Goal: Complete application form

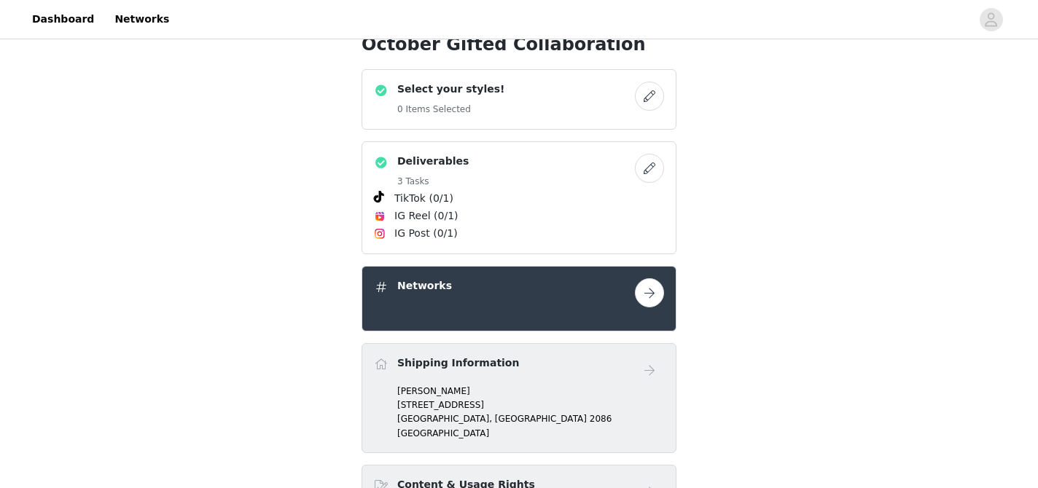
scroll to position [539, 0]
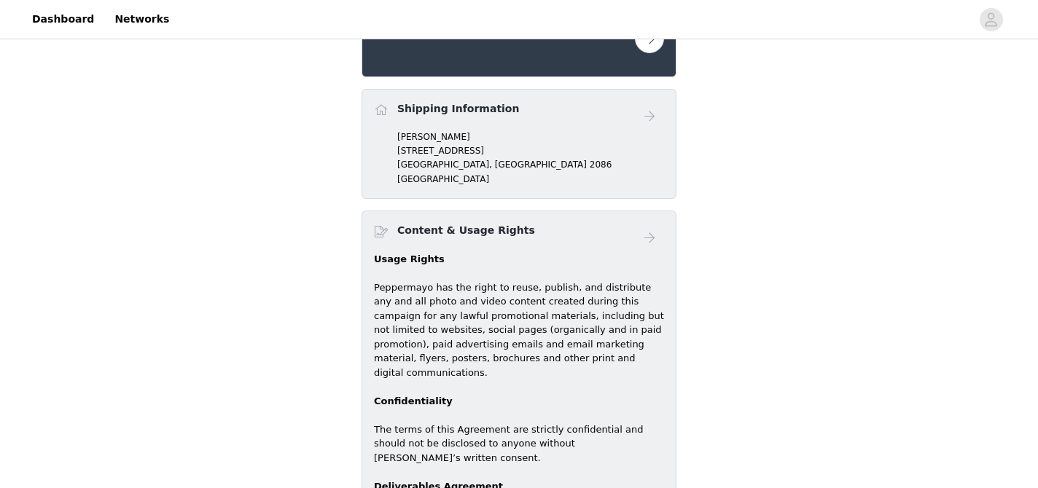
click at [426, 117] on div "Shipping Information" at bounding box center [458, 111] width 122 height 21
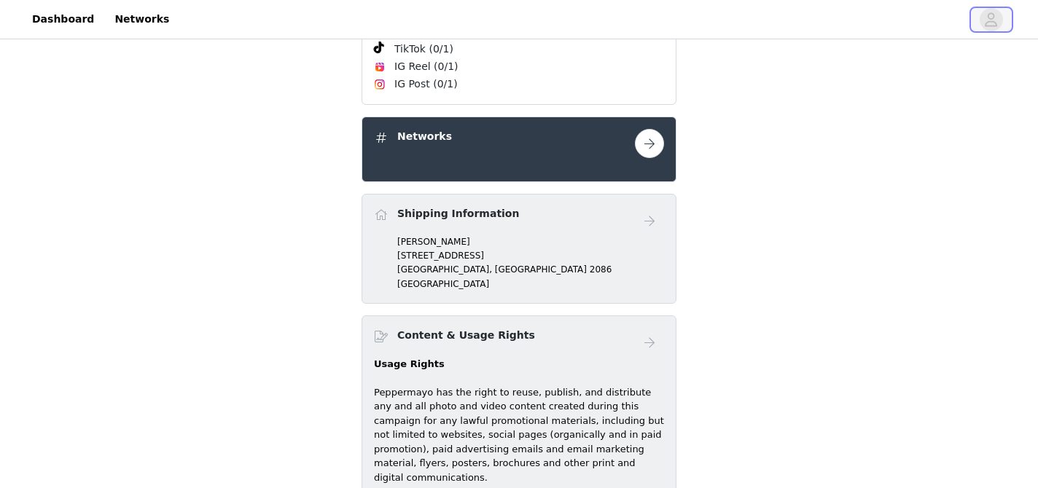
click at [992, 20] on icon "avatar" at bounding box center [992, 19] width 12 height 14
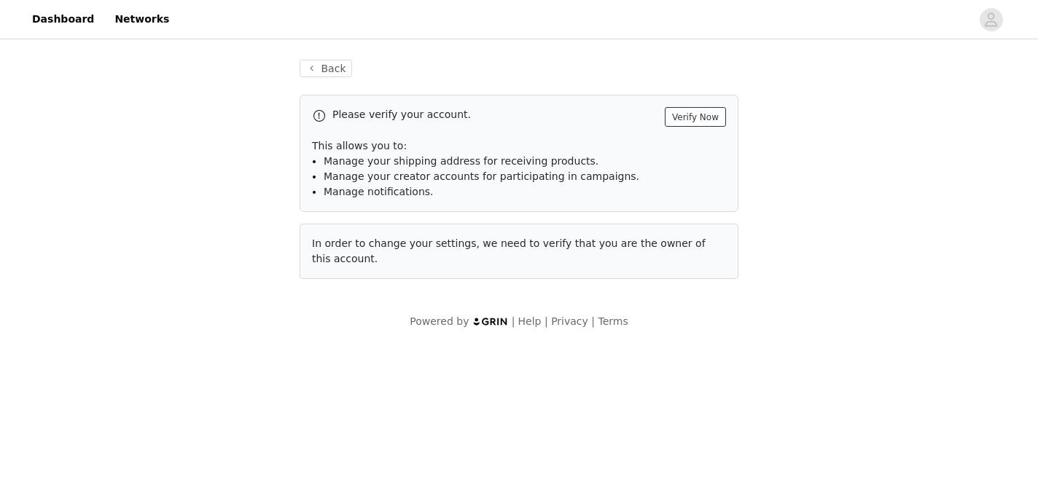
click at [696, 117] on button "Verify Now" at bounding box center [695, 117] width 61 height 20
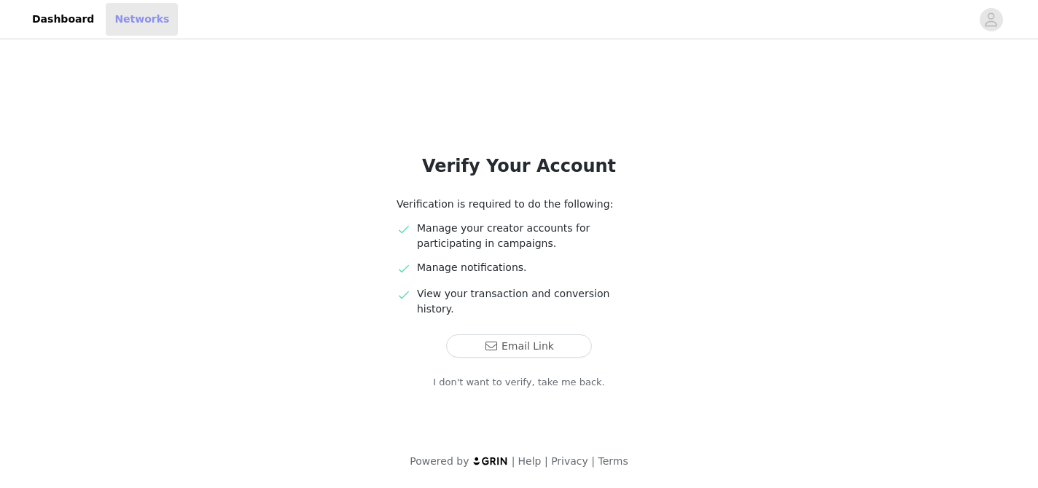
click at [118, 16] on link "Networks" at bounding box center [142, 19] width 72 height 33
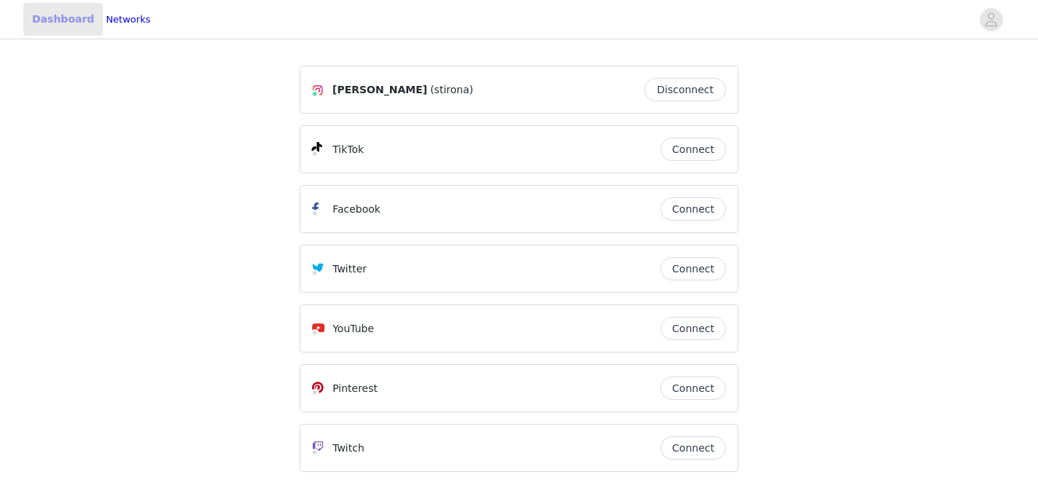
click at [64, 18] on link "Dashboard" at bounding box center [62, 19] width 79 height 33
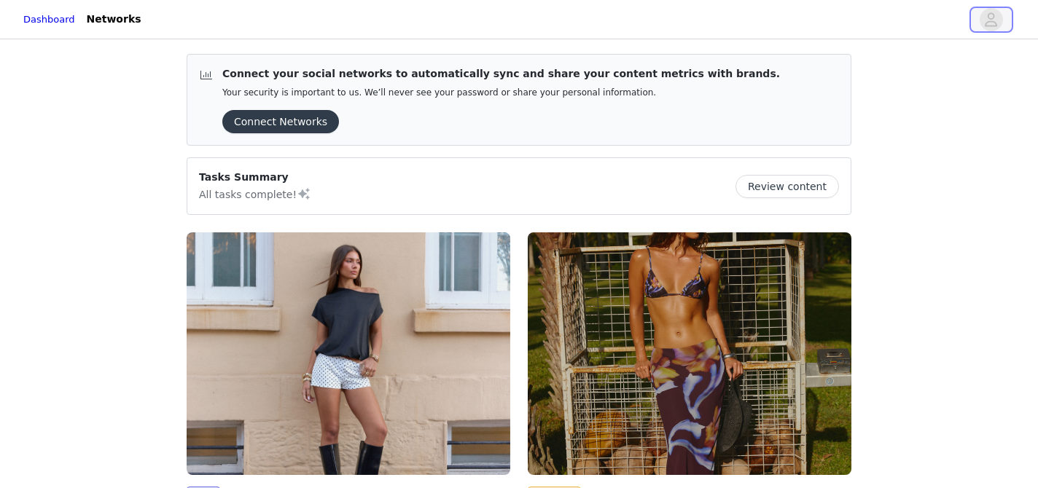
click at [994, 28] on icon "avatar" at bounding box center [991, 19] width 14 height 23
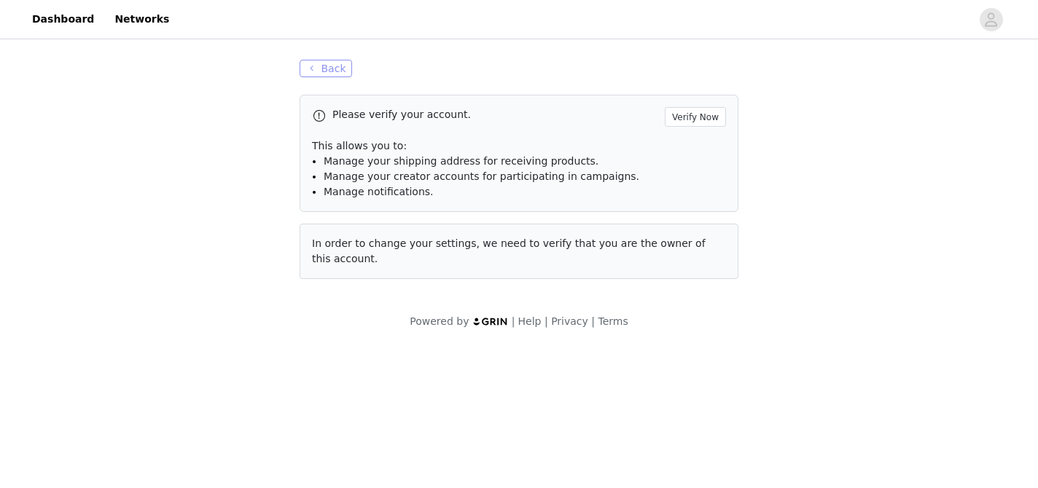
click at [336, 69] on button "Back" at bounding box center [326, 68] width 52 height 17
click at [327, 74] on button "Back" at bounding box center [326, 68] width 52 height 17
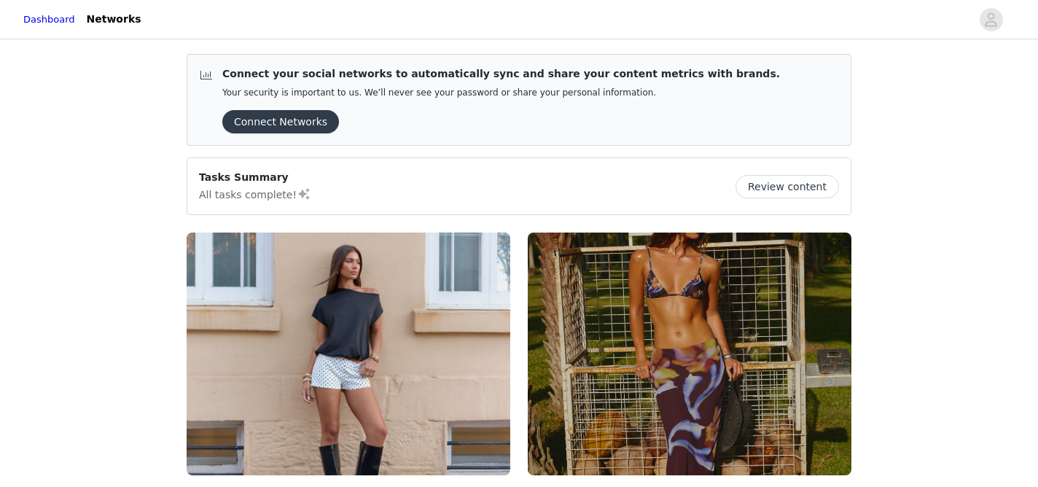
scroll to position [251, 0]
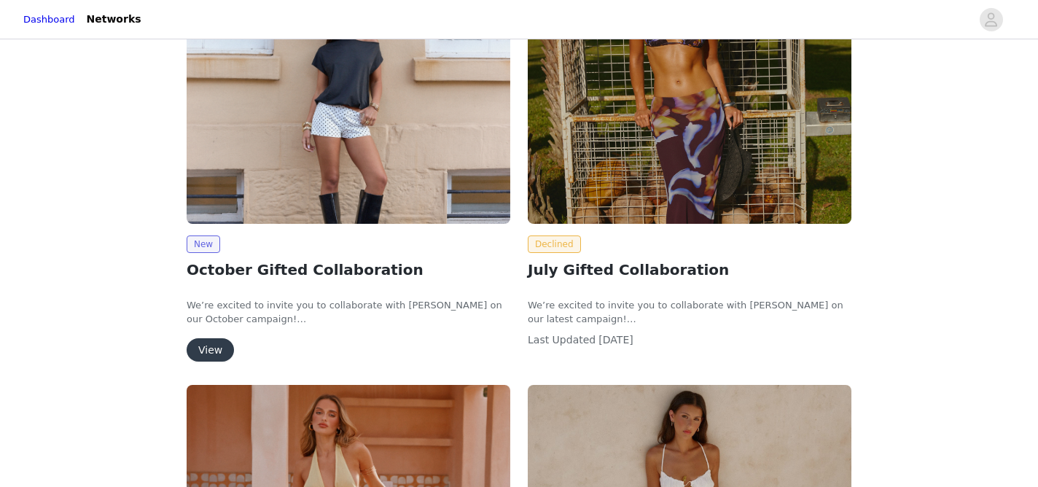
click at [211, 346] on button "View" at bounding box center [210, 349] width 47 height 23
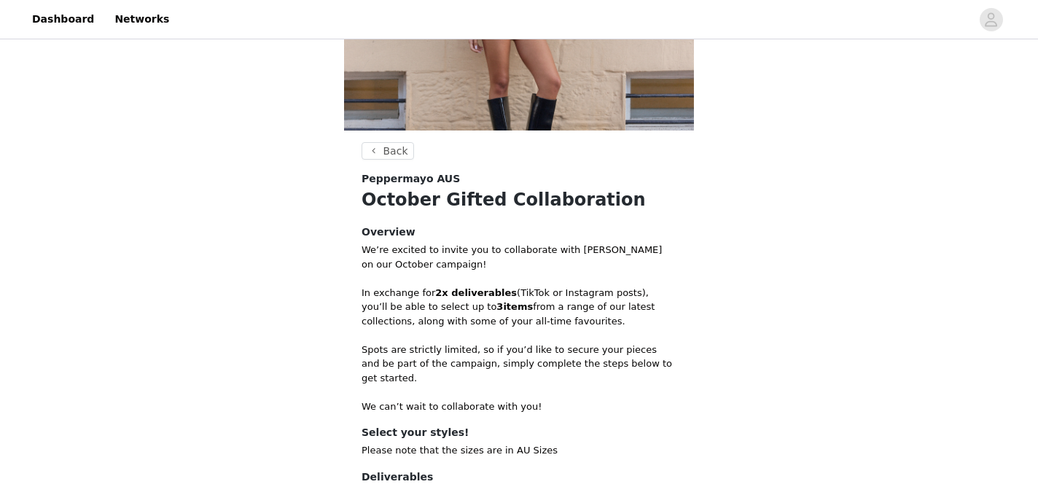
scroll to position [356, 0]
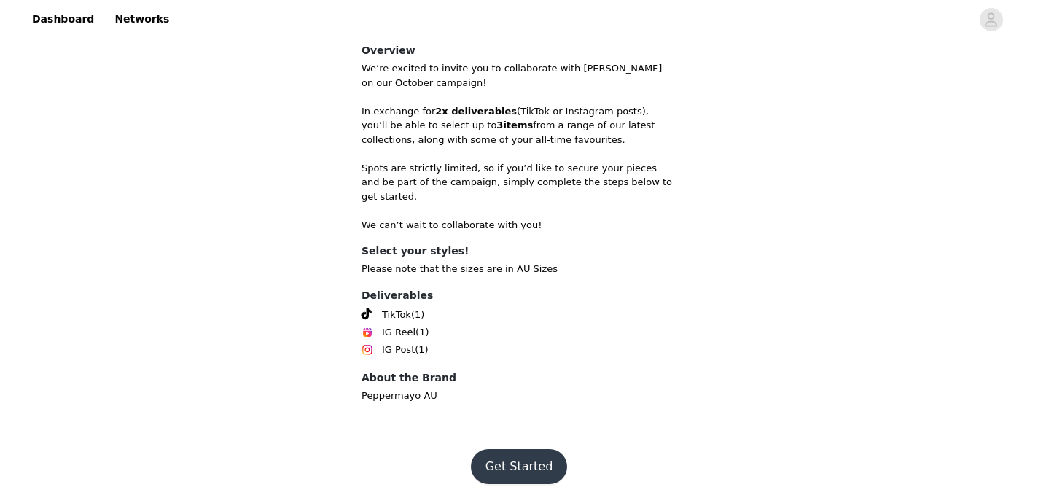
click at [507, 432] on footer "Get Started" at bounding box center [519, 467] width 190 height 70
click at [507, 450] on button "Get Started" at bounding box center [519, 466] width 97 height 35
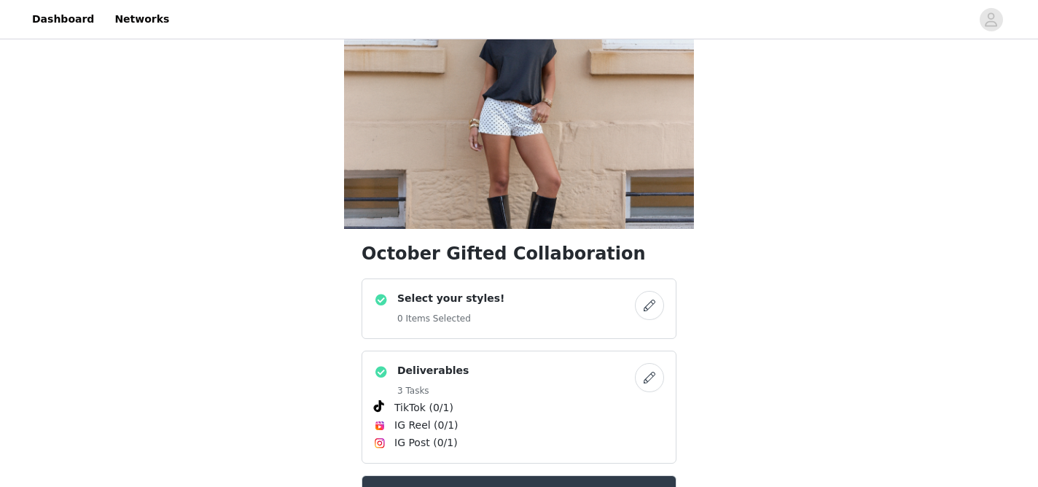
scroll to position [69, 0]
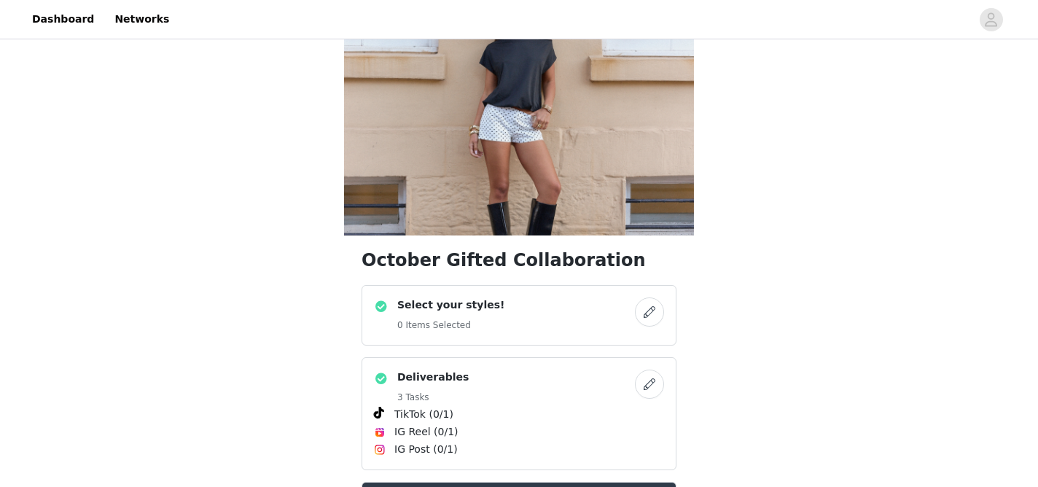
click at [638, 317] on button "button" at bounding box center [649, 311] width 29 height 29
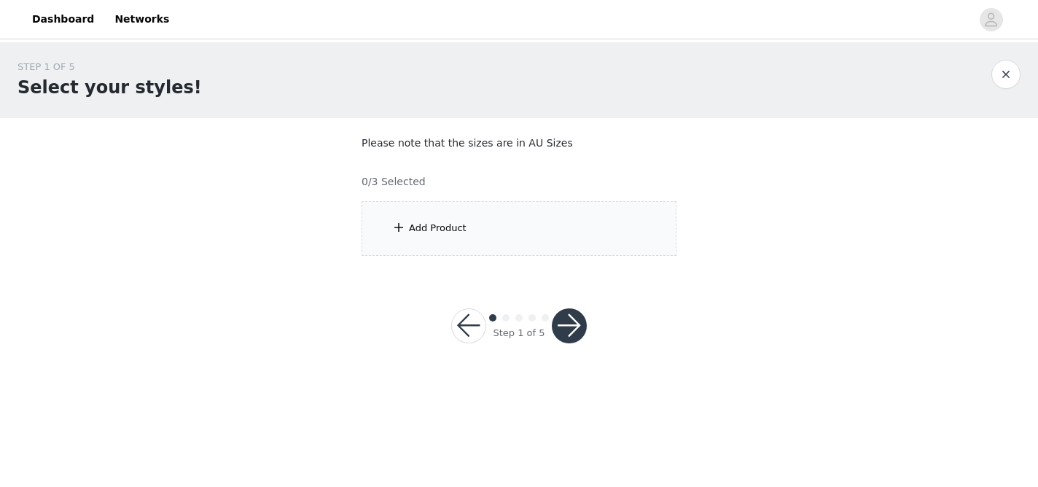
click at [490, 243] on div "Add Product" at bounding box center [519, 228] width 315 height 55
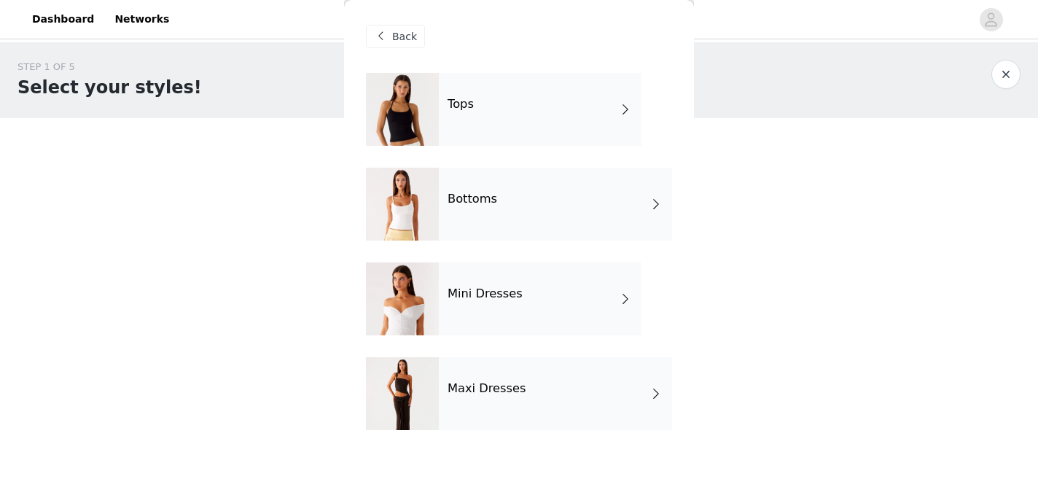
click at [495, 418] on div "Maxi Dresses" at bounding box center [555, 393] width 233 height 73
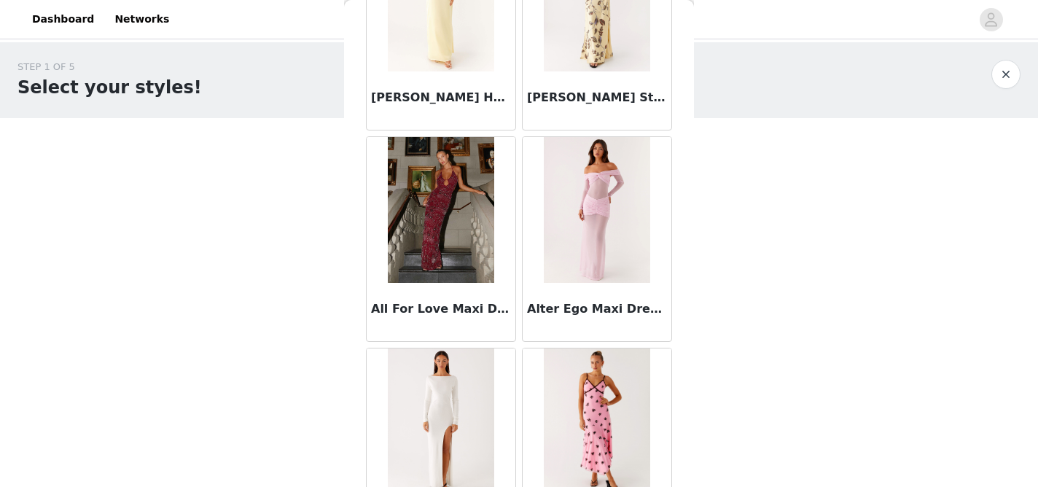
scroll to position [1206, 0]
click at [437, 308] on h3 "All For Love Maxi Dress - Burgundy" at bounding box center [441, 308] width 140 height 17
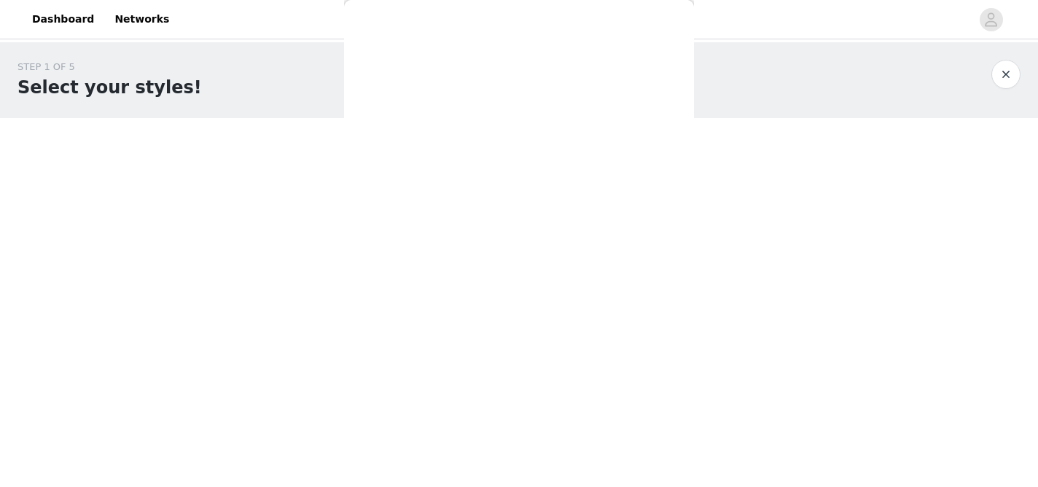
click at [437, 308] on div "Back Aamari Maxi Dress - Red [PERSON_NAME] Neck Midi Dress - [PERSON_NAME] Line…" at bounding box center [519, 243] width 350 height 487
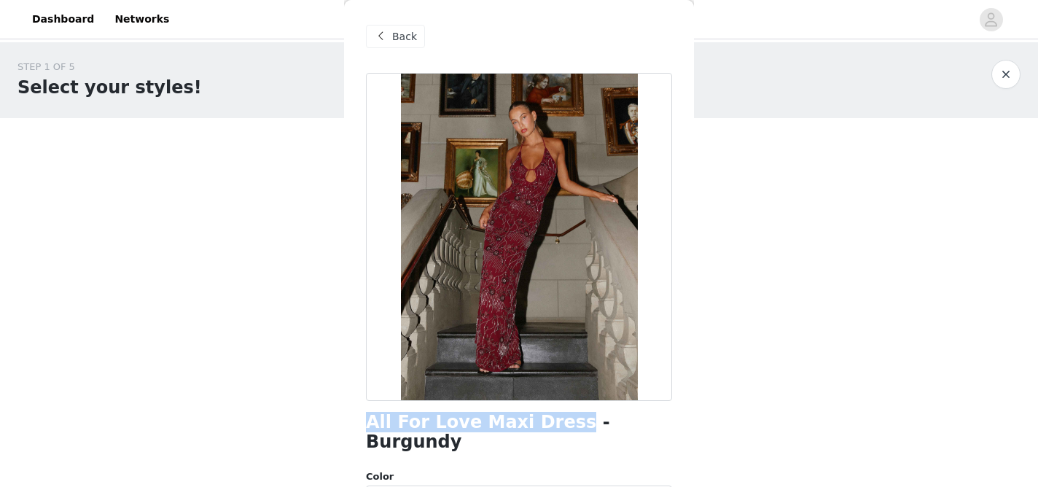
drag, startPoint x: 364, startPoint y: 421, endPoint x: 542, endPoint y: 418, distance: 177.2
click at [542, 418] on div "Back All For Love Maxi Dress - Burgundy Color Select color Size Select size Pep…" at bounding box center [519, 243] width 350 height 487
copy h1 "All For Love Maxi Dress"
click at [226, 252] on div "STEP 1 OF 5 Select your styles! Please note that the sizes are in AU Sizes 0/3 …" at bounding box center [519, 157] width 1038 height 231
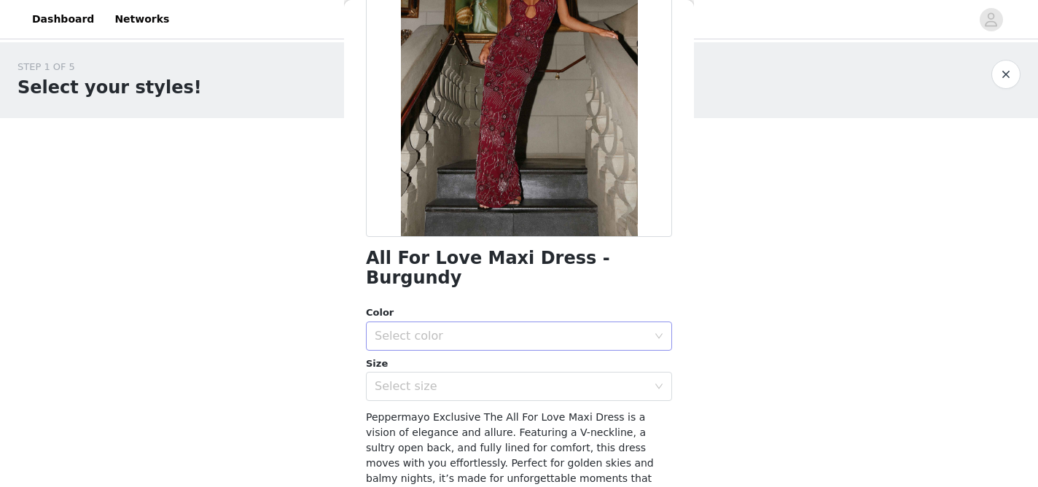
scroll to position [212, 0]
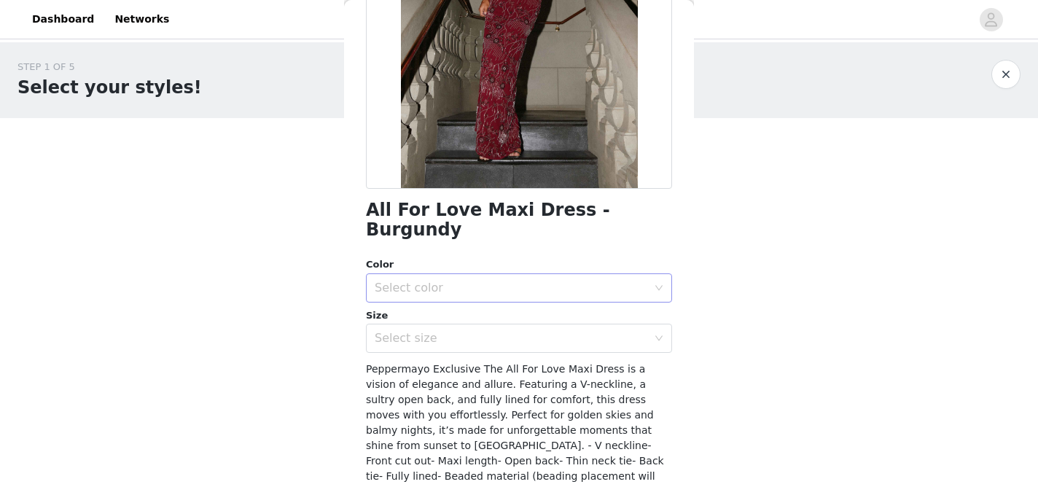
click at [456, 281] on div "Select color" at bounding box center [511, 288] width 273 height 15
click at [442, 300] on li "Burgundy" at bounding box center [519, 300] width 306 height 23
click at [438, 331] on div "Select size" at bounding box center [511, 338] width 273 height 15
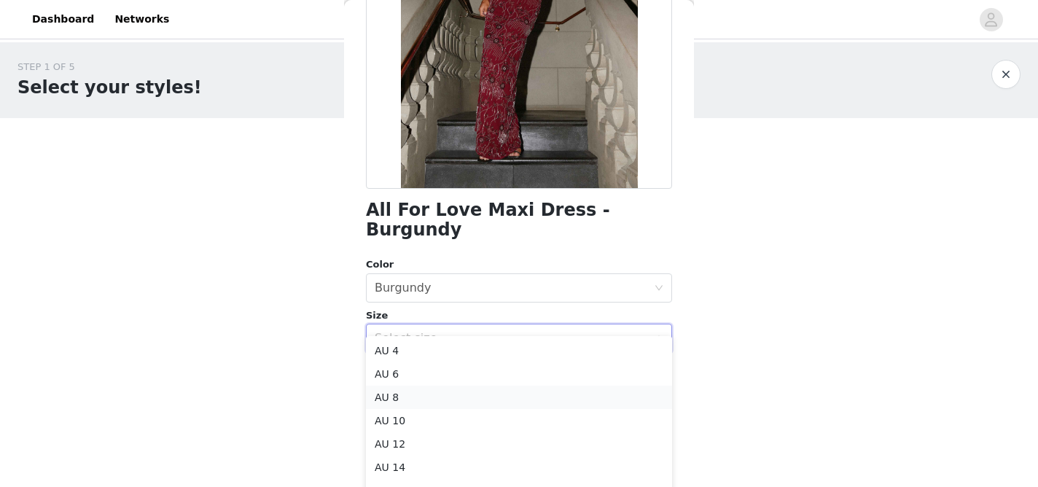
click at [425, 393] on li "AU 8" at bounding box center [519, 397] width 306 height 23
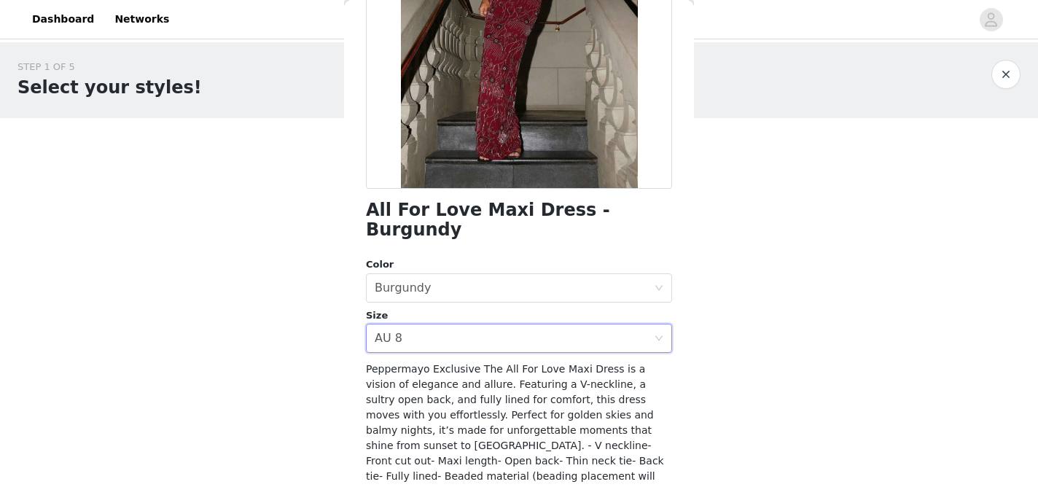
scroll to position [312, 0]
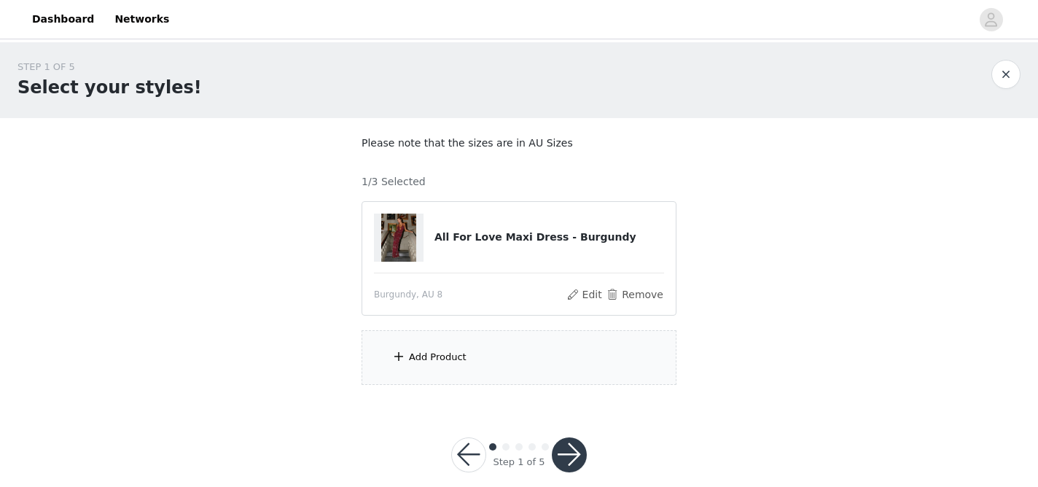
click at [457, 352] on div "Add Product" at bounding box center [438, 357] width 58 height 15
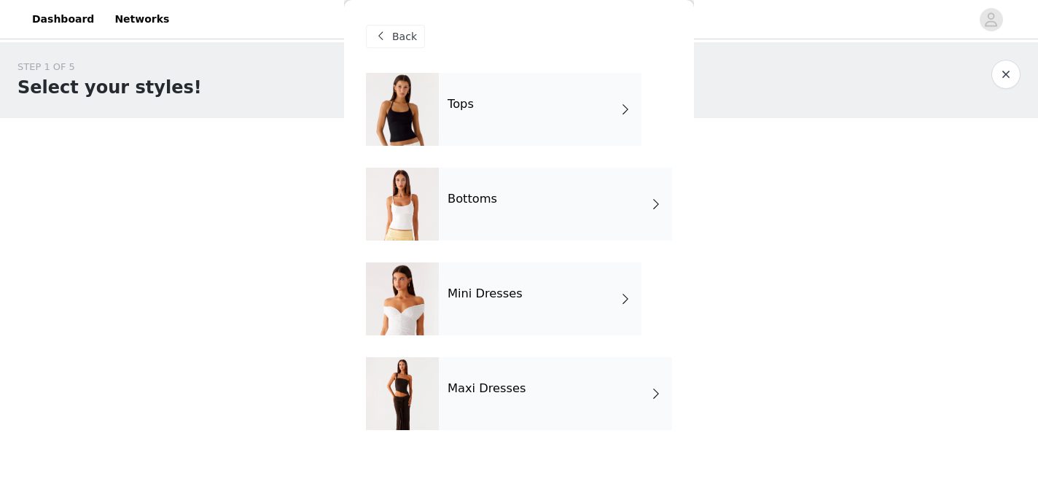
scroll to position [20, 0]
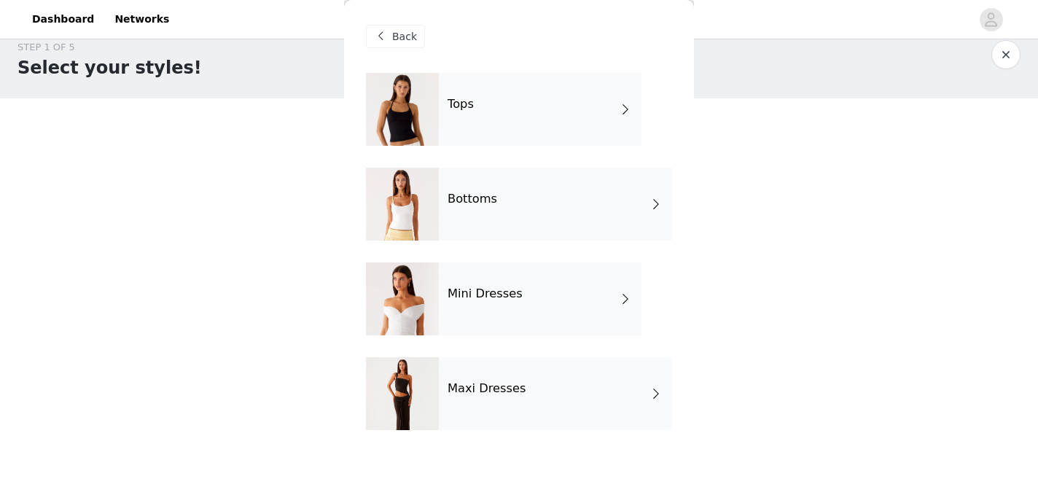
click at [551, 126] on div "Tops" at bounding box center [540, 109] width 203 height 73
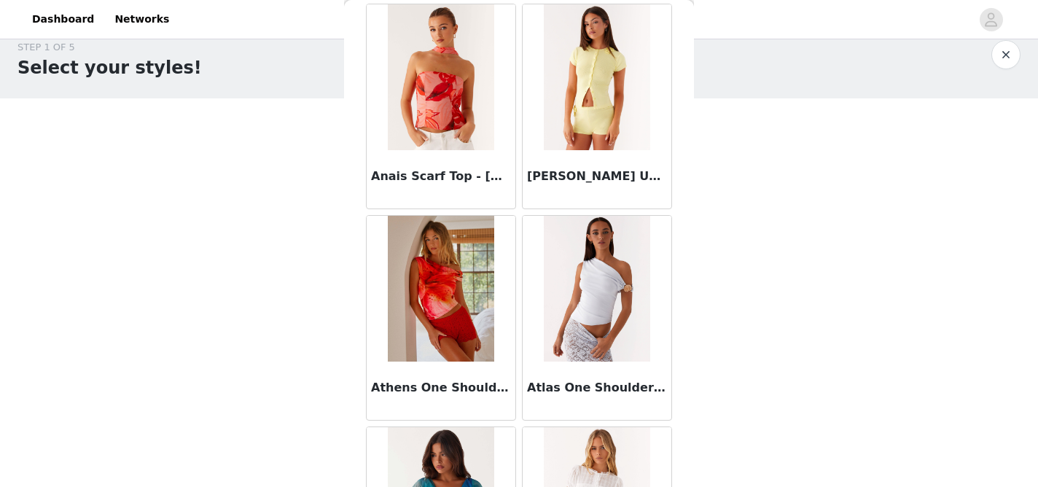
scroll to position [281, 0]
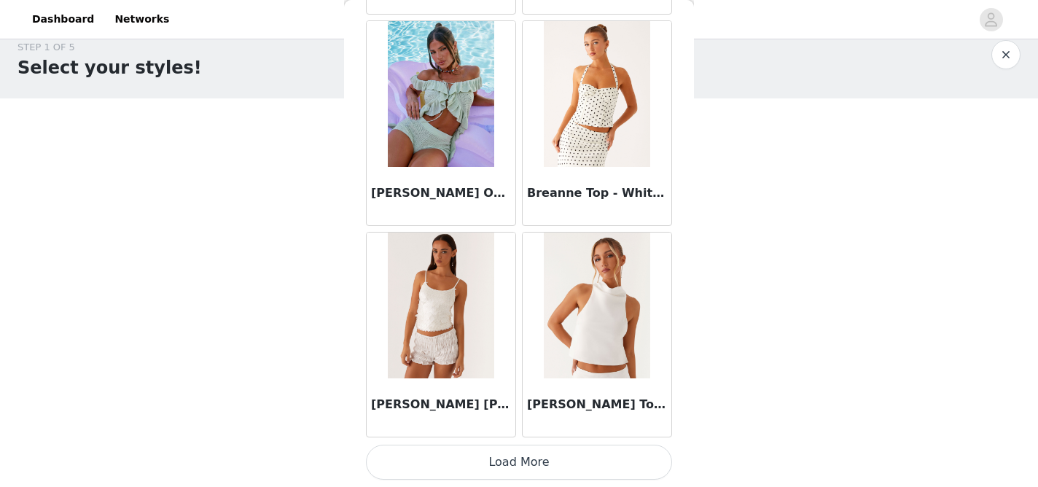
click at [571, 450] on button "Load More" at bounding box center [519, 462] width 306 height 35
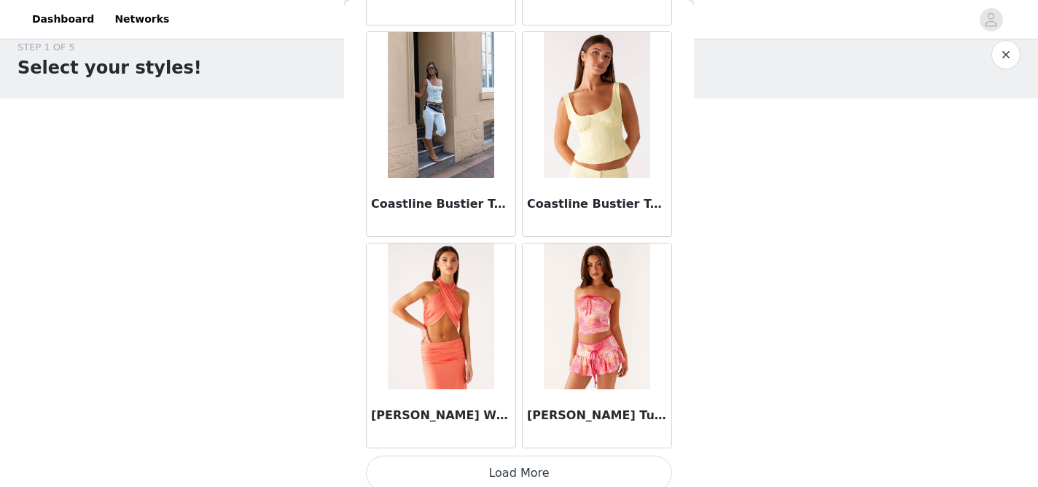
scroll to position [3857, 0]
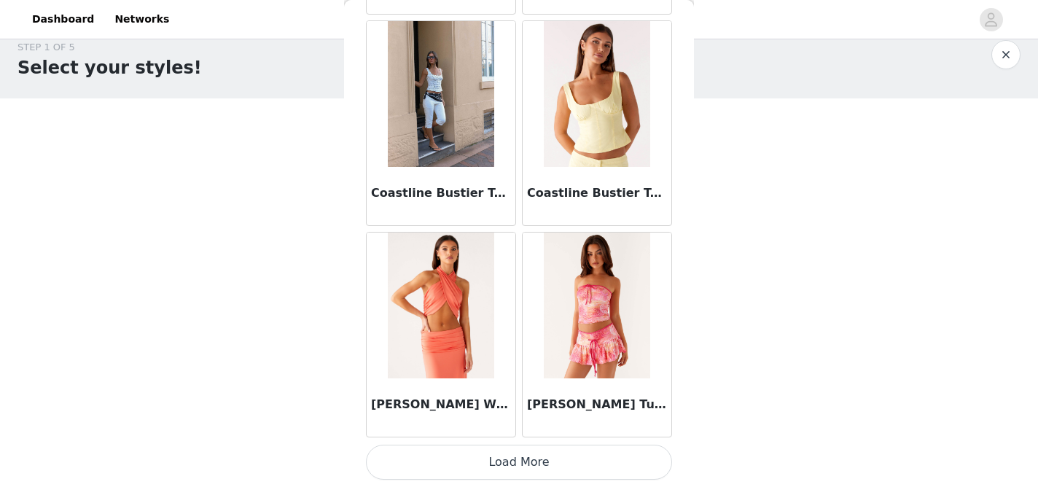
click at [563, 459] on button "Load More" at bounding box center [519, 462] width 306 height 35
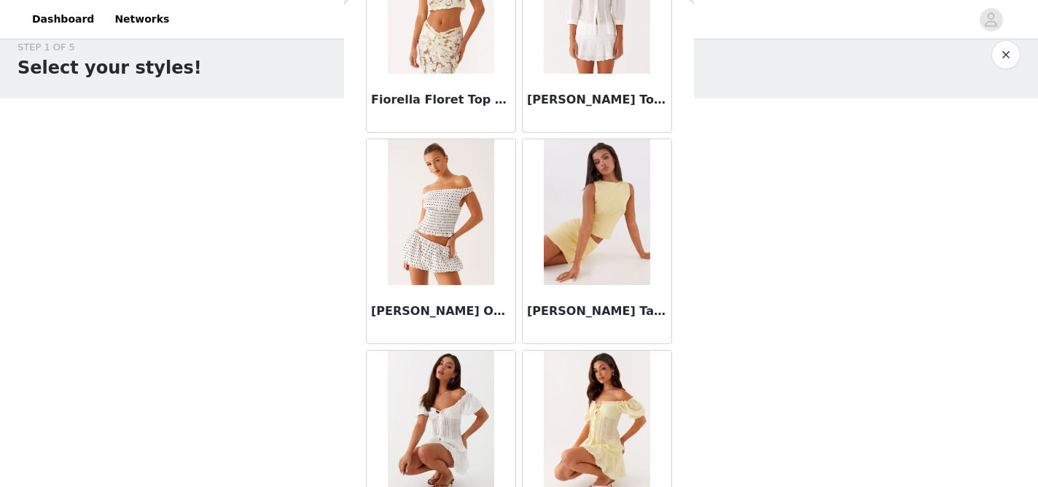
scroll to position [5971, 0]
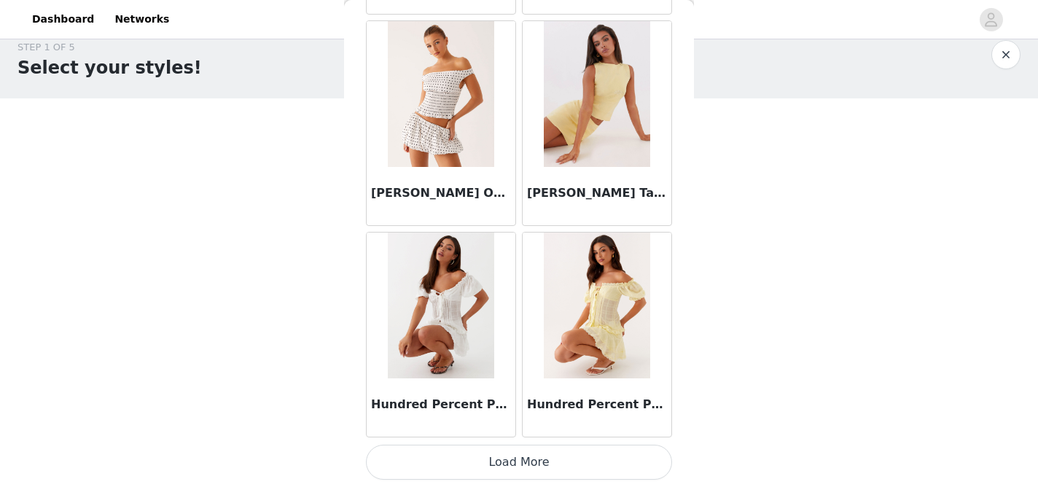
click at [561, 453] on button "Load More" at bounding box center [519, 462] width 306 height 35
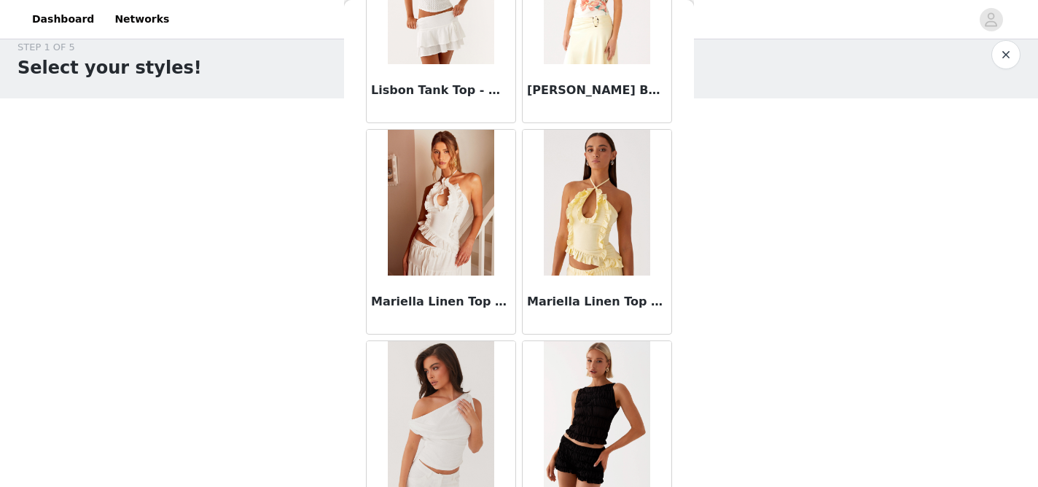
scroll to position [8085, 0]
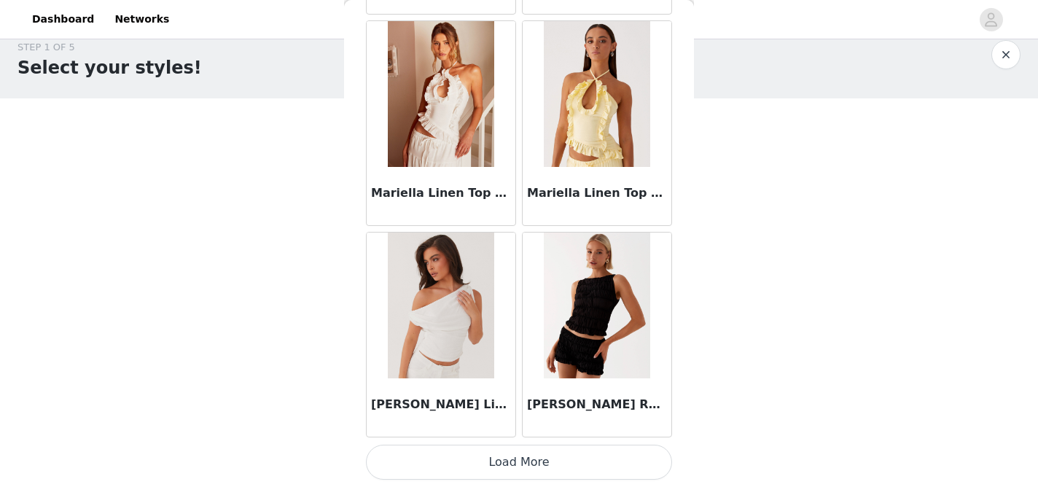
click at [548, 458] on button "Load More" at bounding box center [519, 462] width 306 height 35
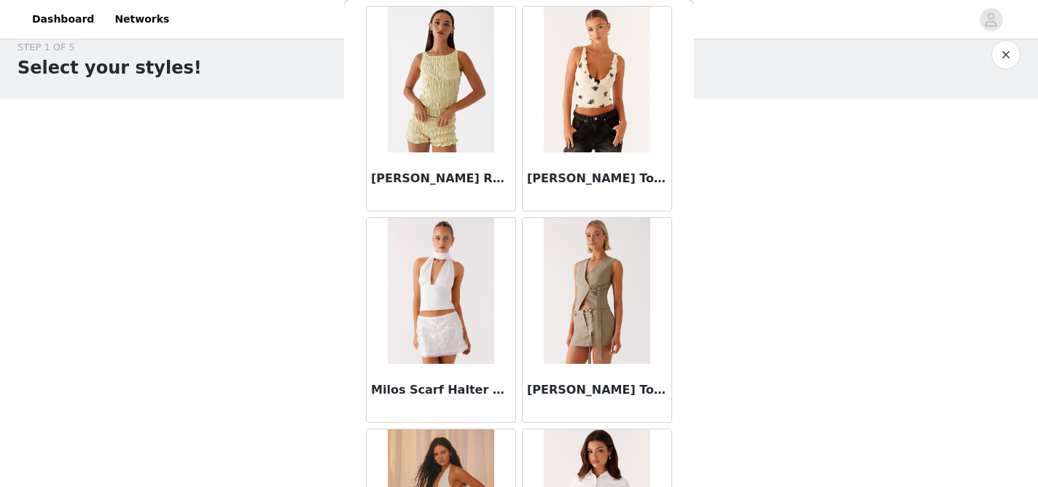
scroll to position [8560, 0]
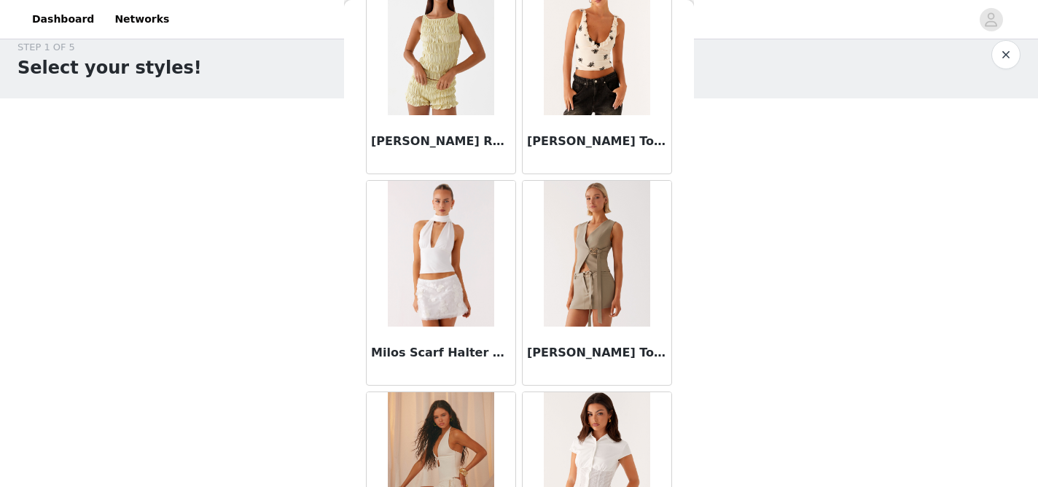
click at [619, 292] on img at bounding box center [597, 254] width 106 height 146
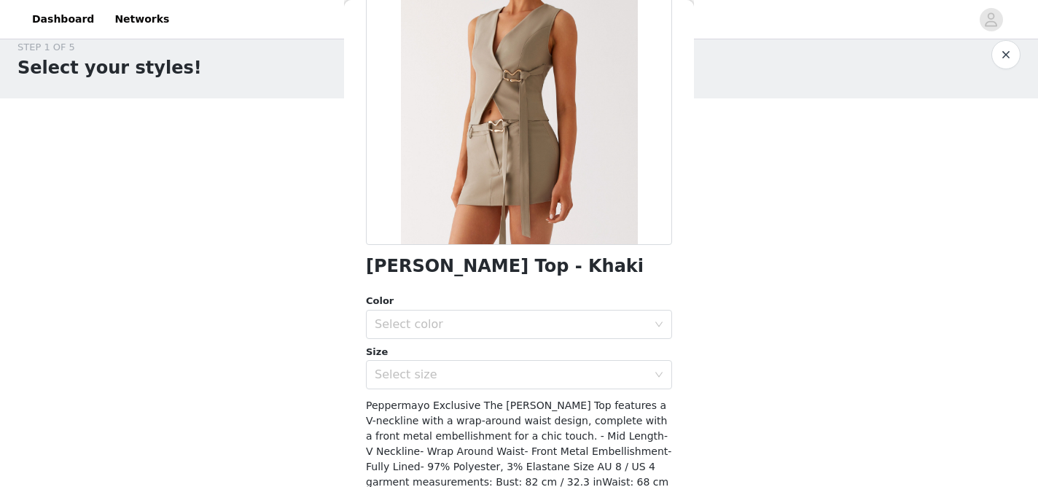
scroll to position [157, 0]
click at [533, 330] on div "Select color" at bounding box center [514, 323] width 279 height 28
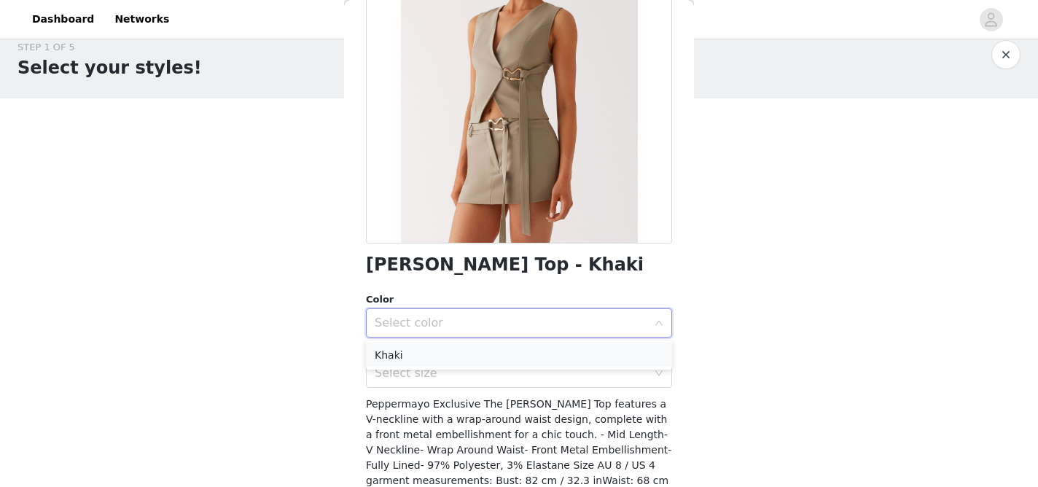
click at [506, 354] on li "Khaki" at bounding box center [519, 354] width 306 height 23
click at [507, 384] on div "Select size" at bounding box center [514, 373] width 279 height 28
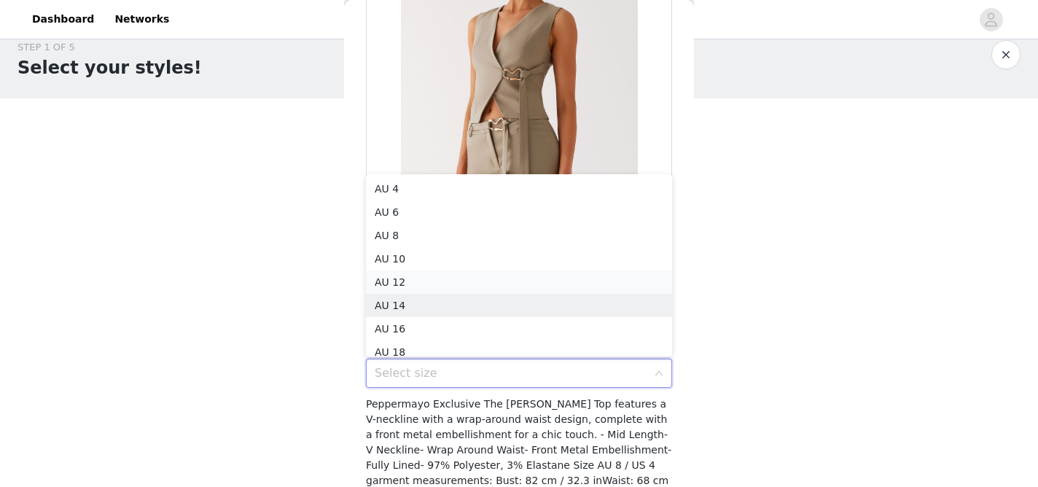
scroll to position [7, 0]
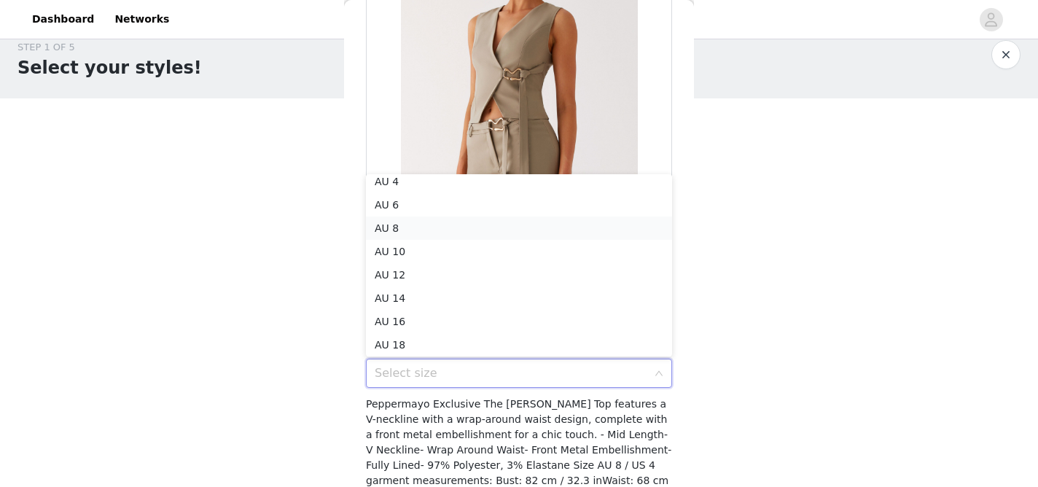
click at [505, 229] on li "AU 8" at bounding box center [519, 227] width 306 height 23
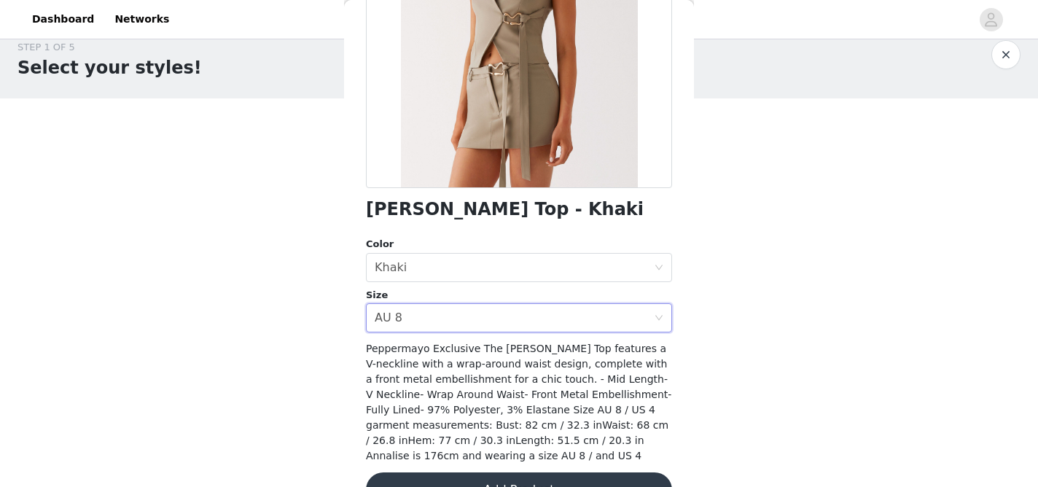
scroll to position [251, 0]
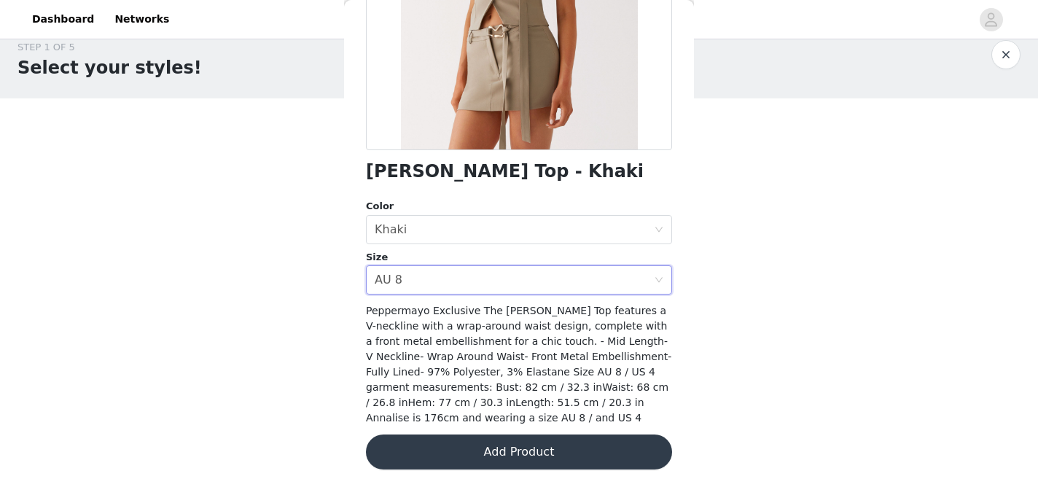
click at [511, 453] on button "Add Product" at bounding box center [519, 451] width 306 height 35
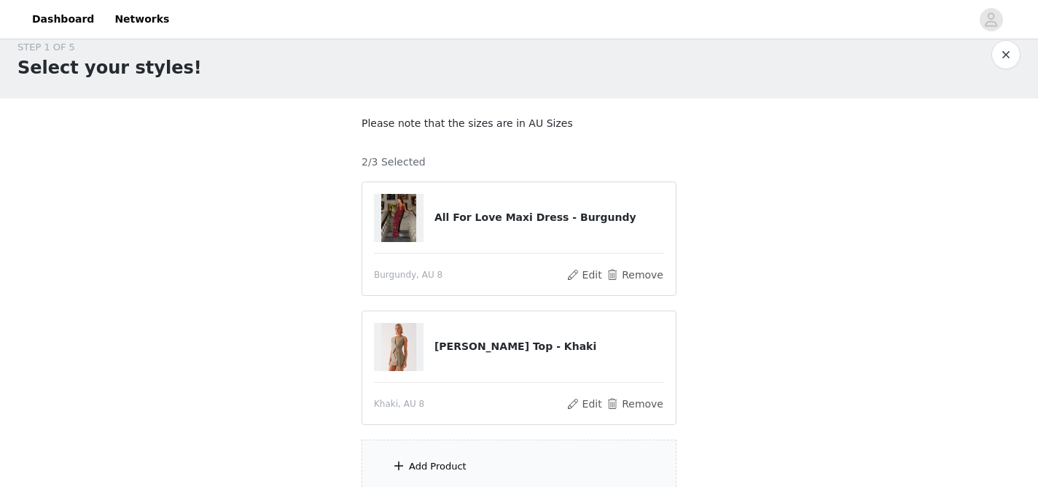
scroll to position [149, 0]
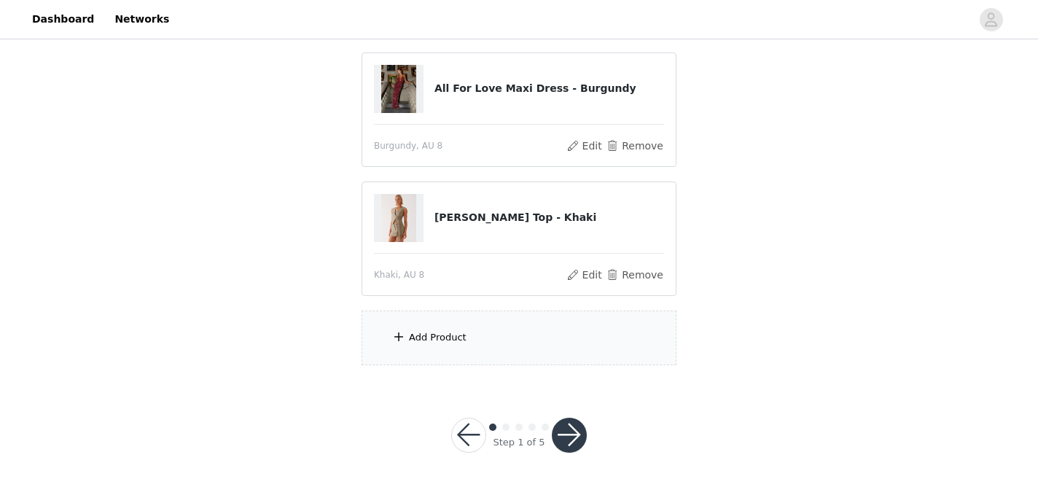
click at [442, 336] on div "Add Product" at bounding box center [438, 337] width 58 height 15
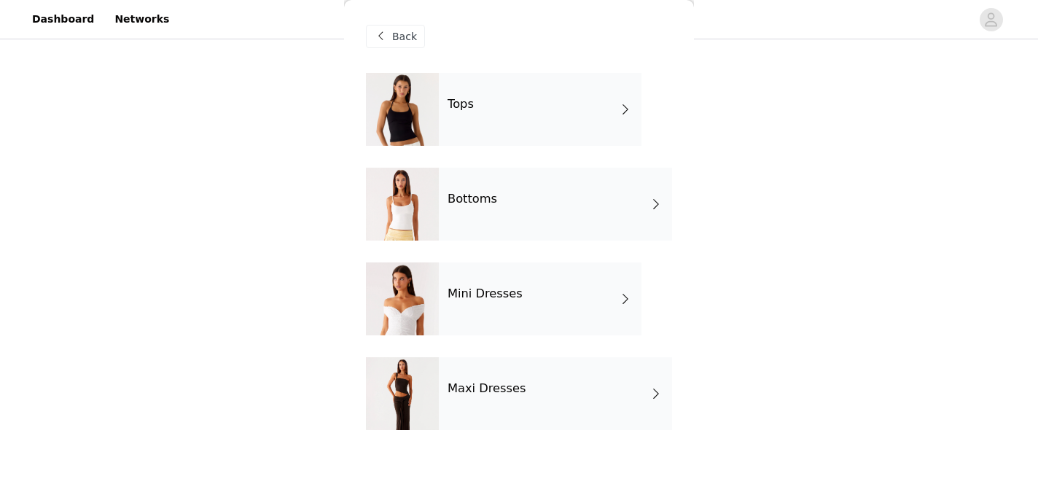
click at [494, 318] on div "Mini Dresses" at bounding box center [540, 298] width 203 height 73
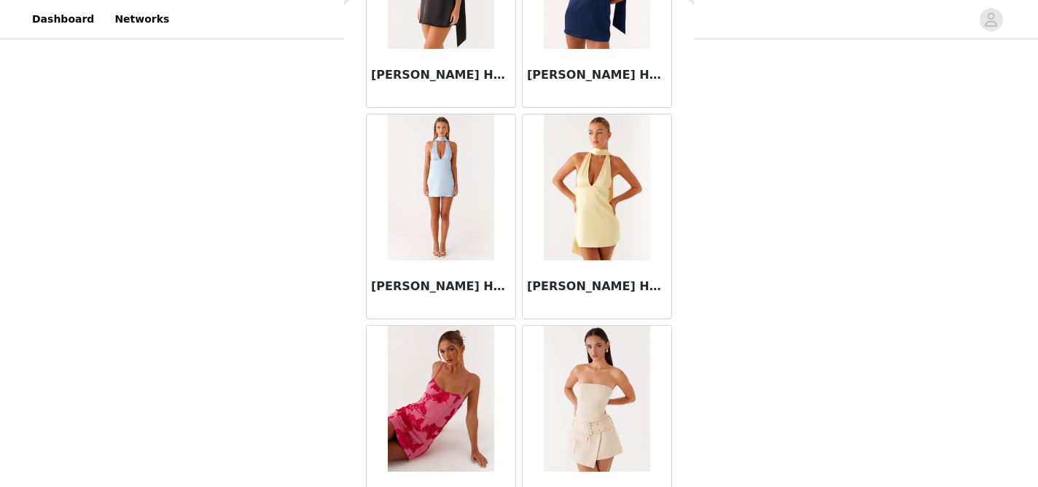
scroll to position [1744, 0]
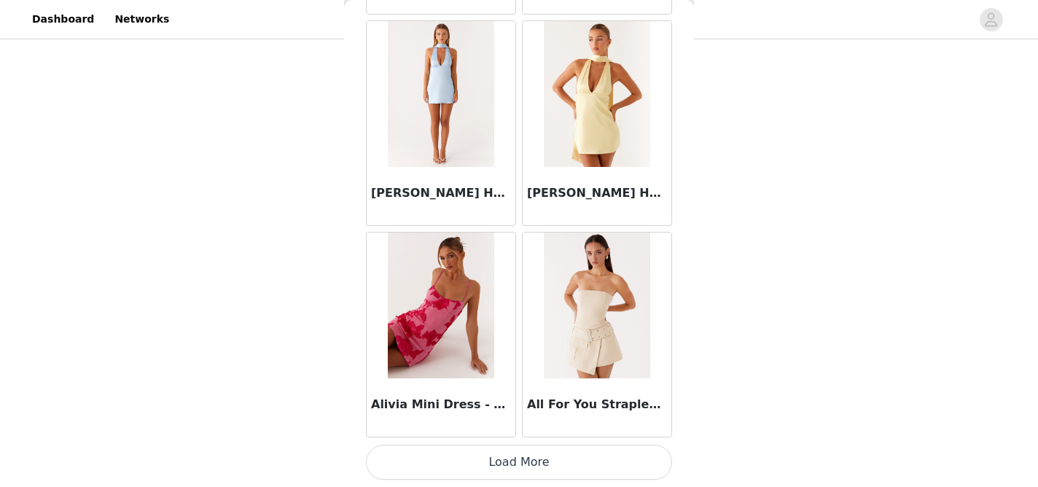
click at [526, 453] on button "Load More" at bounding box center [519, 462] width 306 height 35
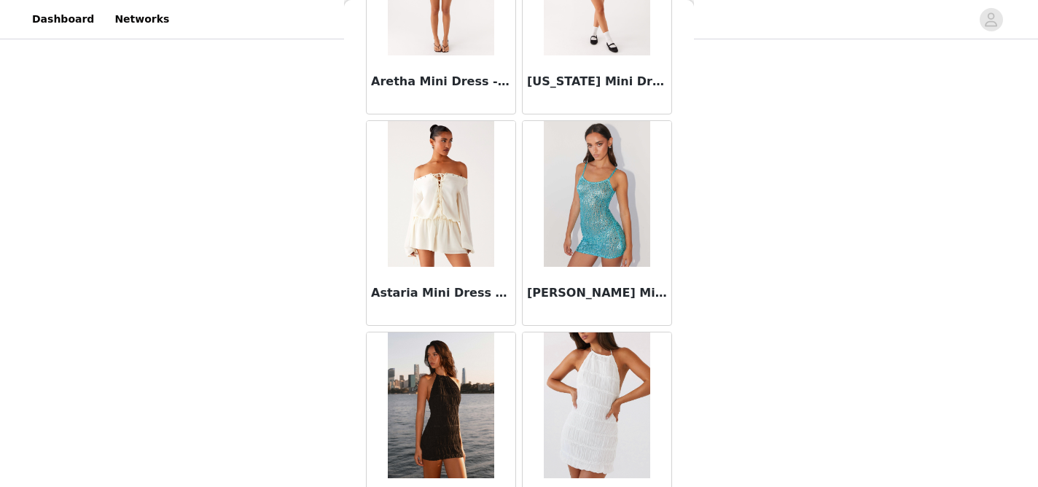
scroll to position [3857, 0]
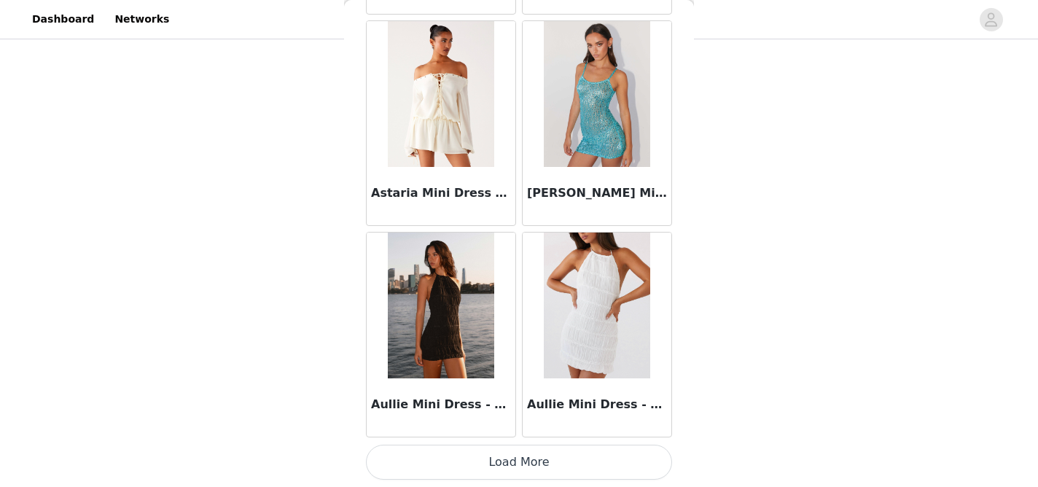
click at [502, 463] on button "Load More" at bounding box center [519, 462] width 306 height 35
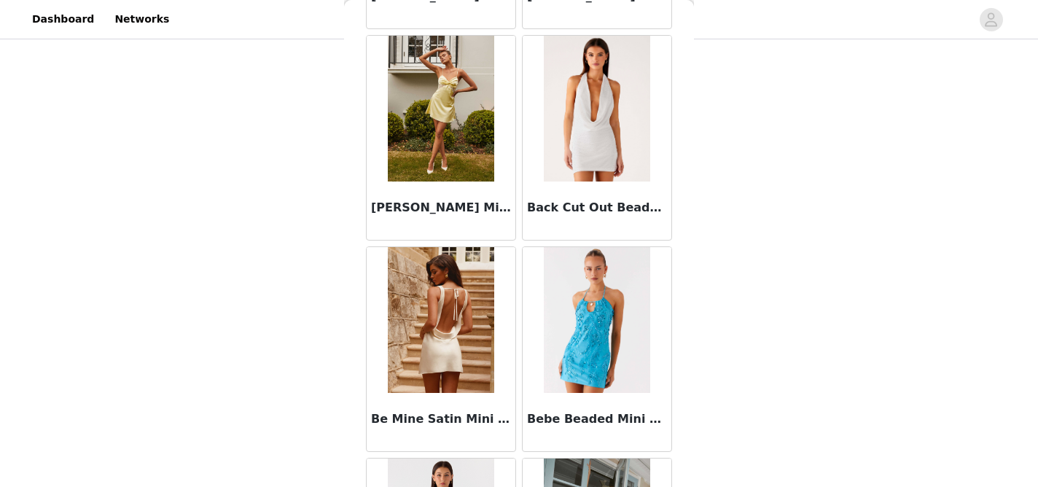
scroll to position [4902, 0]
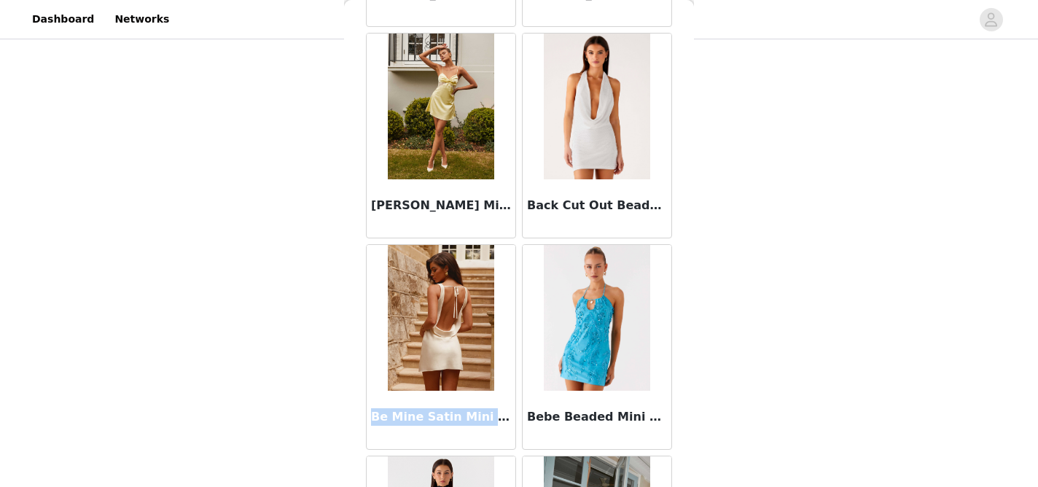
drag, startPoint x: 474, startPoint y: 420, endPoint x: 365, endPoint y: 424, distance: 108.7
click at [365, 424] on div "Be Mine Satin Mini Dress - Ivory" at bounding box center [441, 346] width 156 height 211
copy h3 "Be Mine Satin Mini"
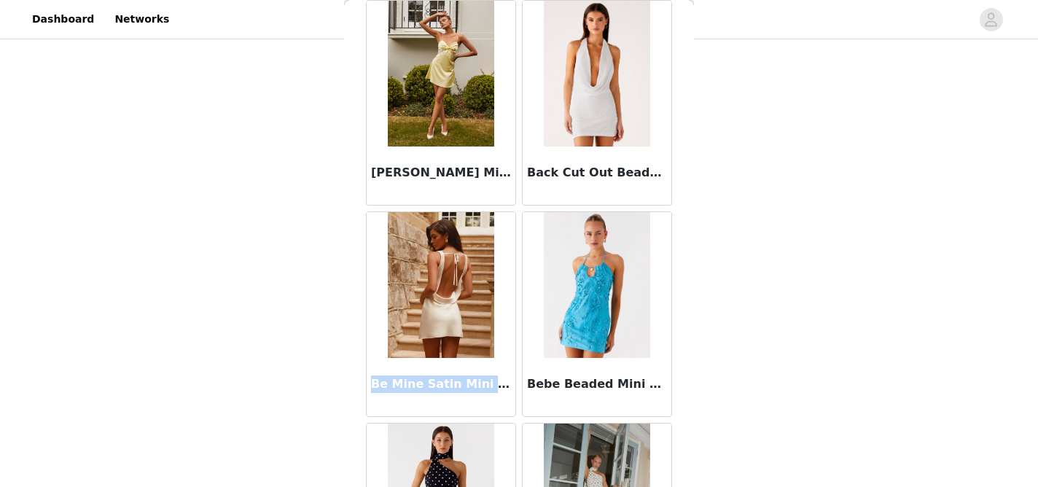
scroll to position [4941, 0]
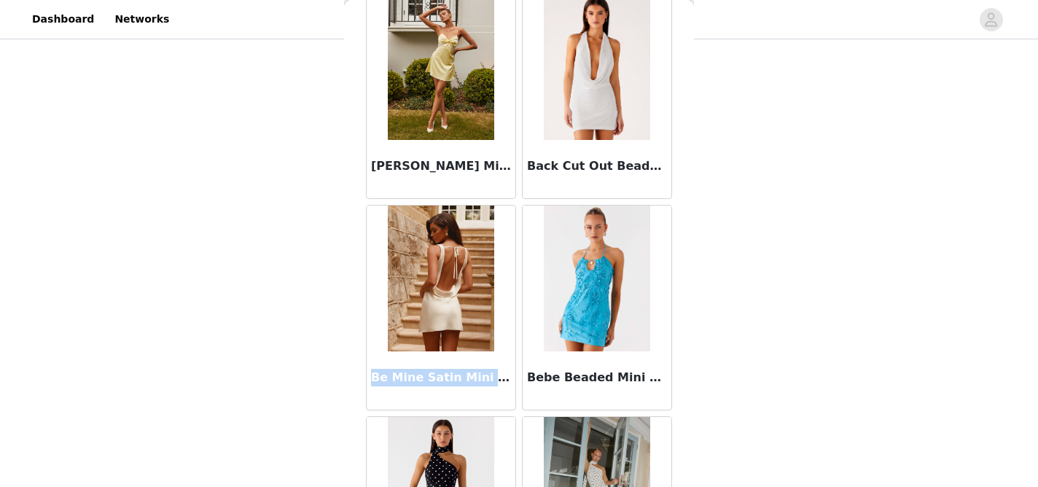
click at [681, 280] on div "Back Acapulco Shell Mini Dress - Deep Sea [PERSON_NAME] Mini Dress - Midnight B…" at bounding box center [519, 243] width 350 height 487
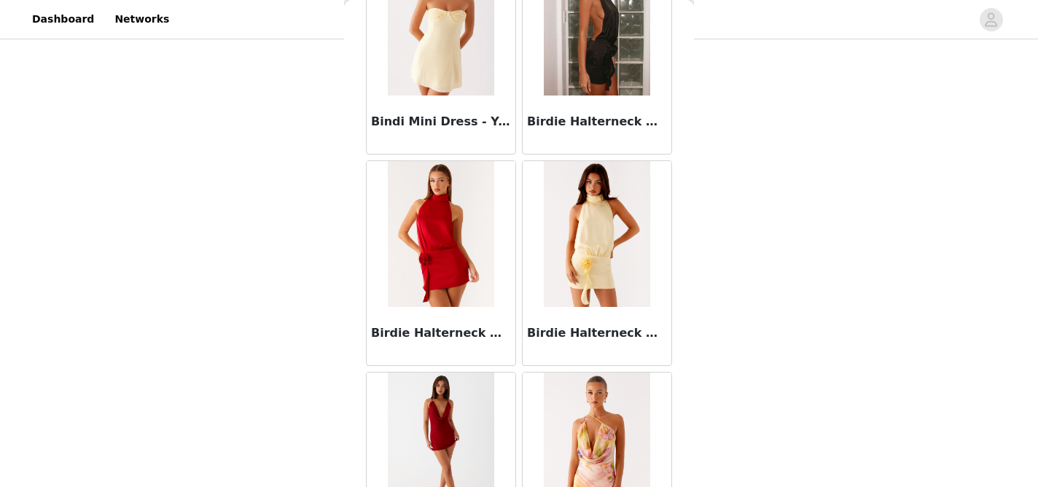
scroll to position [5971, 0]
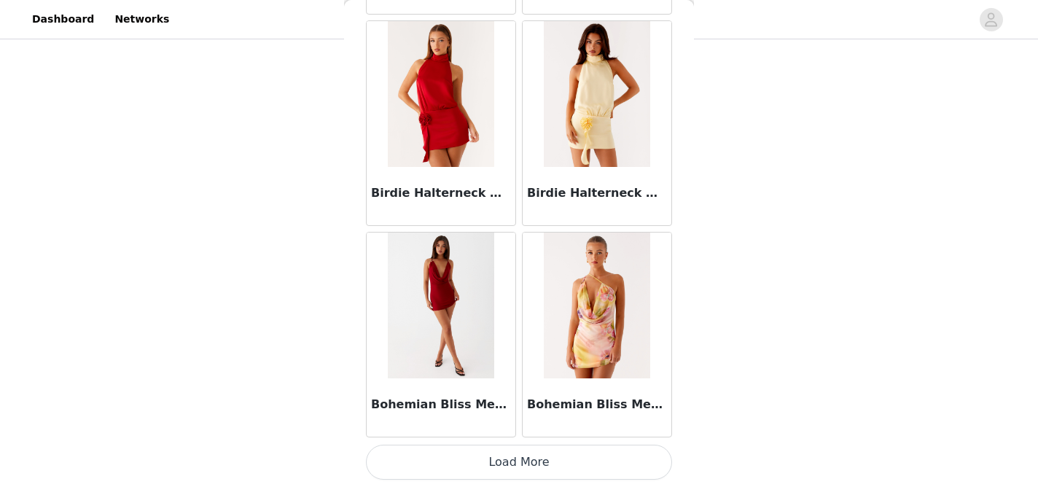
click at [507, 462] on button "Load More" at bounding box center [519, 462] width 306 height 35
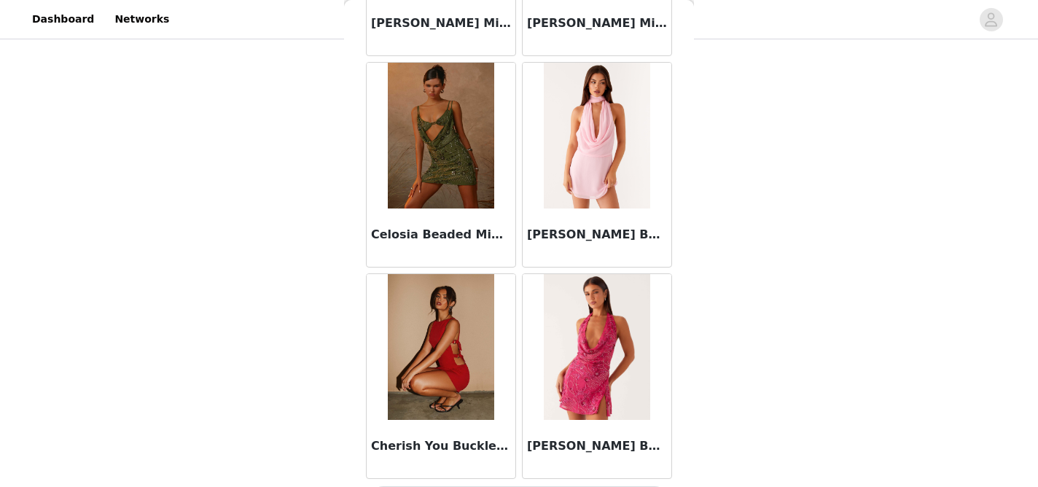
scroll to position [8085, 0]
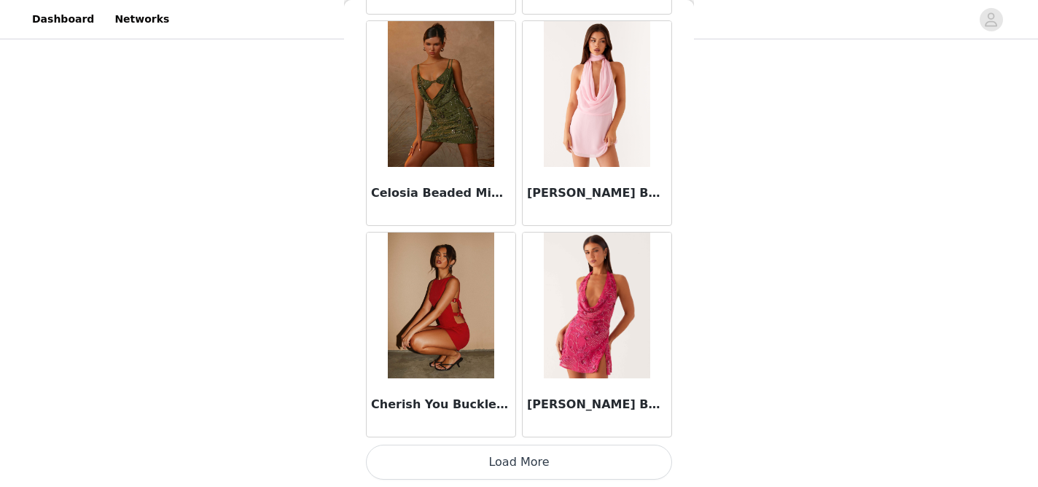
click at [576, 452] on button "Load More" at bounding box center [519, 462] width 306 height 35
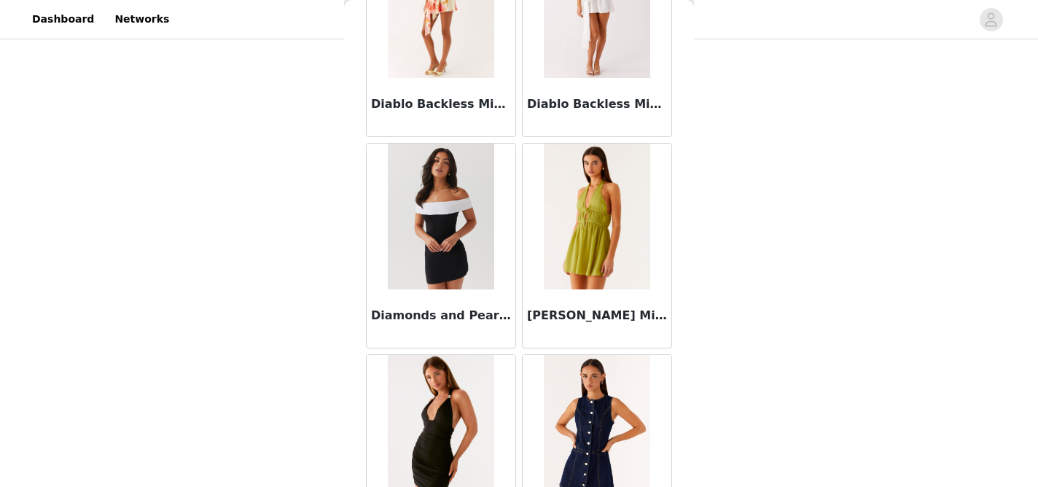
scroll to position [10199, 0]
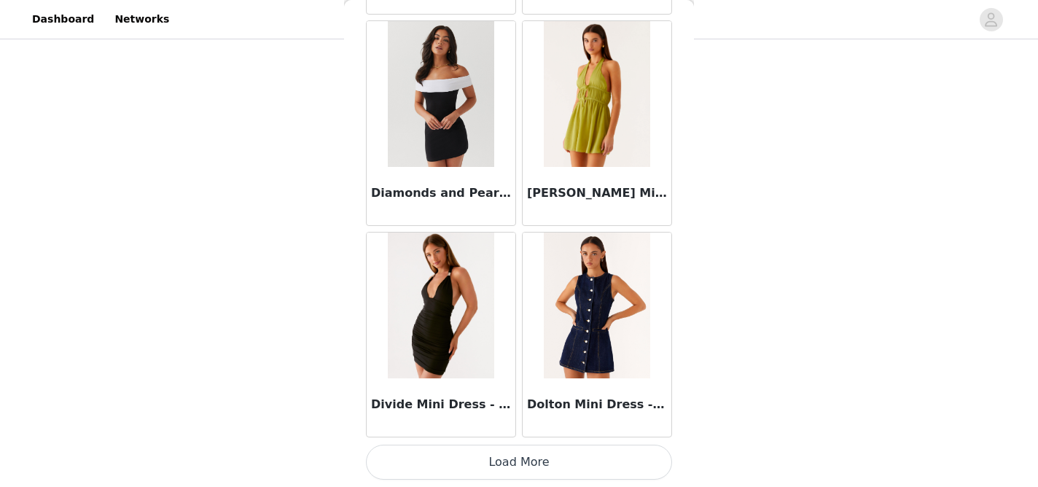
click at [566, 462] on button "Load More" at bounding box center [519, 462] width 306 height 35
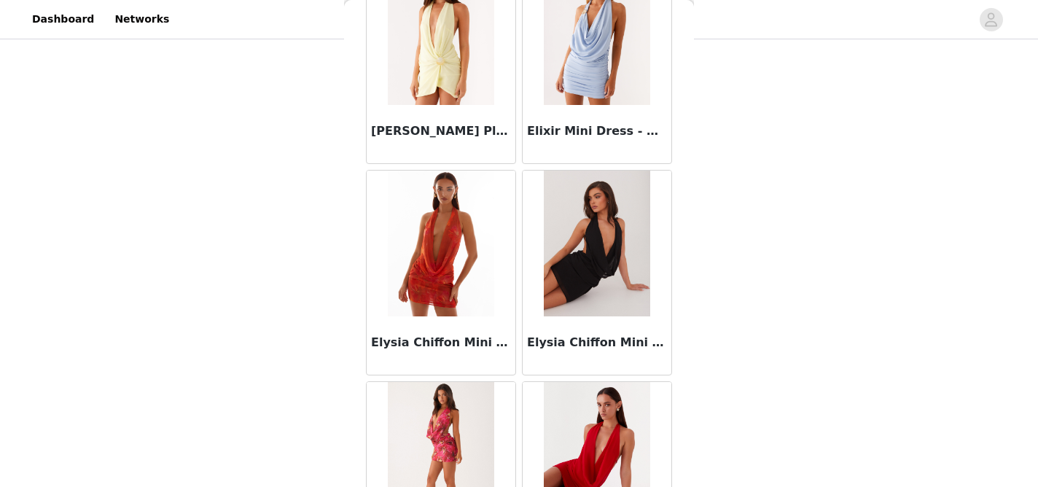
scroll to position [12313, 0]
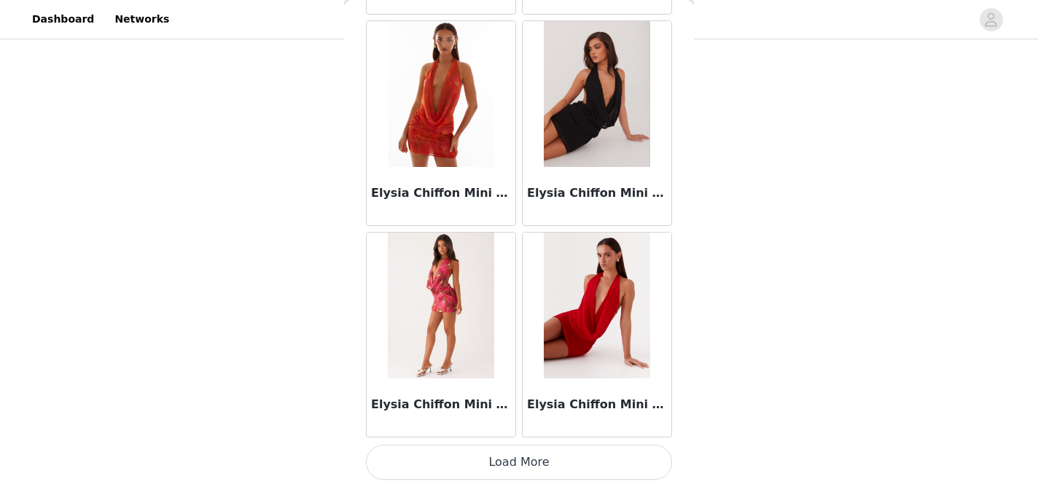
click at [588, 457] on button "Load More" at bounding box center [519, 462] width 306 height 35
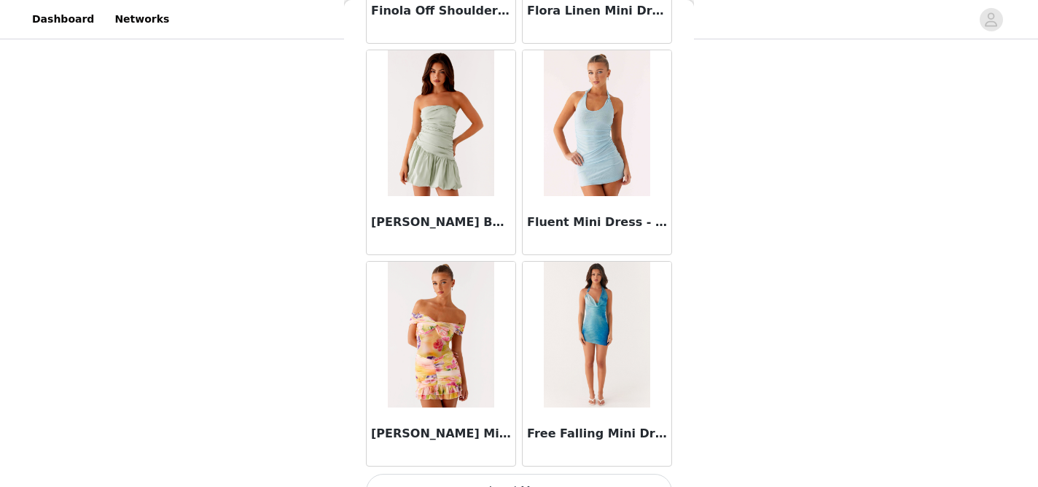
scroll to position [14427, 0]
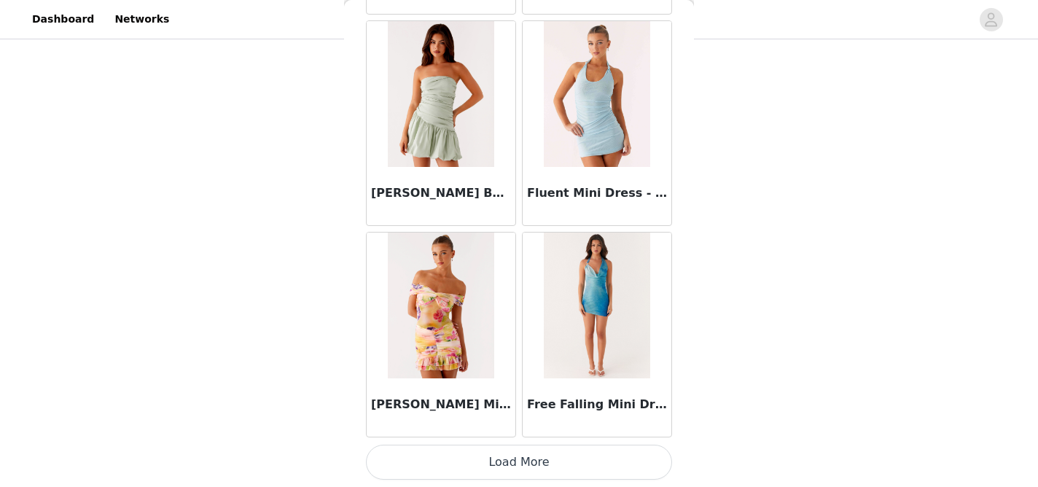
click at [555, 461] on button "Load More" at bounding box center [519, 462] width 306 height 35
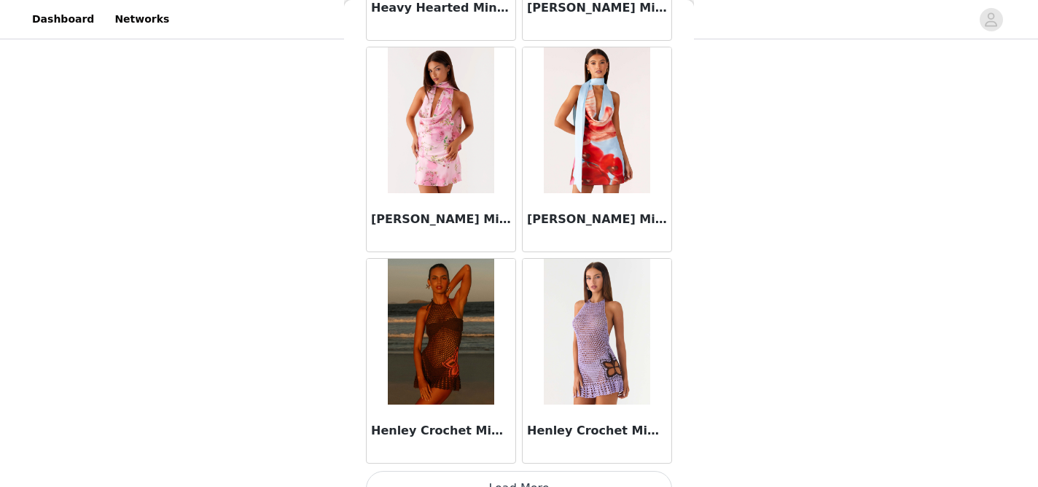
scroll to position [16541, 0]
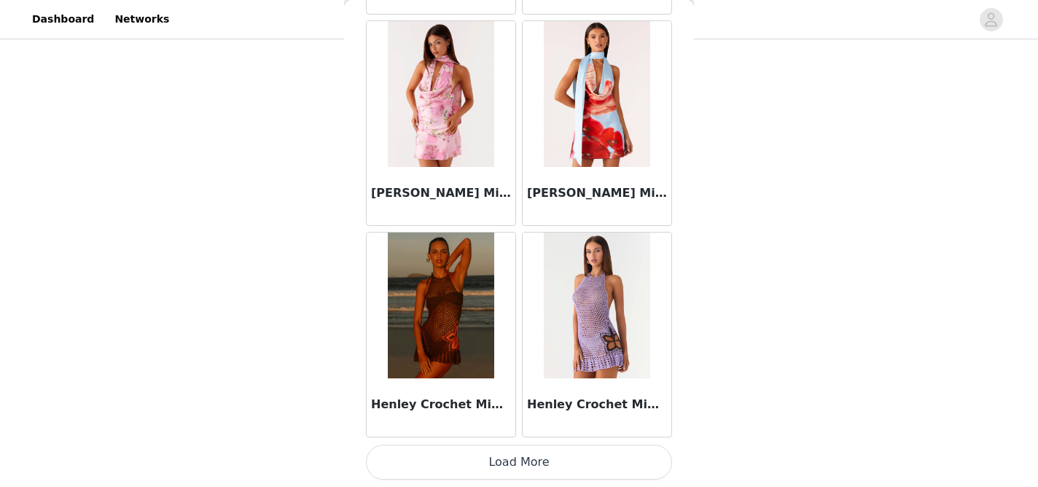
click at [530, 459] on button "Load More" at bounding box center [519, 462] width 306 height 35
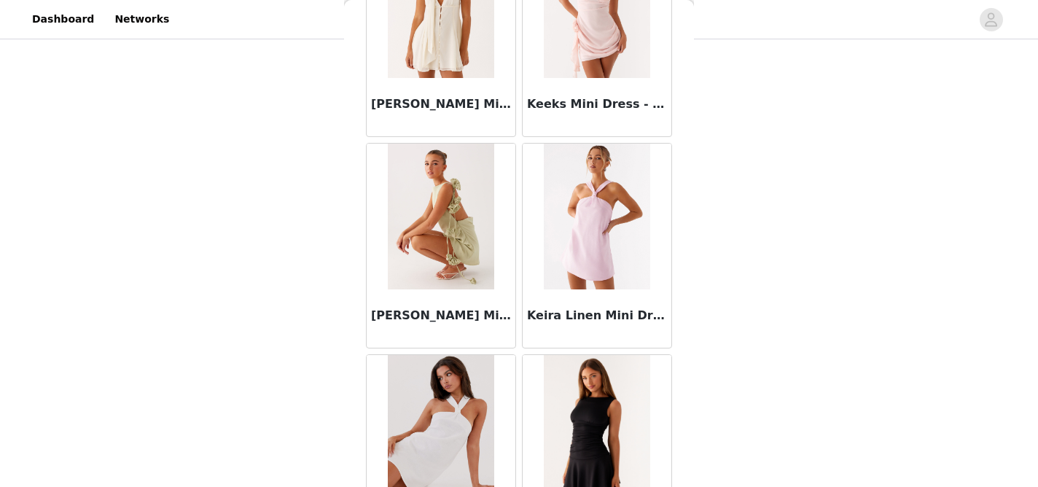
scroll to position [18655, 0]
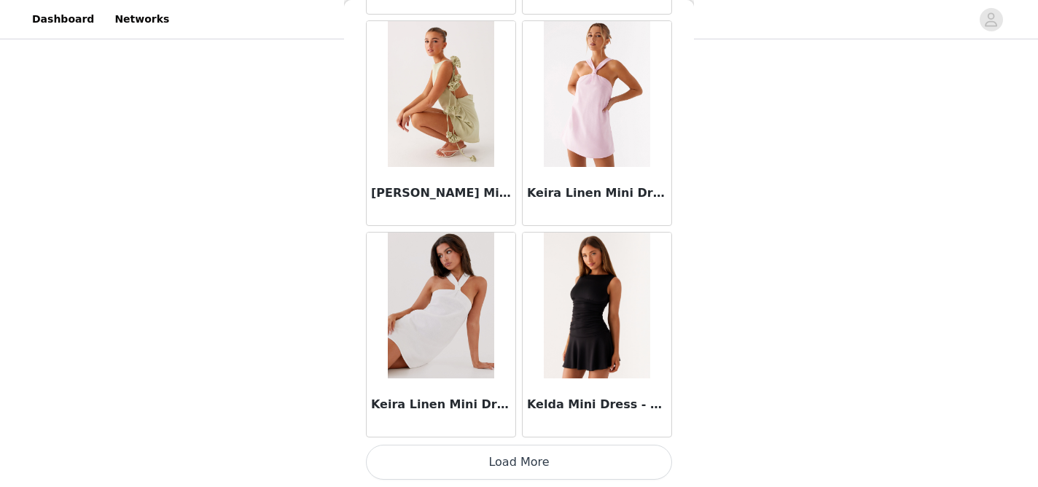
click at [573, 459] on button "Load More" at bounding box center [519, 462] width 306 height 35
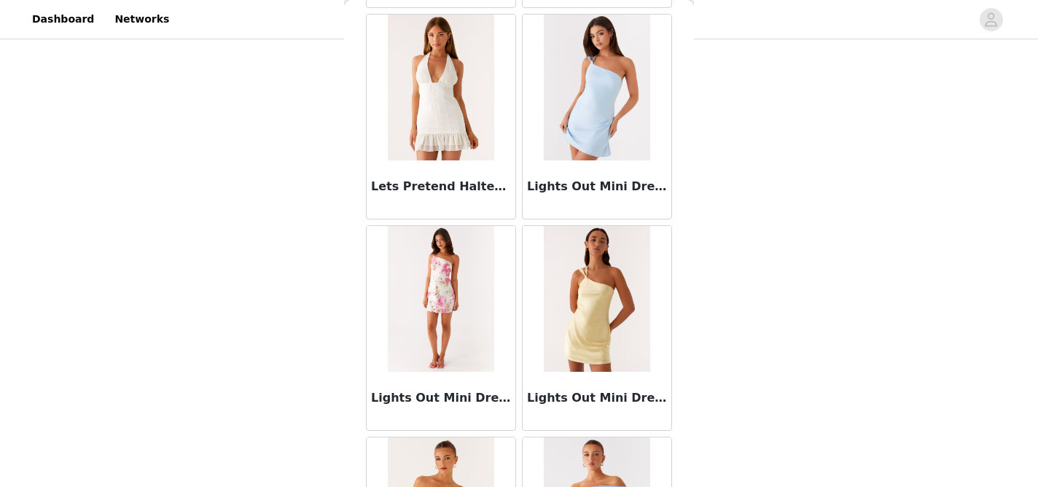
scroll to position [20768, 0]
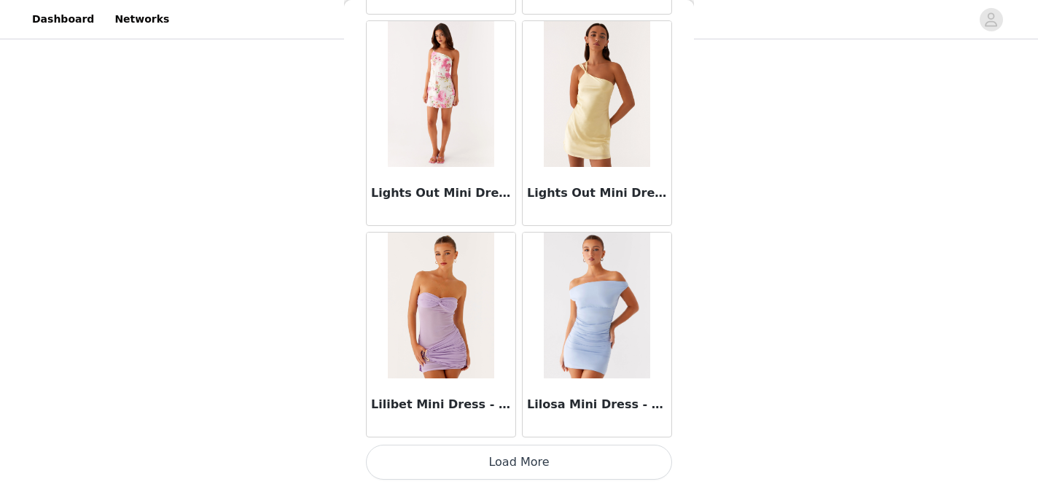
click at [558, 469] on button "Load More" at bounding box center [519, 462] width 306 height 35
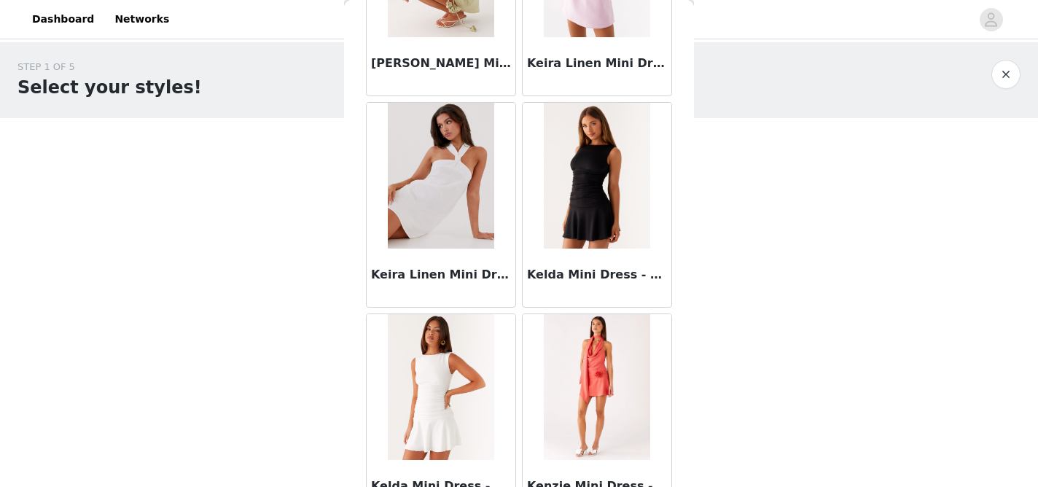
scroll to position [15905, 0]
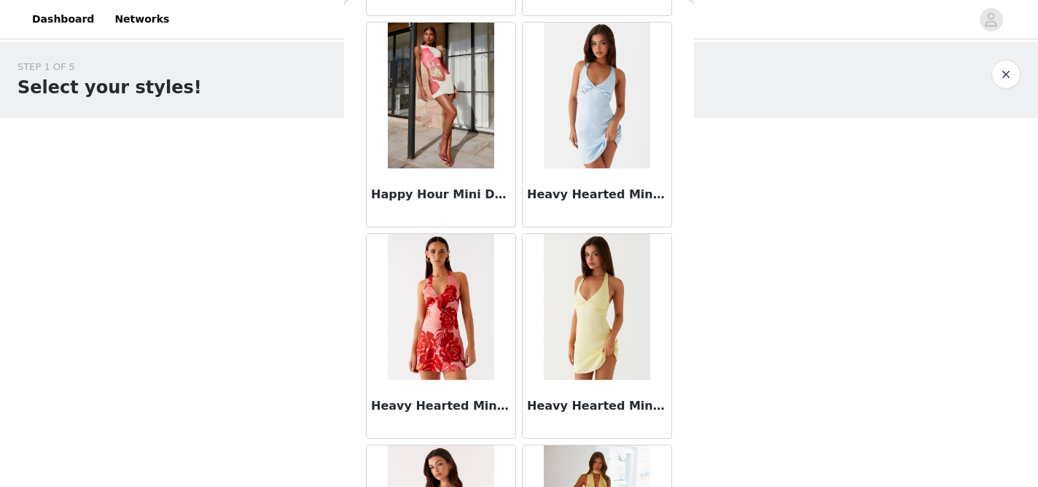
click at [1010, 69] on button "button" at bounding box center [1005, 74] width 29 height 29
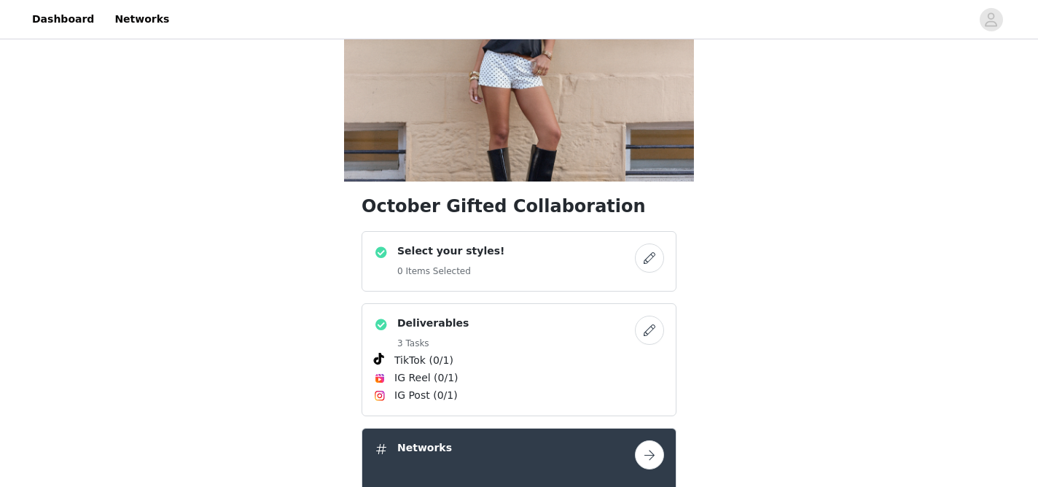
scroll to position [125, 0]
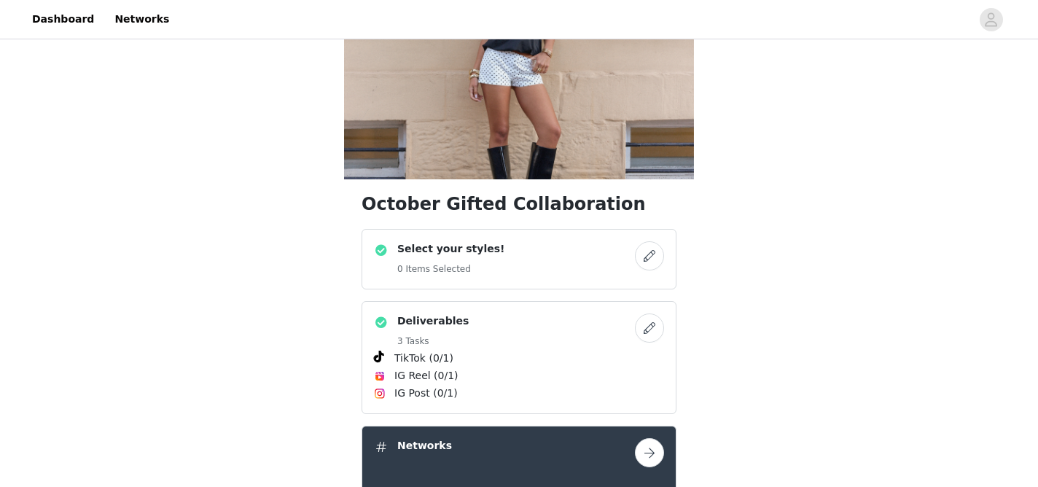
click at [622, 261] on div "Select your styles! 0 Items Selected" at bounding box center [504, 259] width 261 height 36
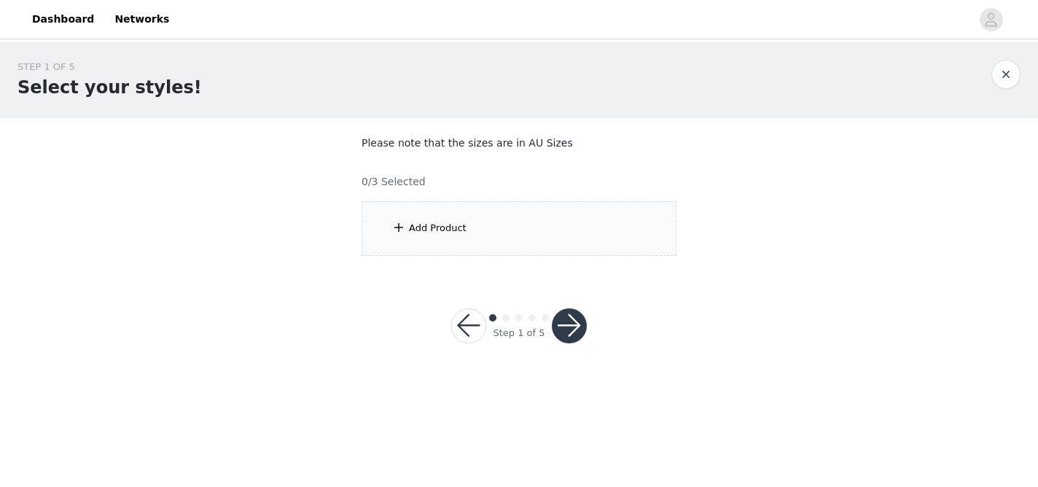
click at [566, 218] on div "Add Product" at bounding box center [519, 228] width 315 height 55
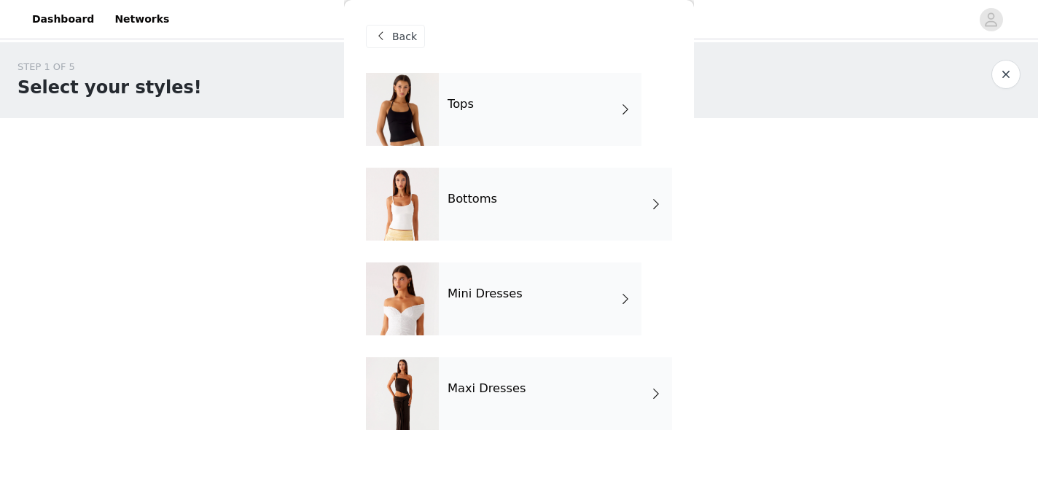
click at [489, 374] on div "Maxi Dresses" at bounding box center [555, 393] width 233 height 73
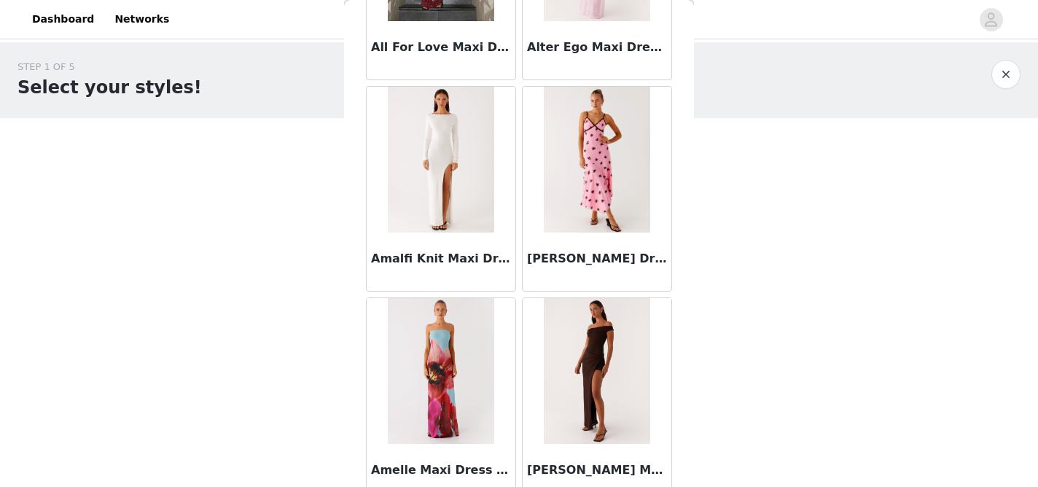
scroll to position [1744, 0]
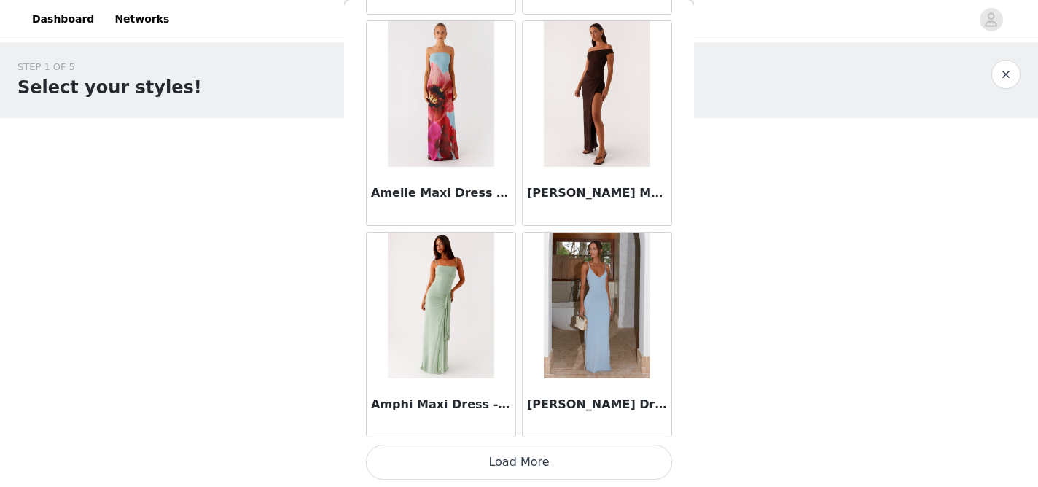
click at [493, 466] on button "Load More" at bounding box center [519, 462] width 306 height 35
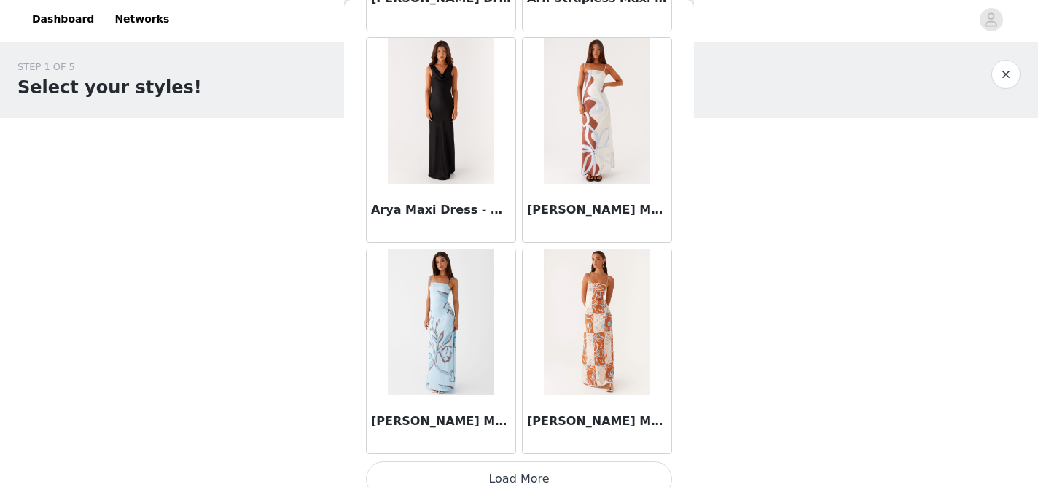
scroll to position [3857, 0]
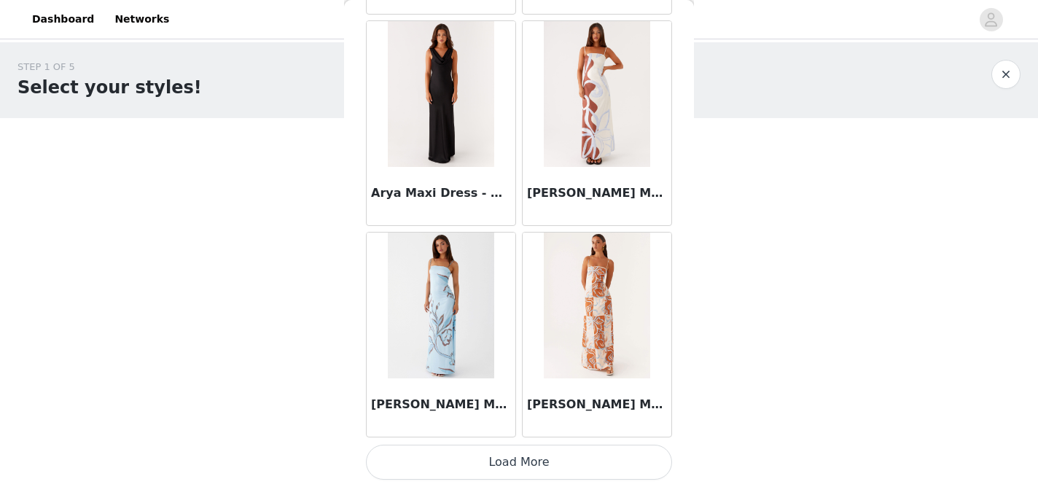
click at [520, 462] on button "Load More" at bounding box center [519, 462] width 306 height 35
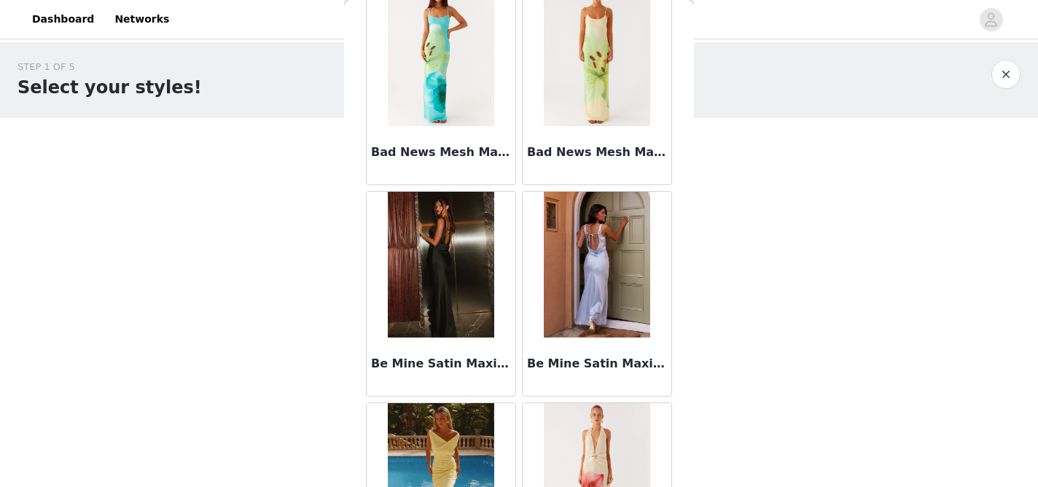
scroll to position [5971, 0]
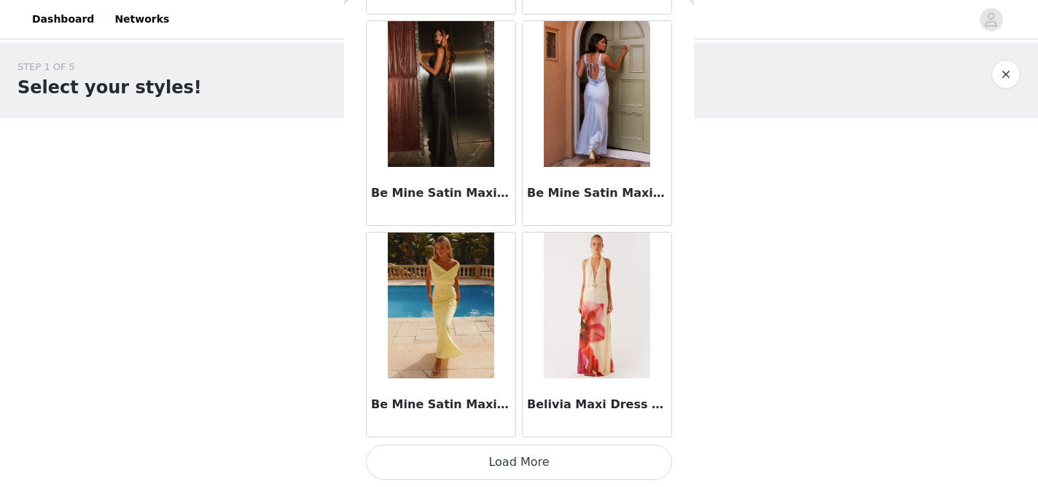
click at [599, 432] on div "Belivia Maxi Dress - Yellow Bloom" at bounding box center [597, 407] width 149 height 58
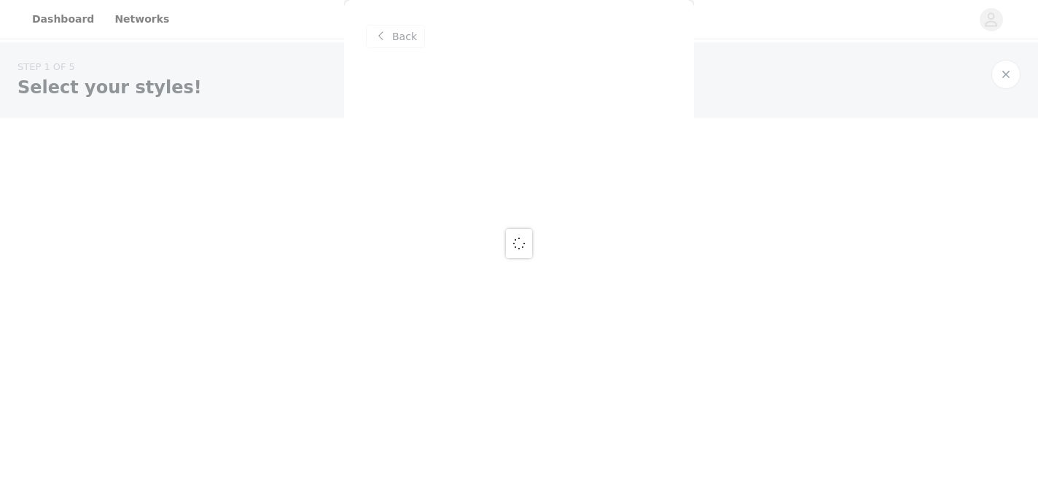
scroll to position [0, 0]
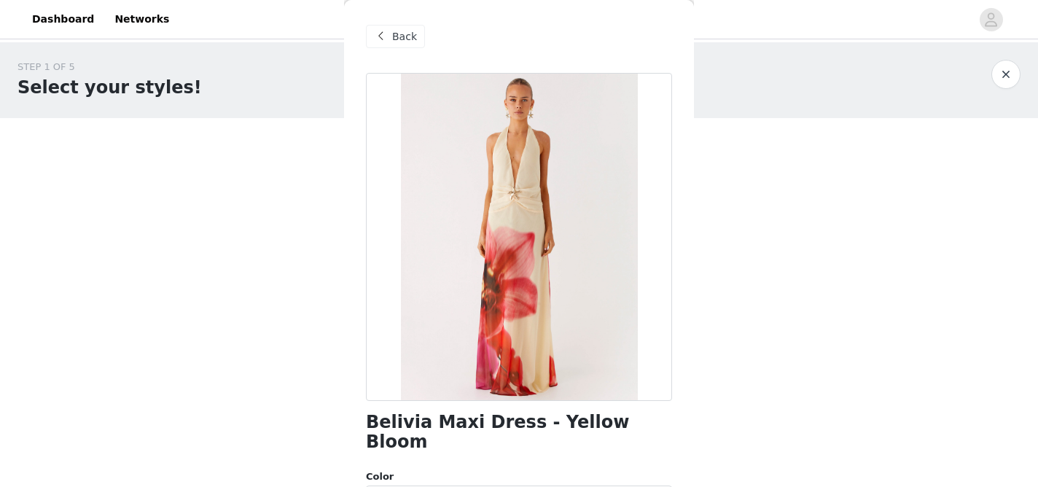
click at [402, 42] on span "Back" at bounding box center [404, 36] width 25 height 15
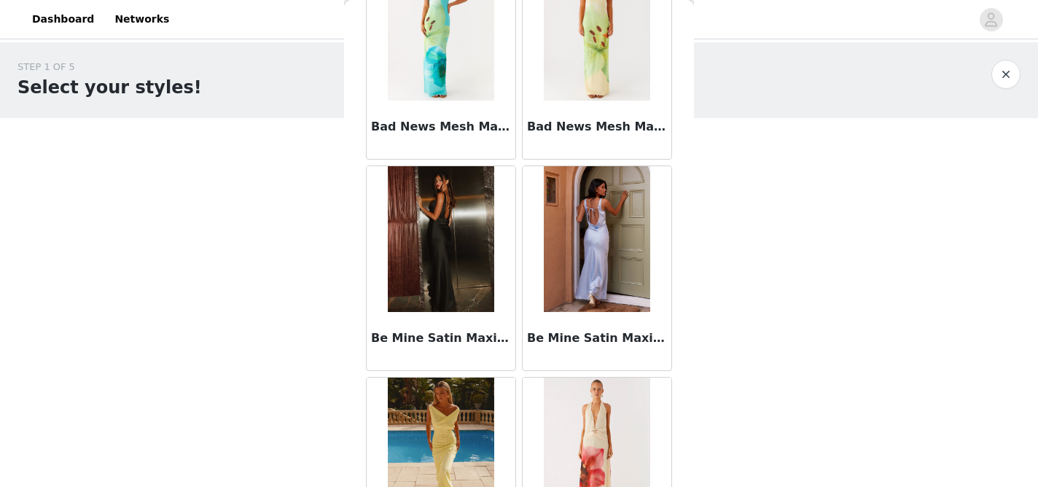
scroll to position [5971, 0]
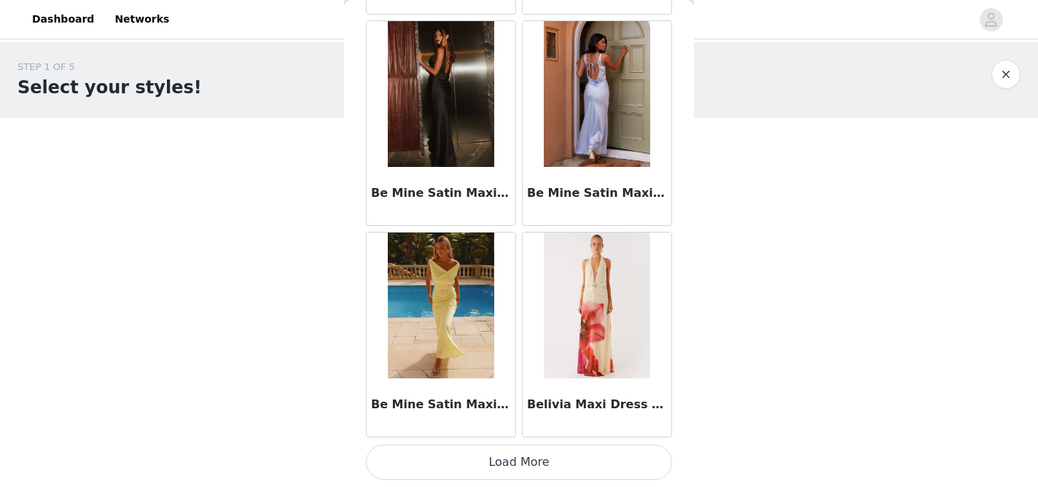
click at [526, 461] on button "Load More" at bounding box center [519, 462] width 306 height 35
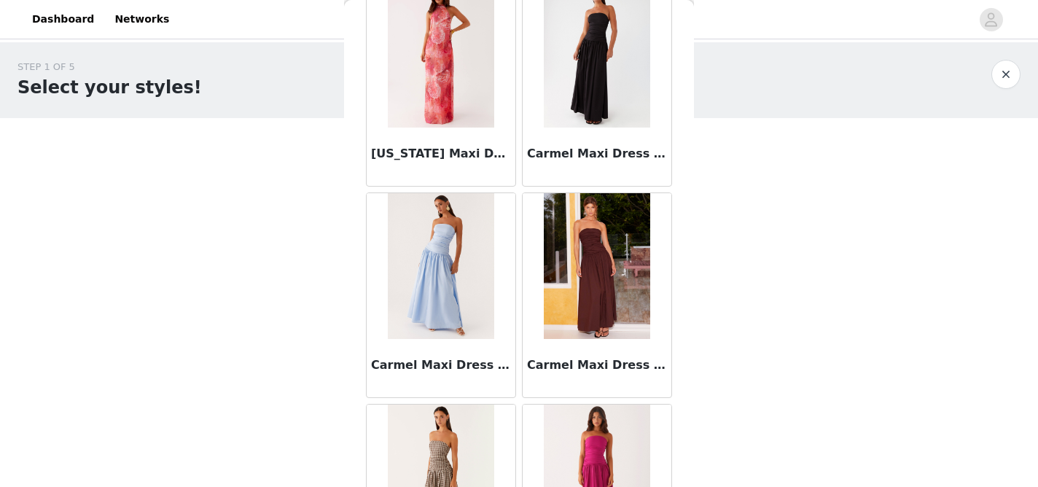
scroll to position [8085, 0]
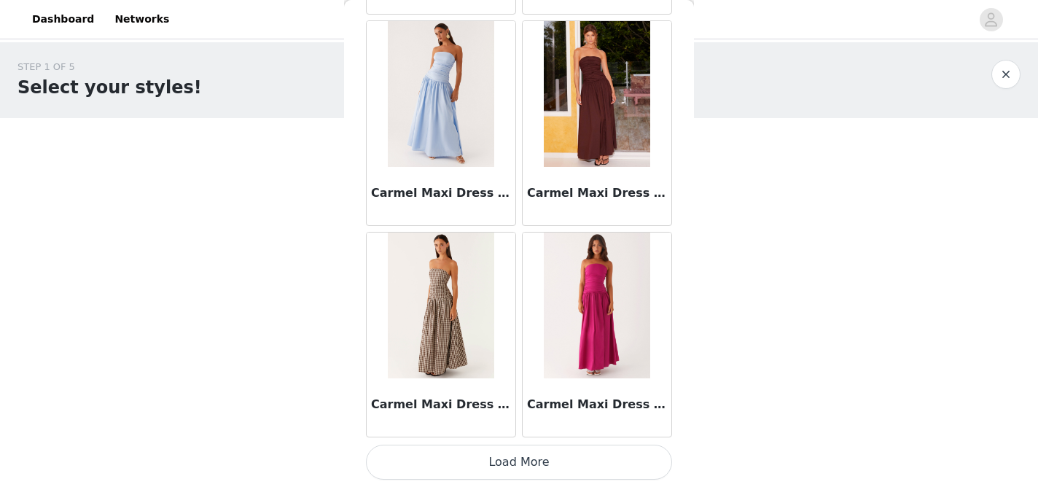
click at [517, 469] on button "Load More" at bounding box center [519, 462] width 306 height 35
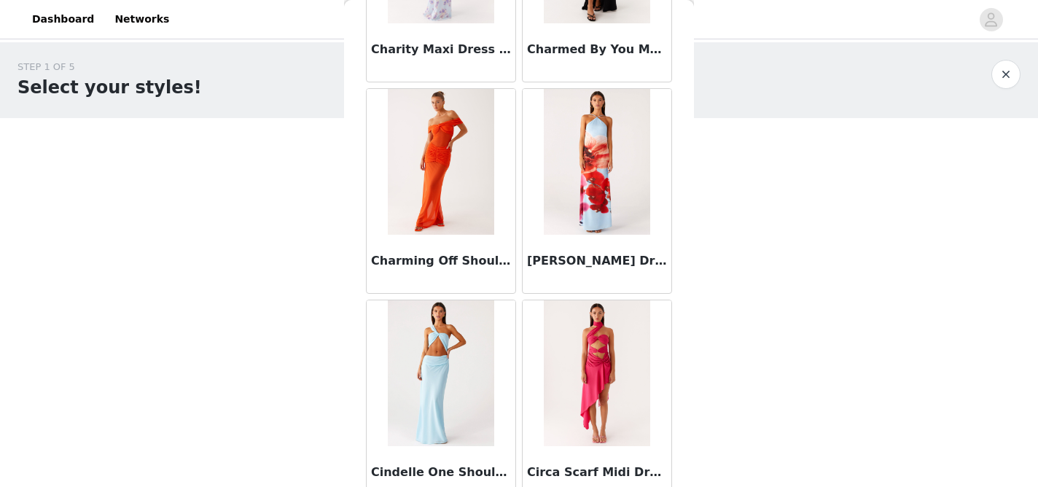
scroll to position [10199, 0]
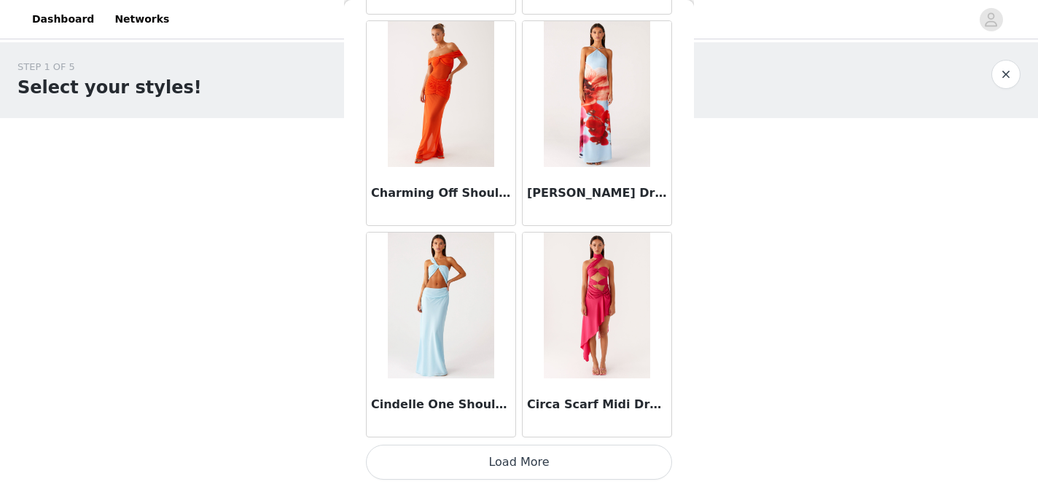
click at [550, 462] on button "Load More" at bounding box center [519, 462] width 306 height 35
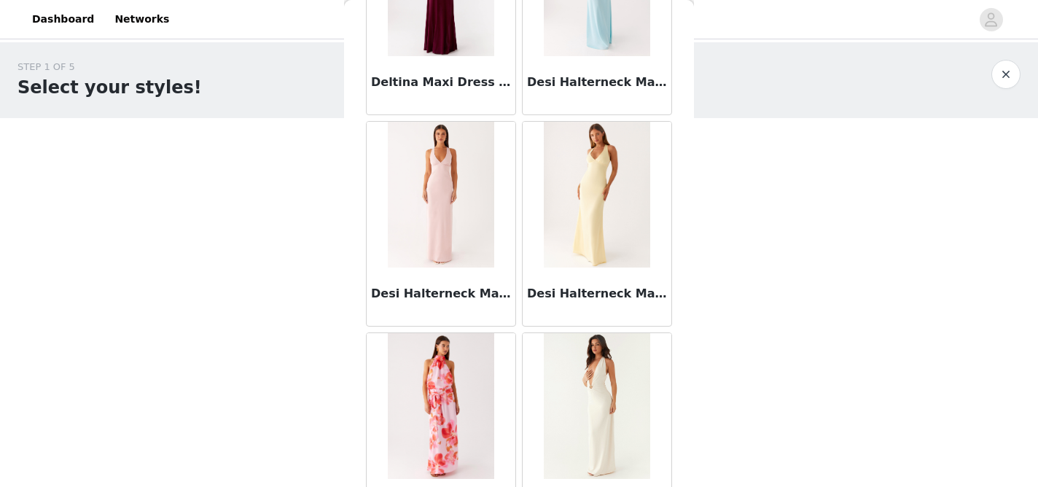
scroll to position [12313, 0]
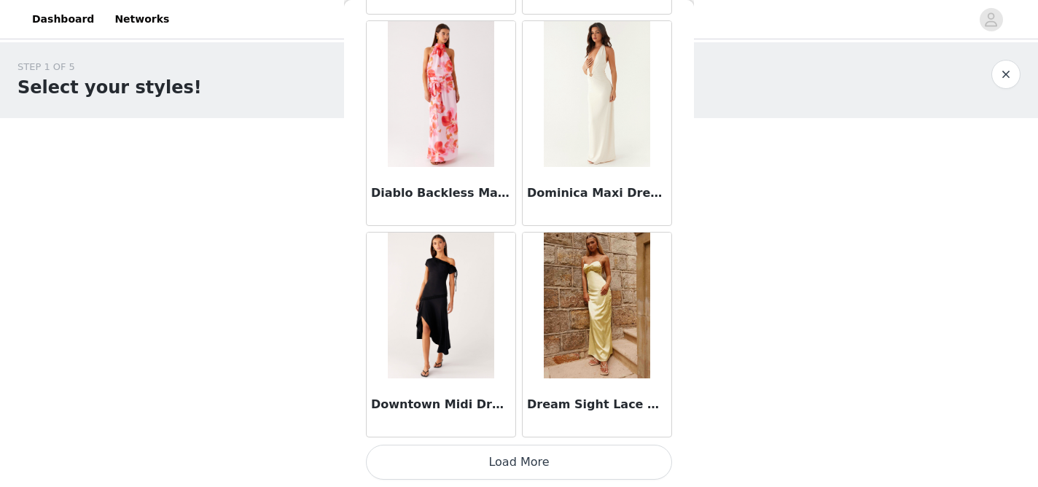
click at [465, 456] on button "Load More" at bounding box center [519, 462] width 306 height 35
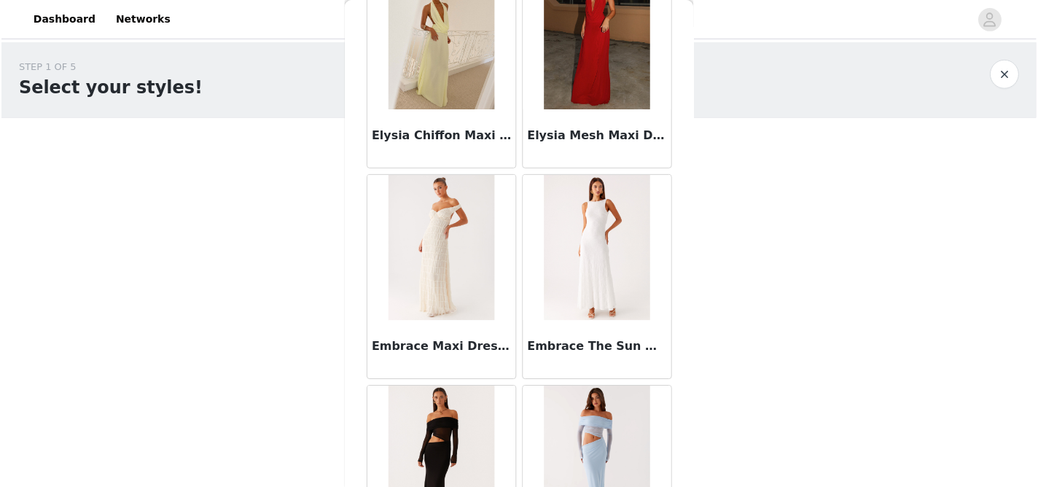
scroll to position [14425, 0]
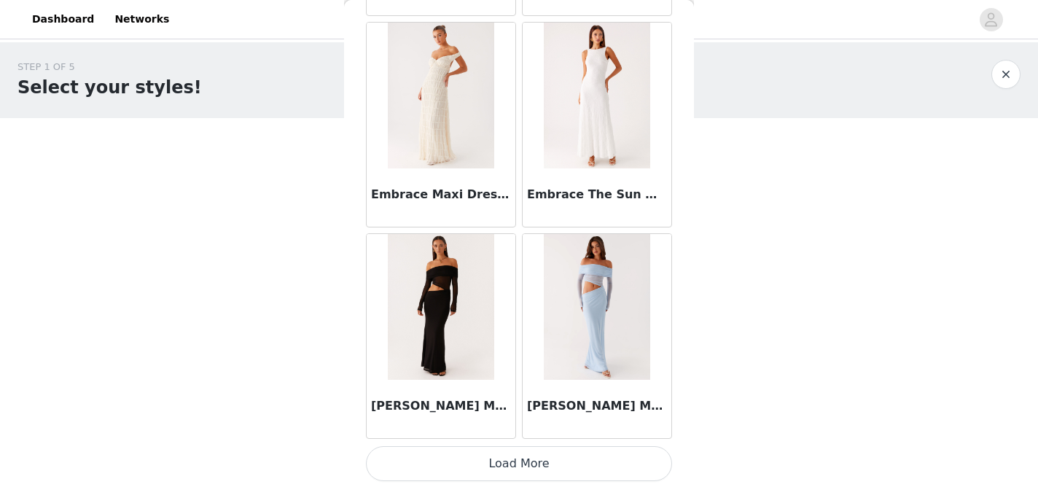
click at [475, 462] on button "Load More" at bounding box center [519, 463] width 306 height 35
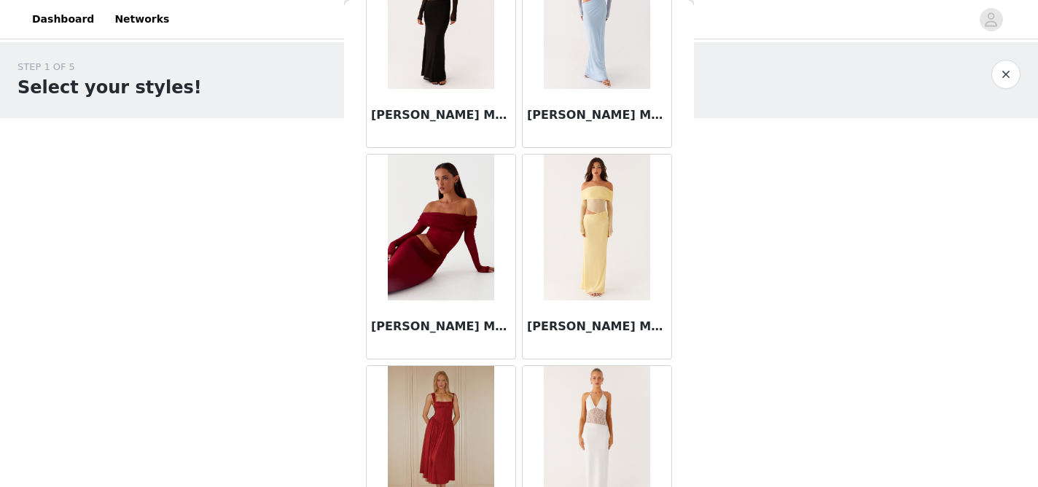
scroll to position [14583, 0]
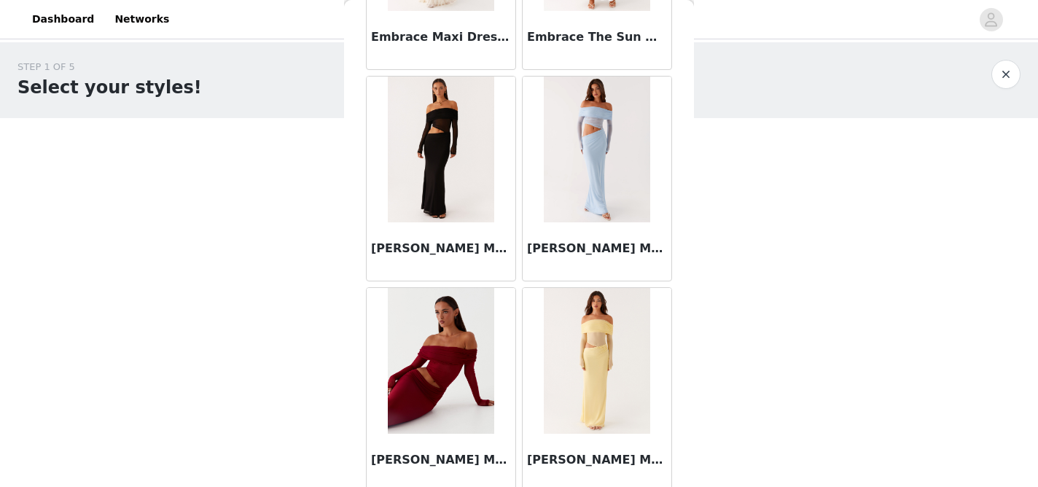
click at [462, 181] on img at bounding box center [441, 150] width 106 height 146
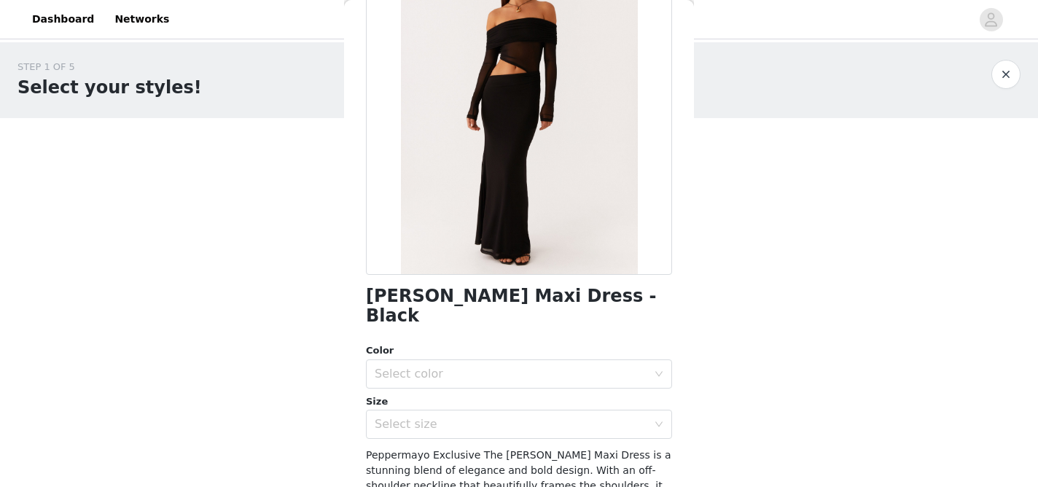
scroll to position [147, 0]
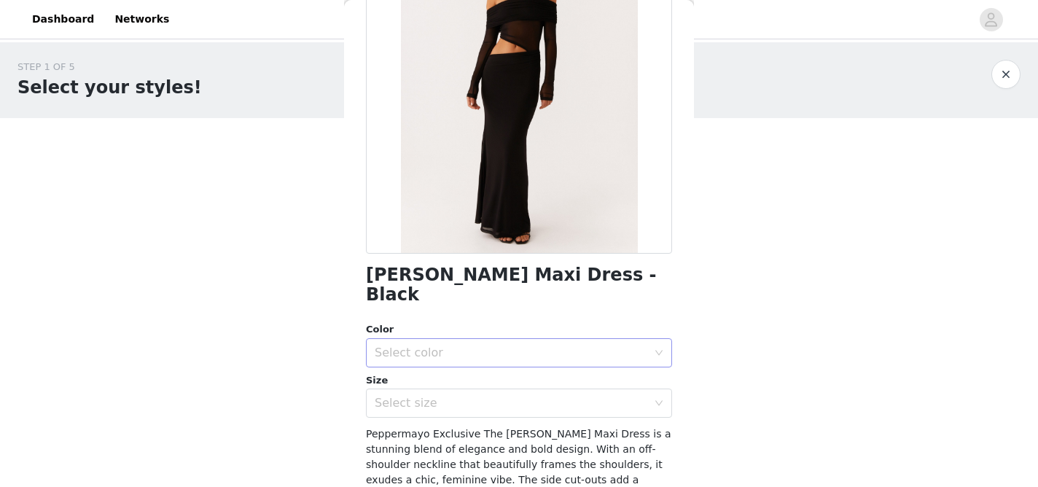
click at [562, 346] on div "Select color" at bounding box center [511, 353] width 273 height 15
click at [509, 365] on li "Black" at bounding box center [519, 365] width 306 height 23
click at [503, 396] on div "Select size" at bounding box center [511, 403] width 273 height 15
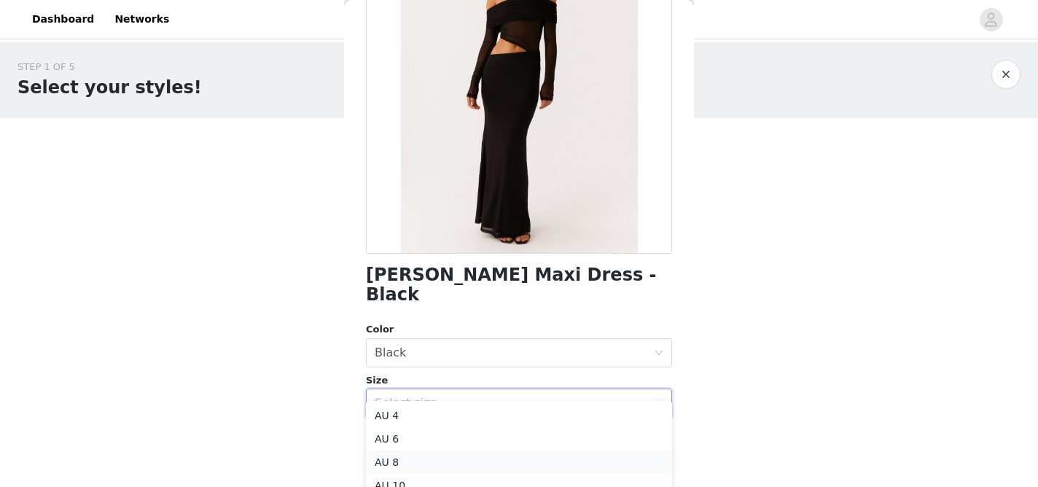
click at [457, 456] on li "AU 8" at bounding box center [519, 461] width 306 height 23
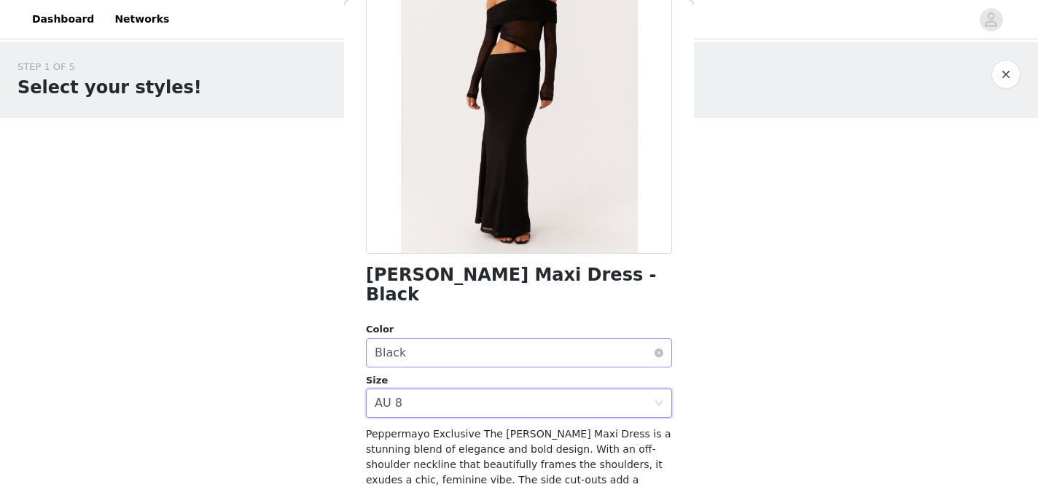
scroll to position [297, 0]
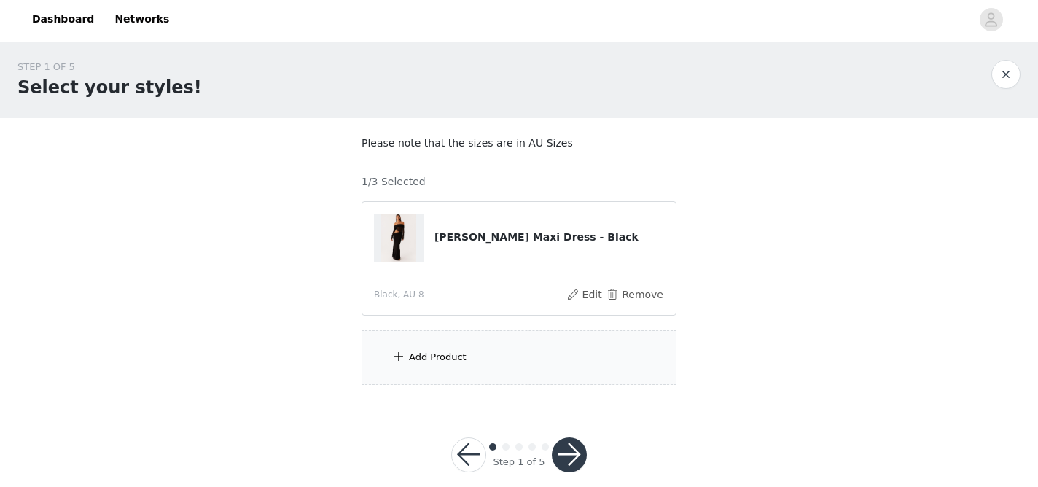
click at [501, 357] on div "Add Product" at bounding box center [519, 357] width 315 height 55
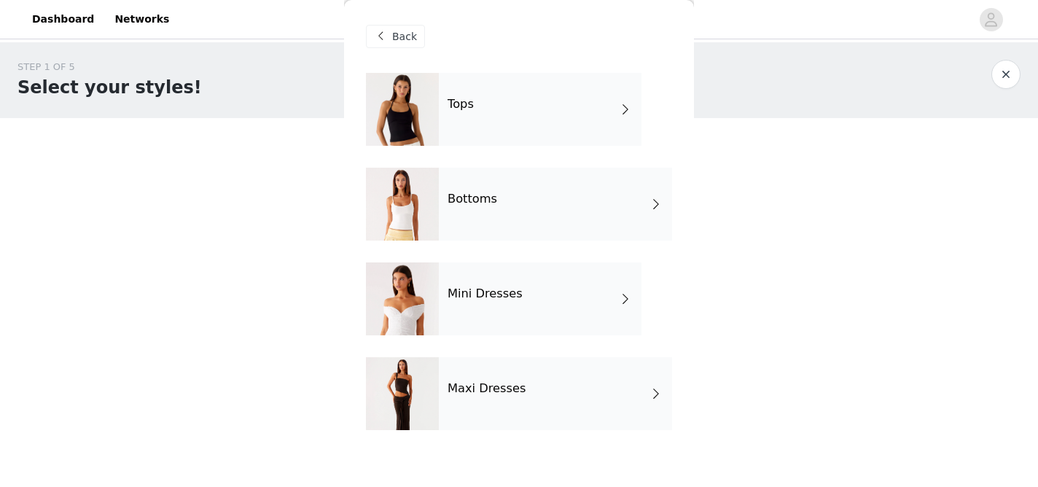
click at [499, 397] on div "Maxi Dresses" at bounding box center [555, 393] width 233 height 73
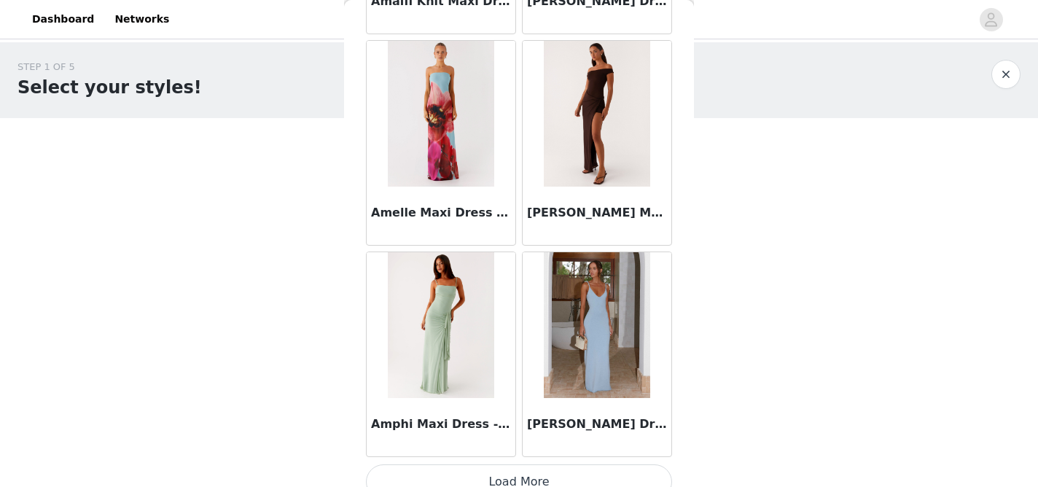
scroll to position [1744, 0]
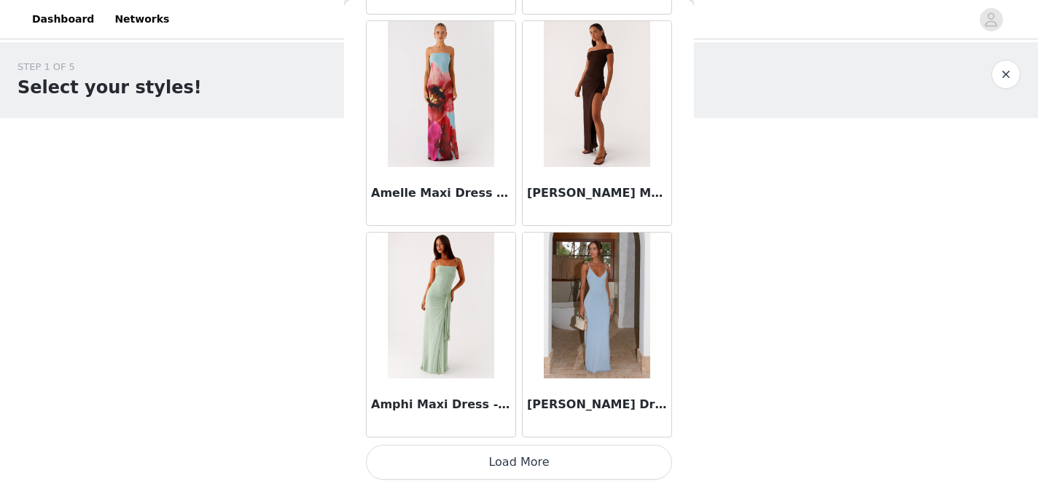
click at [520, 460] on button "Load More" at bounding box center [519, 462] width 306 height 35
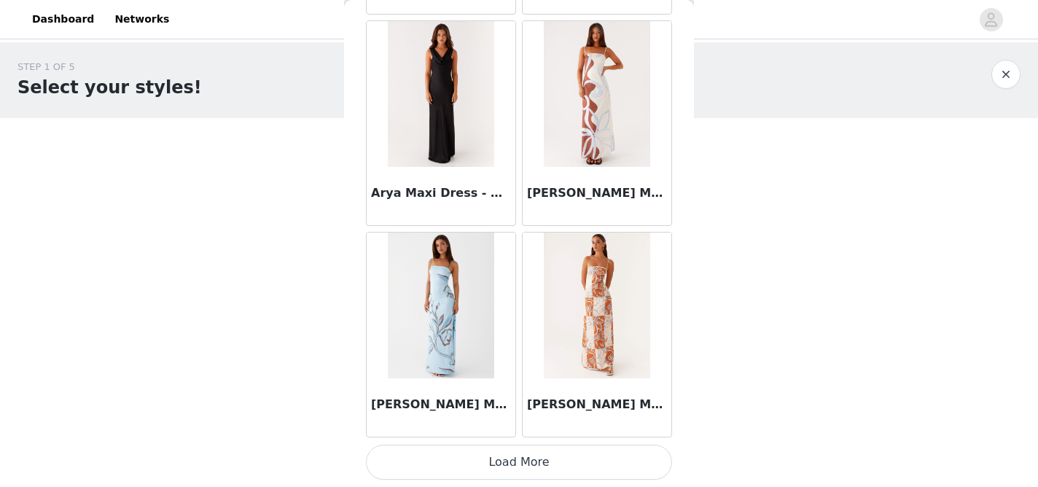
scroll to position [20, 0]
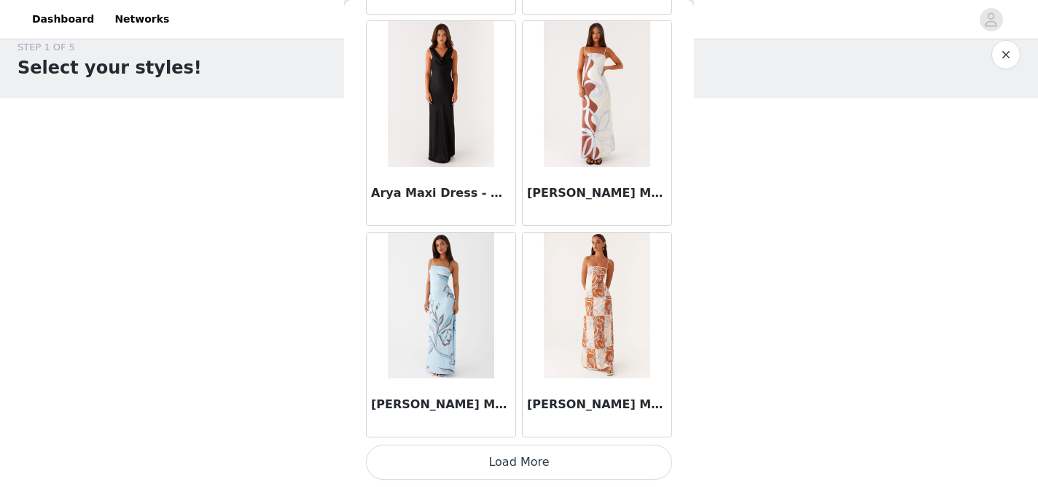
click at [542, 468] on button "Load More" at bounding box center [519, 462] width 306 height 35
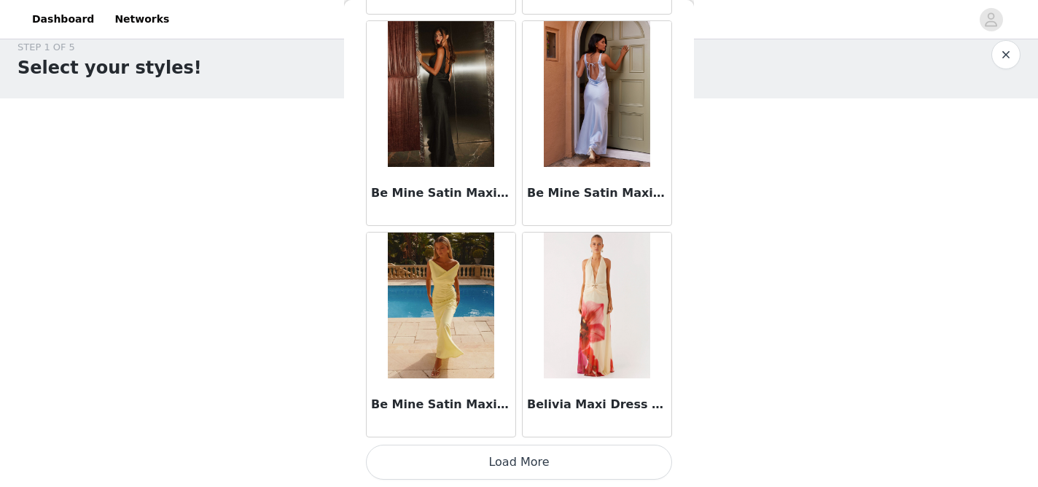
click at [547, 473] on button "Load More" at bounding box center [519, 462] width 306 height 35
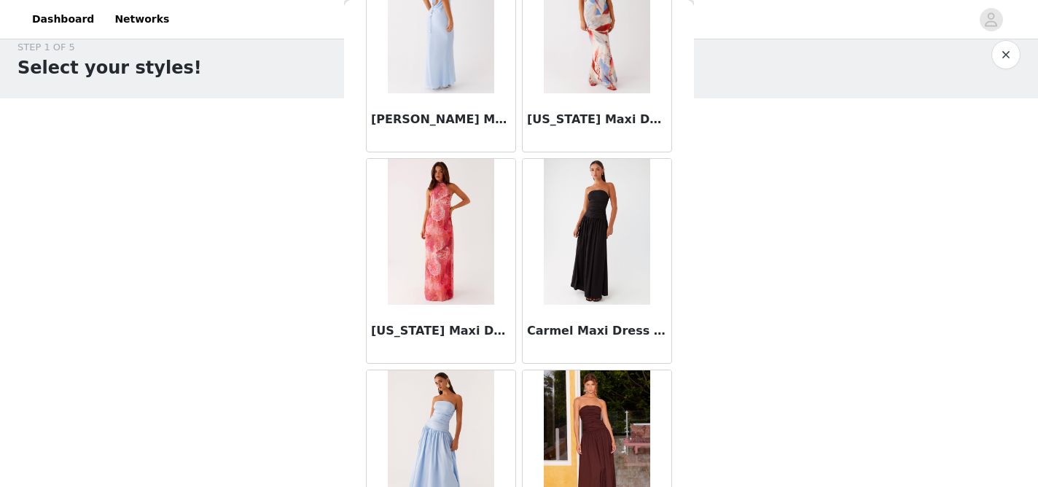
scroll to position [8085, 0]
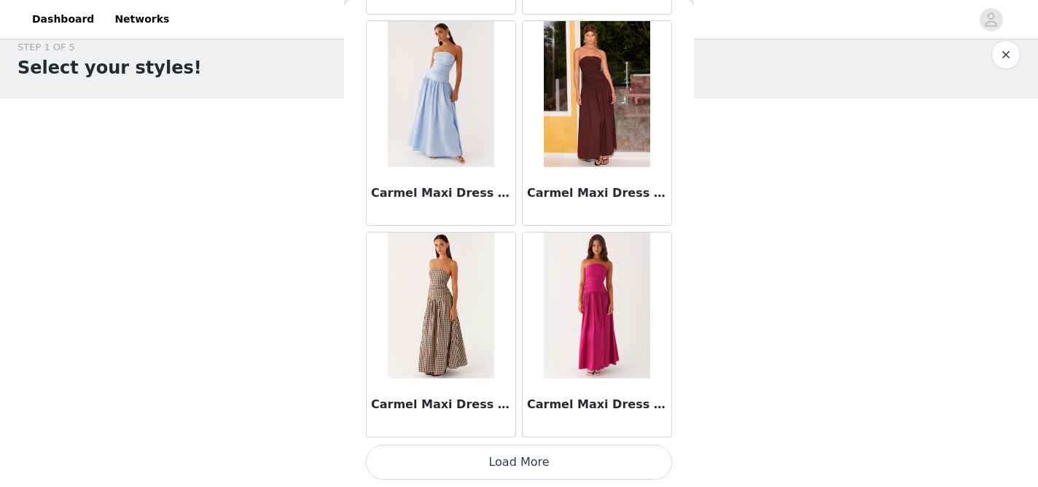
click at [550, 466] on button "Load More" at bounding box center [519, 462] width 306 height 35
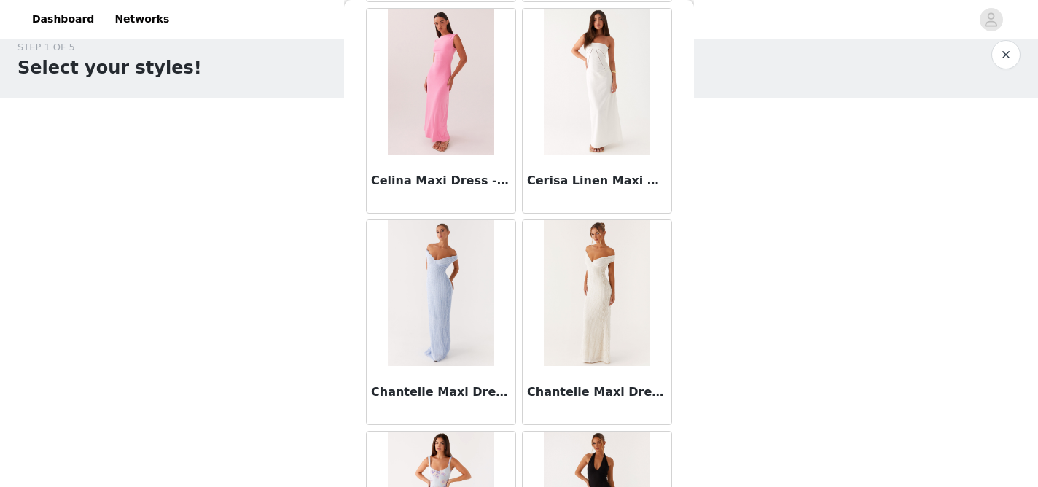
scroll to position [10199, 0]
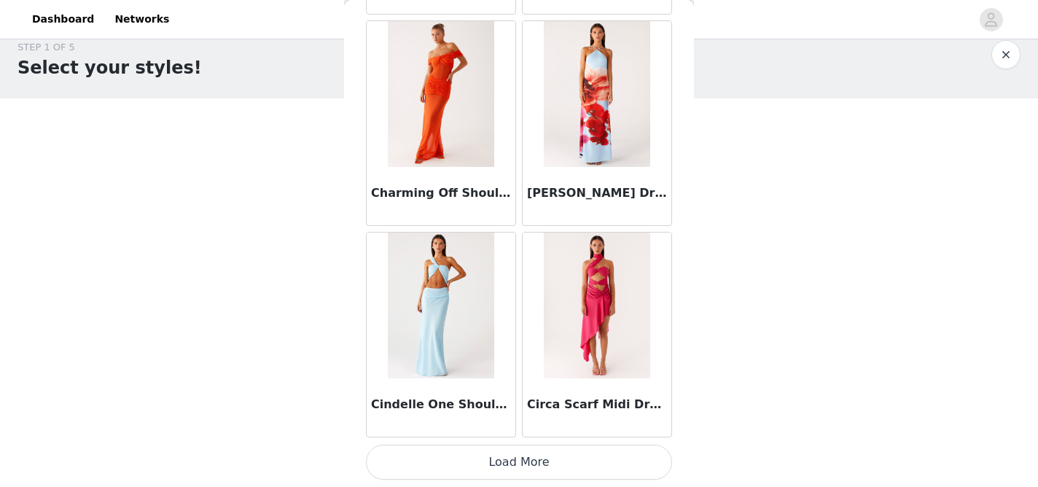
click at [544, 458] on button "Load More" at bounding box center [519, 462] width 306 height 35
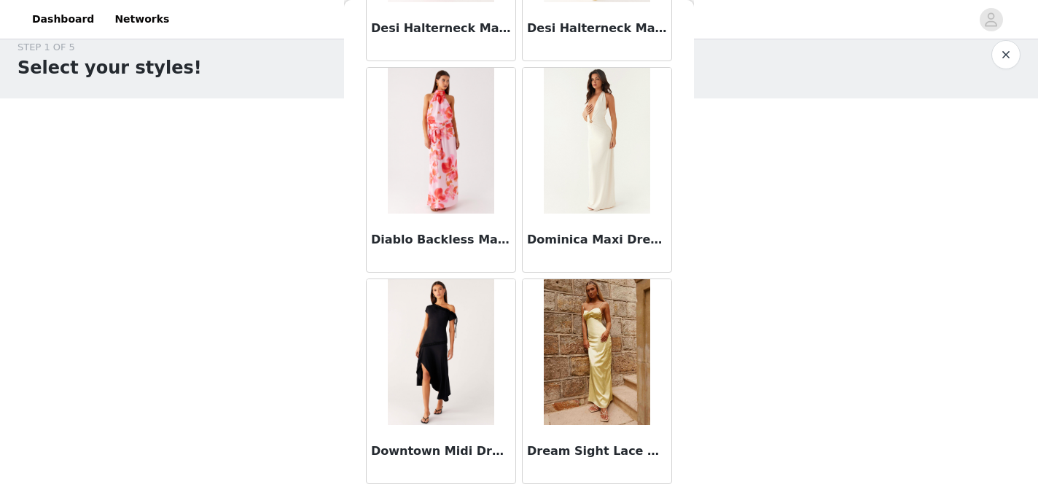
scroll to position [12313, 0]
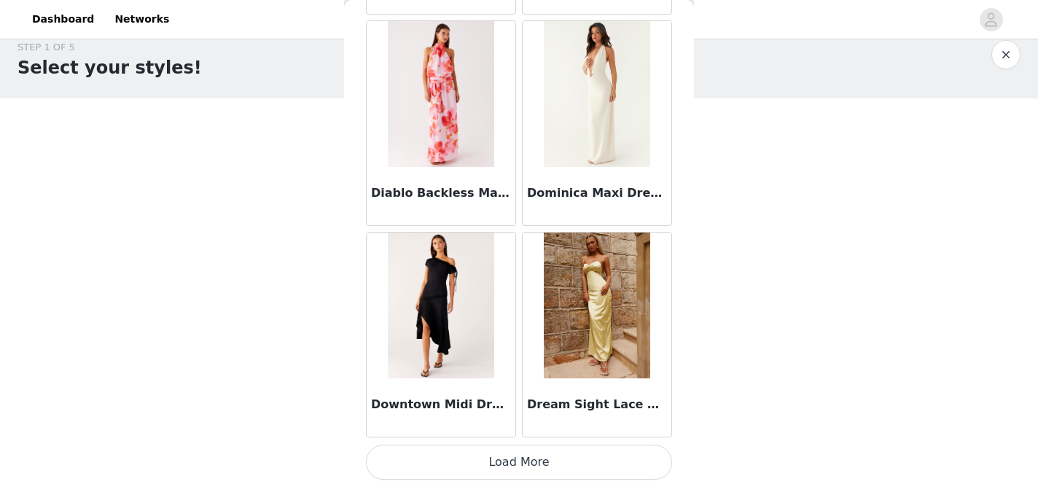
click at [542, 474] on button "Load More" at bounding box center [519, 462] width 306 height 35
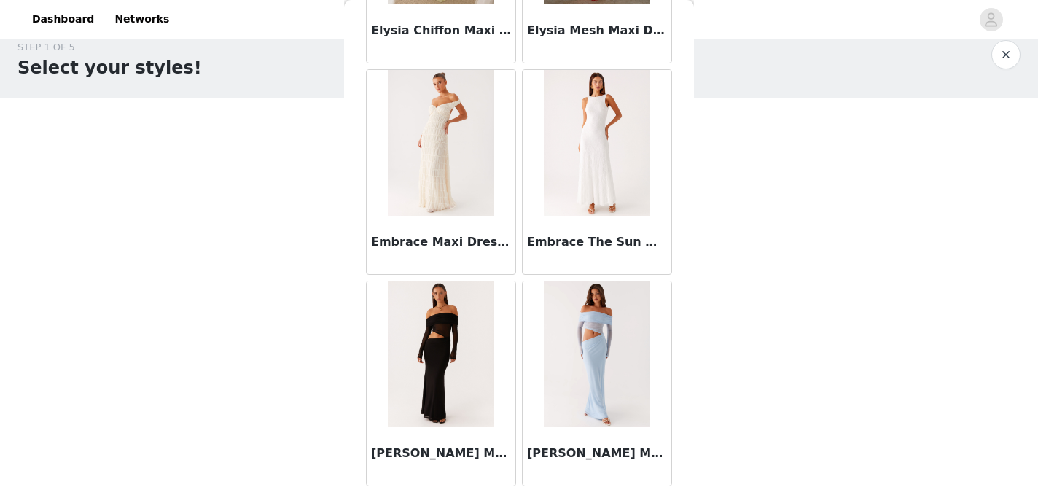
scroll to position [14427, 0]
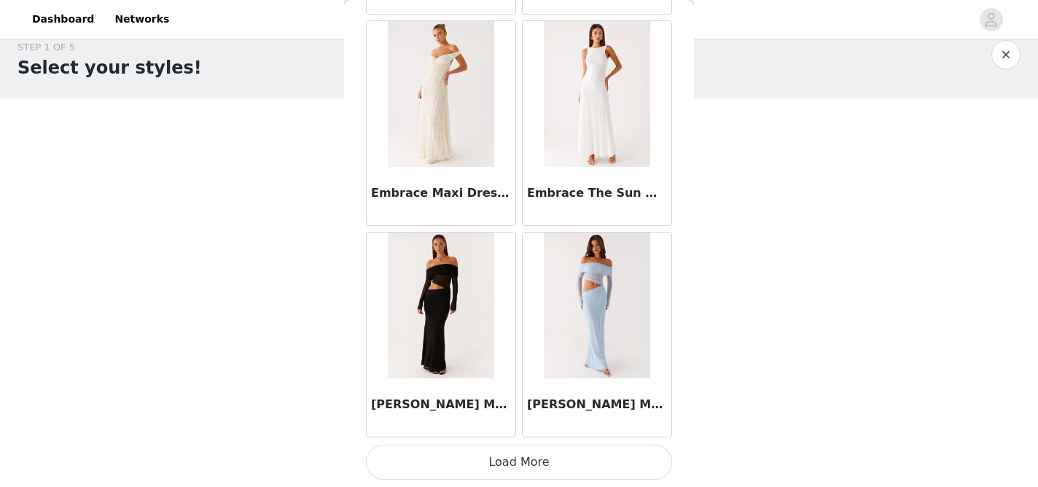
click at [558, 458] on button "Load More" at bounding box center [519, 462] width 306 height 35
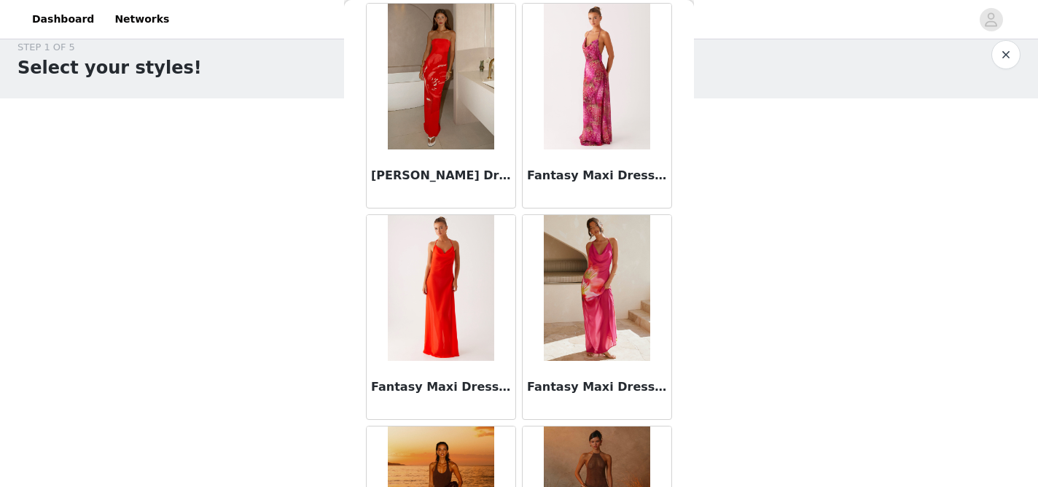
scroll to position [16535, 0]
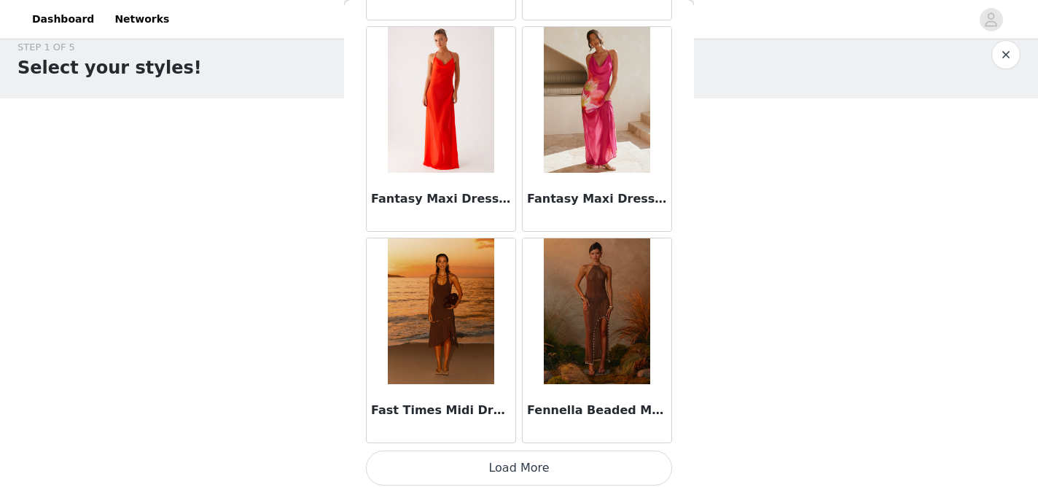
click at [564, 461] on button "Load More" at bounding box center [519, 467] width 306 height 35
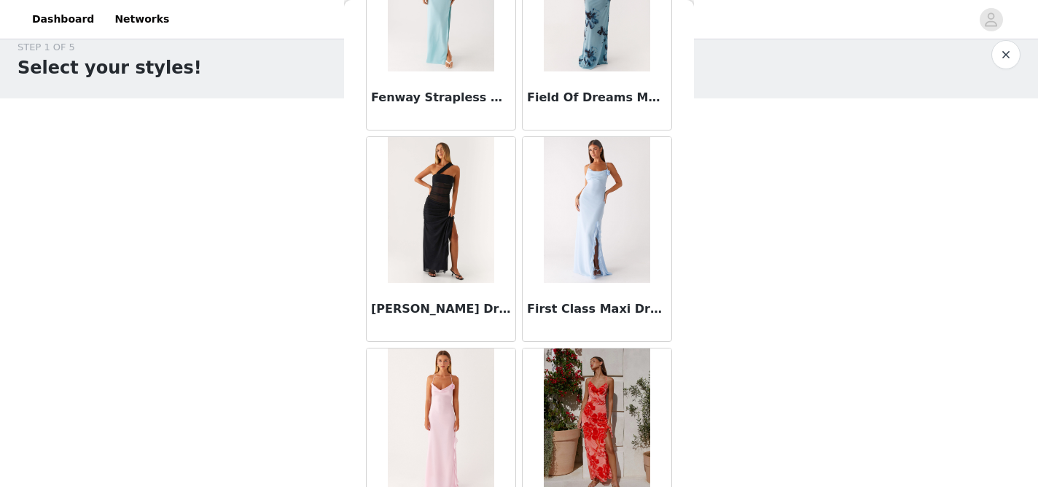
scroll to position [17060, 0]
click at [463, 300] on h3 "[PERSON_NAME] Dress - Black" at bounding box center [441, 307] width 140 height 17
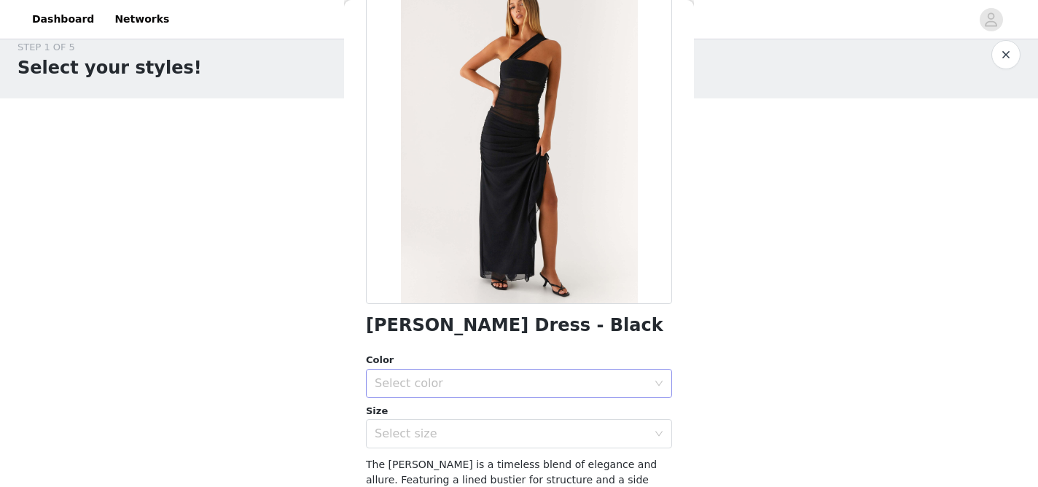
scroll to position [90, 0]
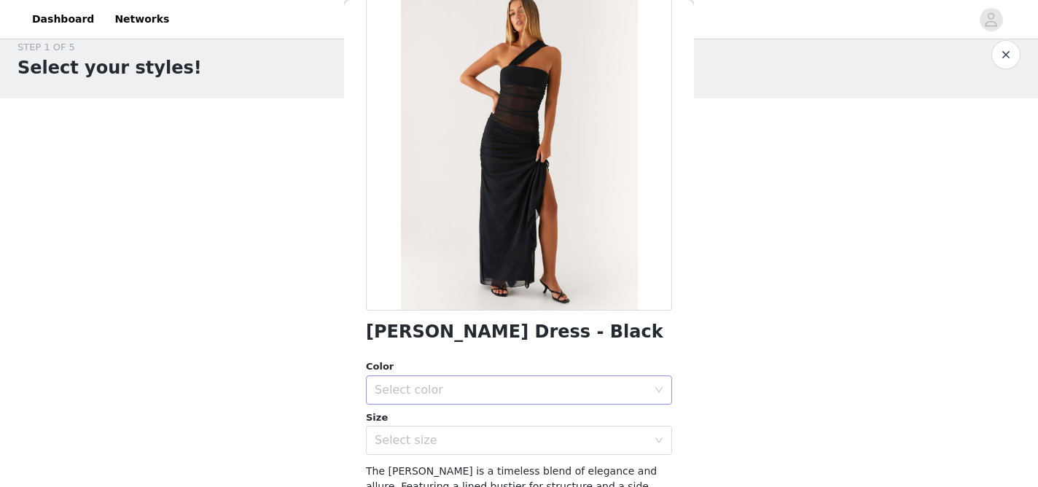
click at [434, 399] on div "Select color" at bounding box center [514, 390] width 279 height 28
click at [437, 429] on li "Black" at bounding box center [519, 421] width 306 height 23
click at [447, 437] on div "Select size" at bounding box center [511, 440] width 273 height 15
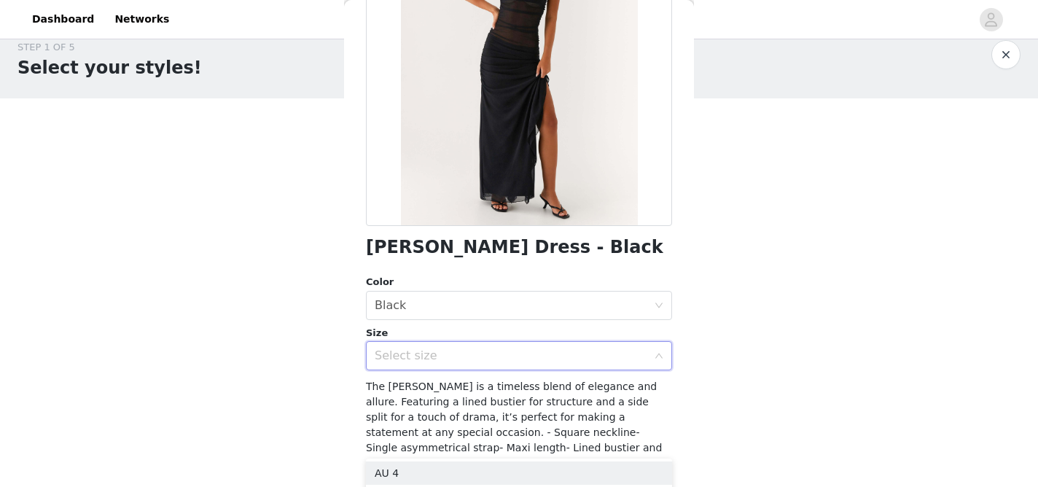
scroll to position [281, 0]
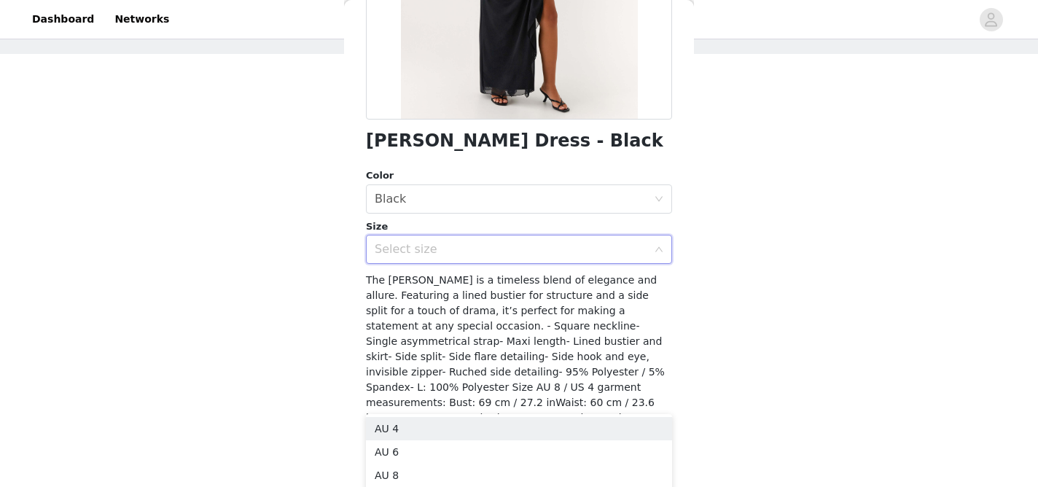
click at [543, 242] on div "Select size" at bounding box center [511, 249] width 273 height 15
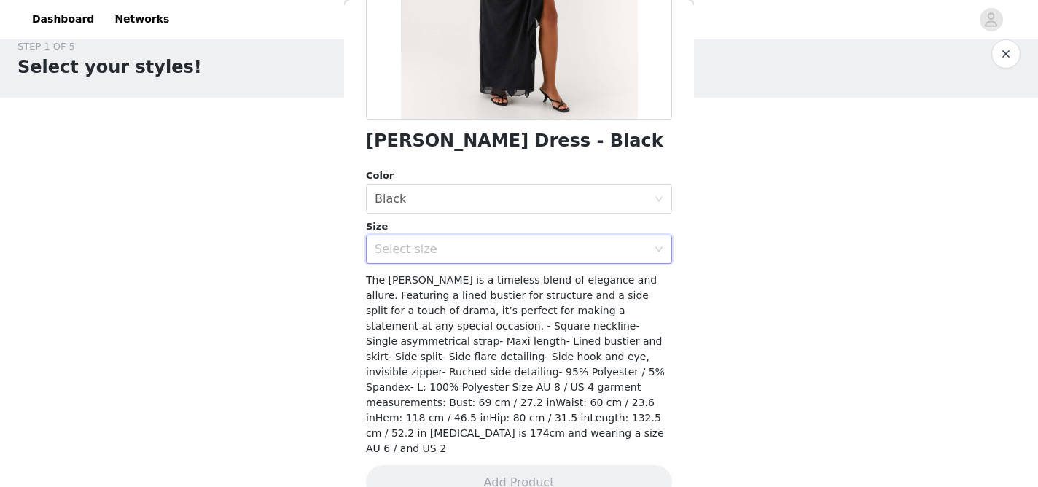
scroll to position [20, 0]
click at [544, 251] on div "Select size" at bounding box center [511, 249] width 273 height 15
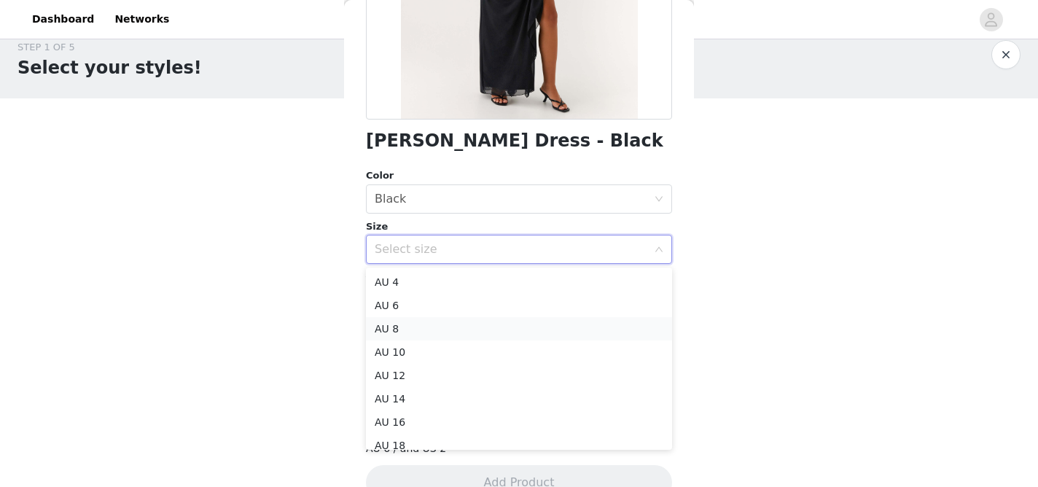
click at [484, 332] on li "AU 8" at bounding box center [519, 328] width 306 height 23
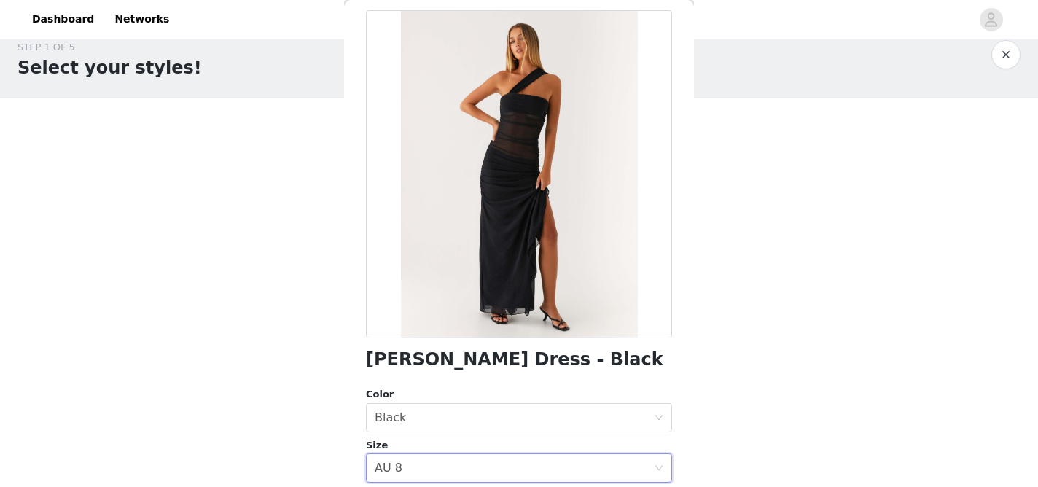
scroll to position [14, 0]
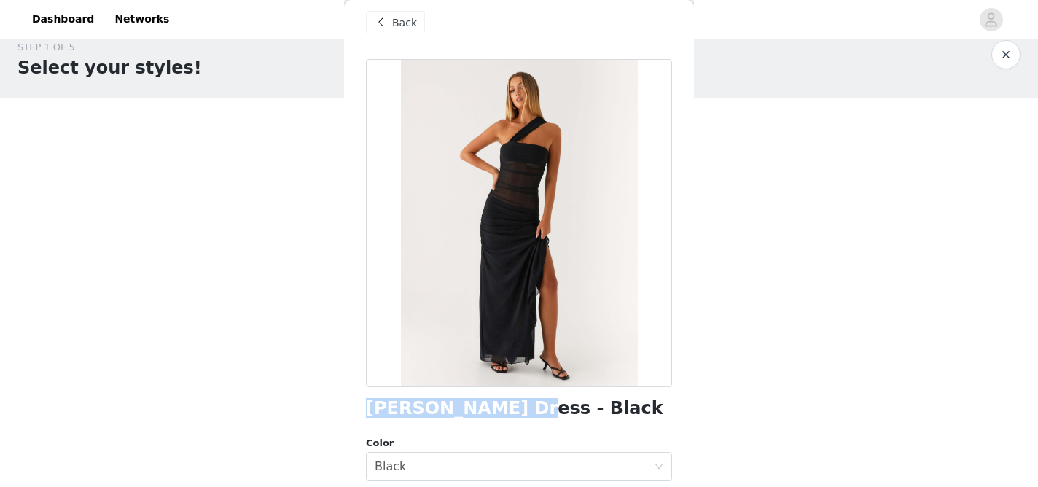
drag, startPoint x: 496, startPoint y: 408, endPoint x: 351, endPoint y: 402, distance: 145.9
click at [351, 402] on div "Back [PERSON_NAME] Dress - Black Color Select color Black Size Select size AU 8…" at bounding box center [519, 243] width 350 height 487
copy h1 "[PERSON_NAME] Dress"
click at [388, 23] on span at bounding box center [380, 22] width 17 height 17
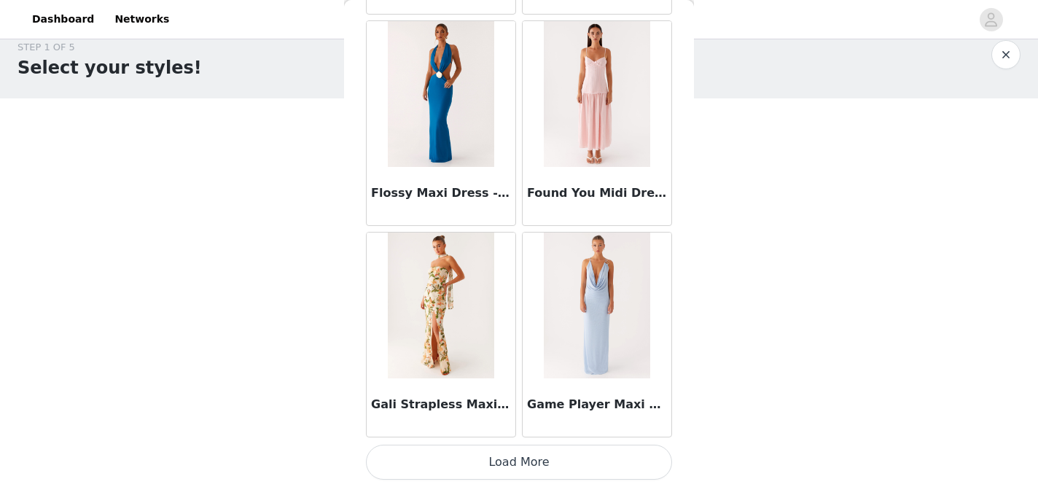
scroll to position [0, 0]
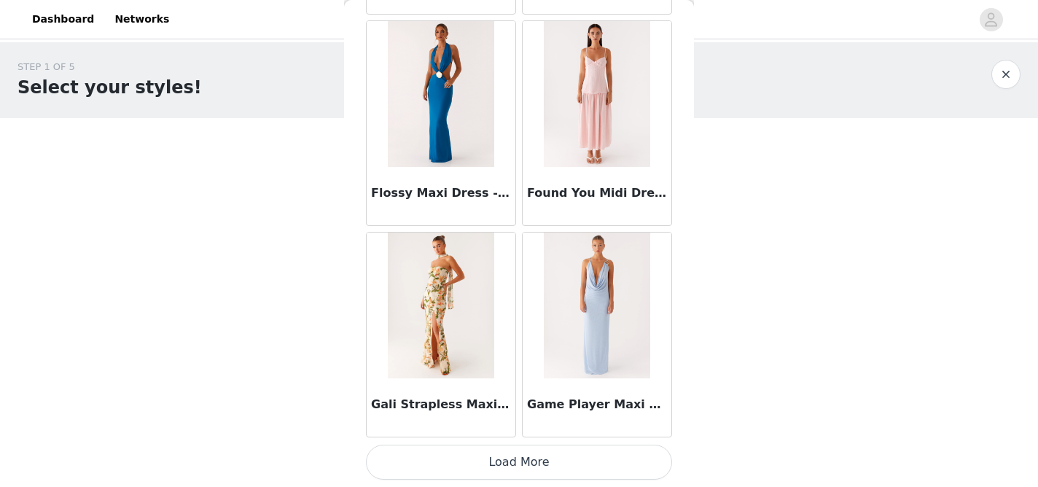
click at [517, 464] on button "Load More" at bounding box center [519, 462] width 306 height 35
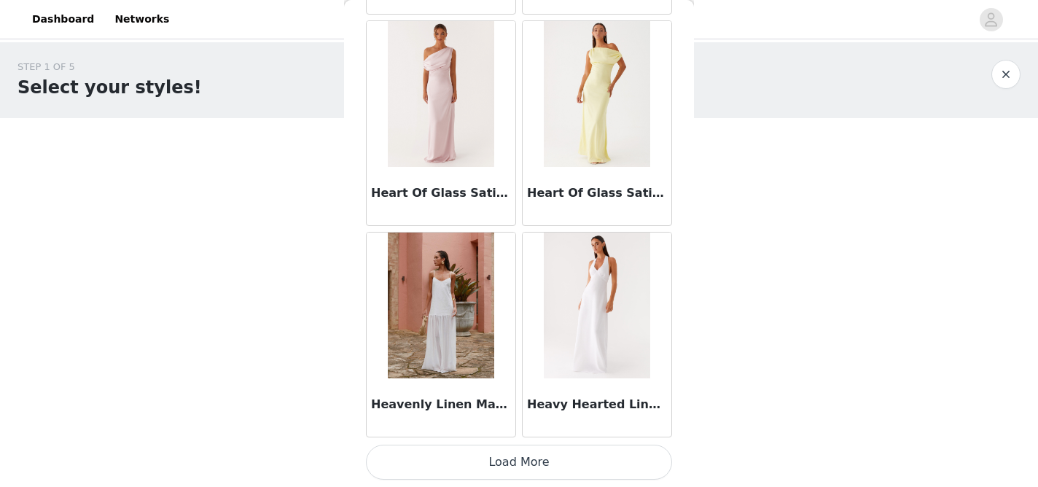
scroll to position [20, 0]
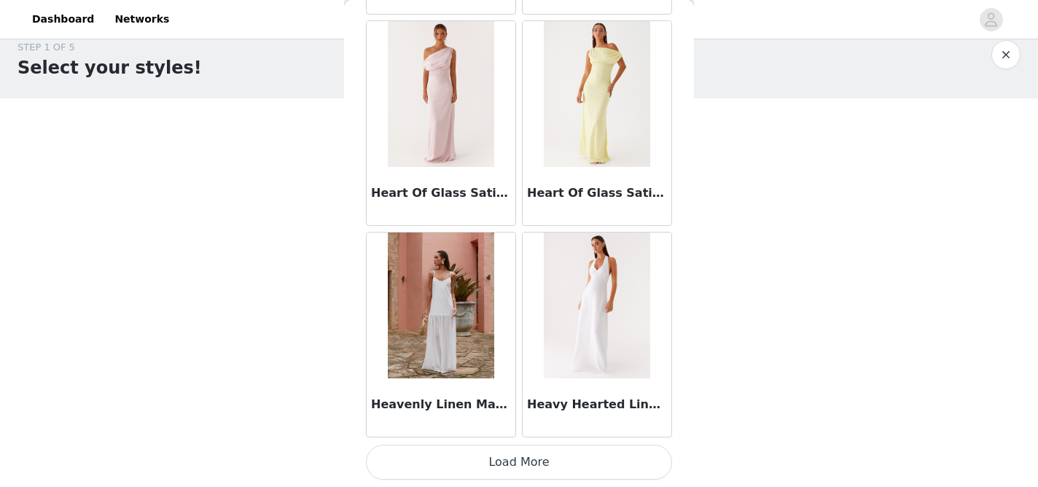
click at [510, 453] on button "Load More" at bounding box center [519, 462] width 306 height 35
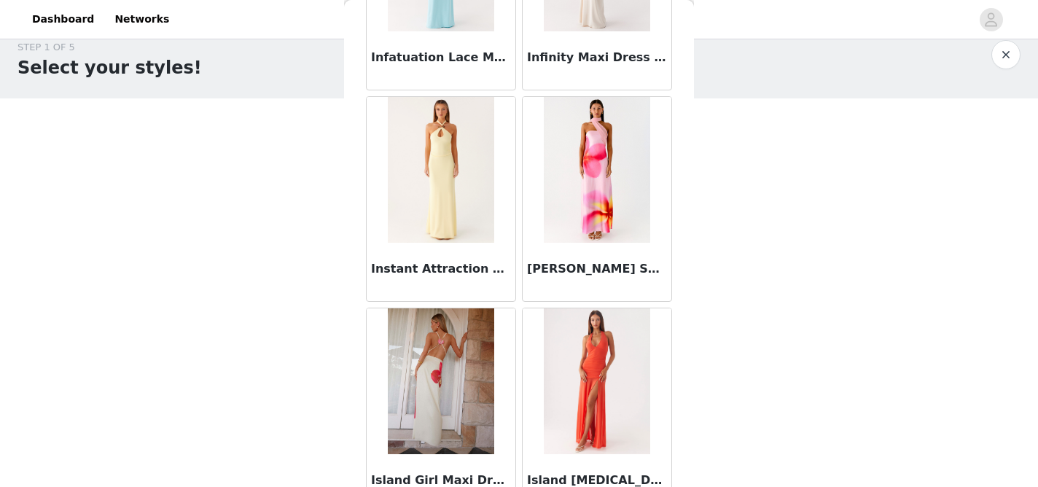
scroll to position [22882, 0]
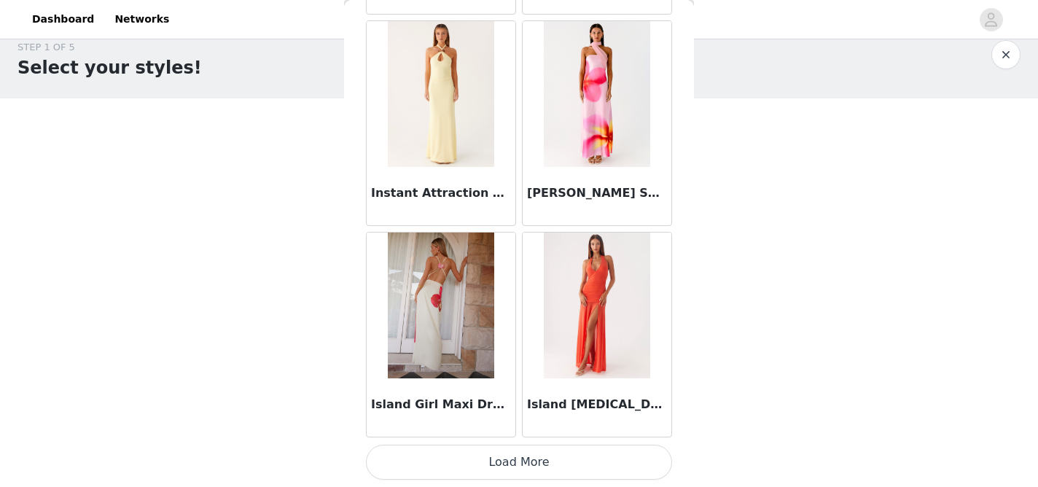
click at [526, 445] on button "Load More" at bounding box center [519, 462] width 306 height 35
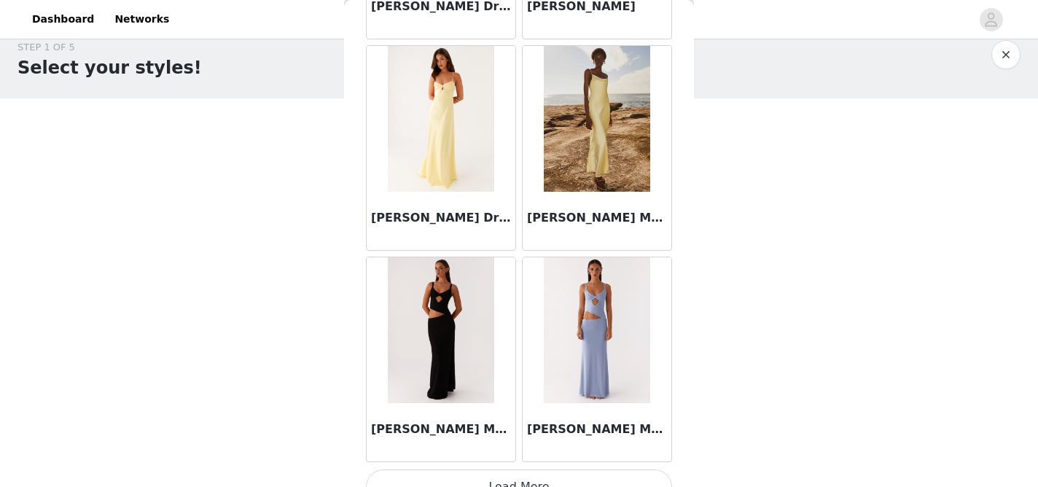
scroll to position [24996, 0]
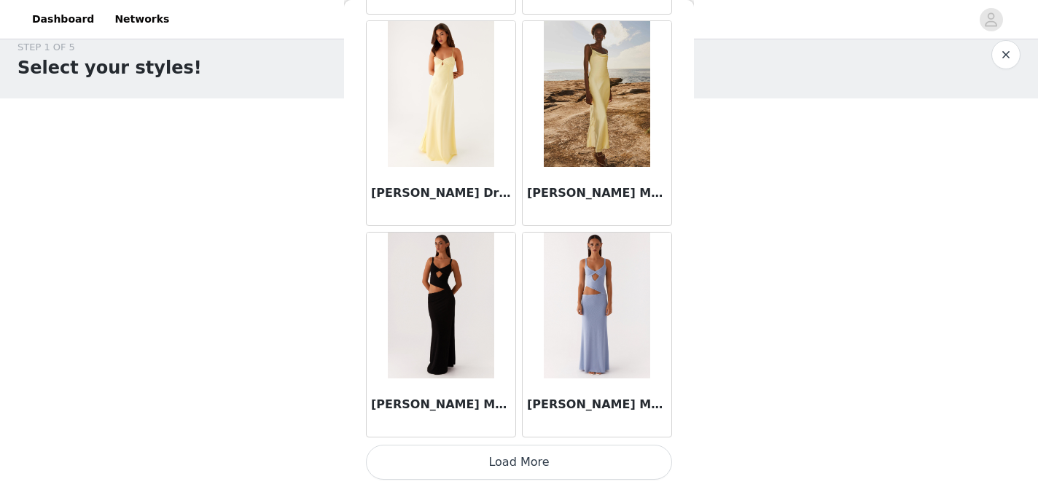
click at [445, 447] on button "Load More" at bounding box center [519, 462] width 306 height 35
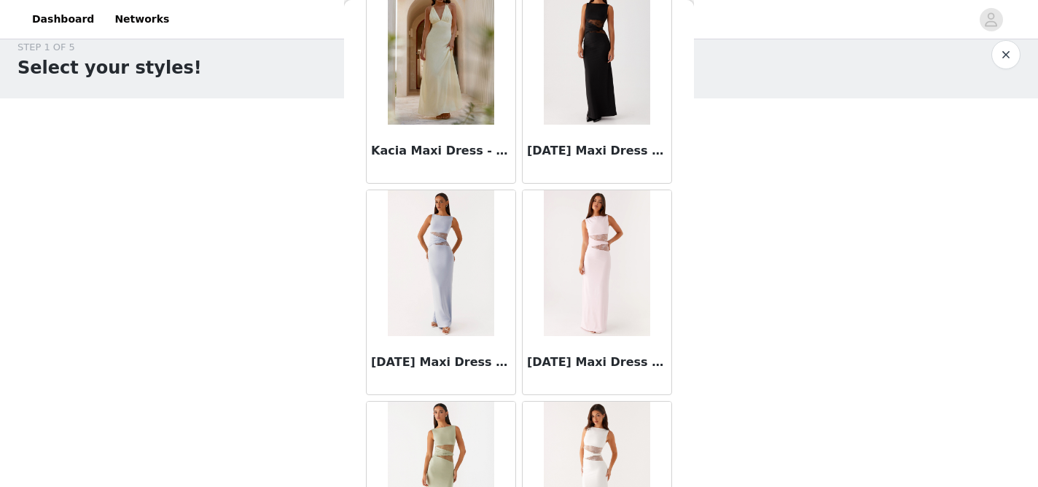
scroll to position [27110, 0]
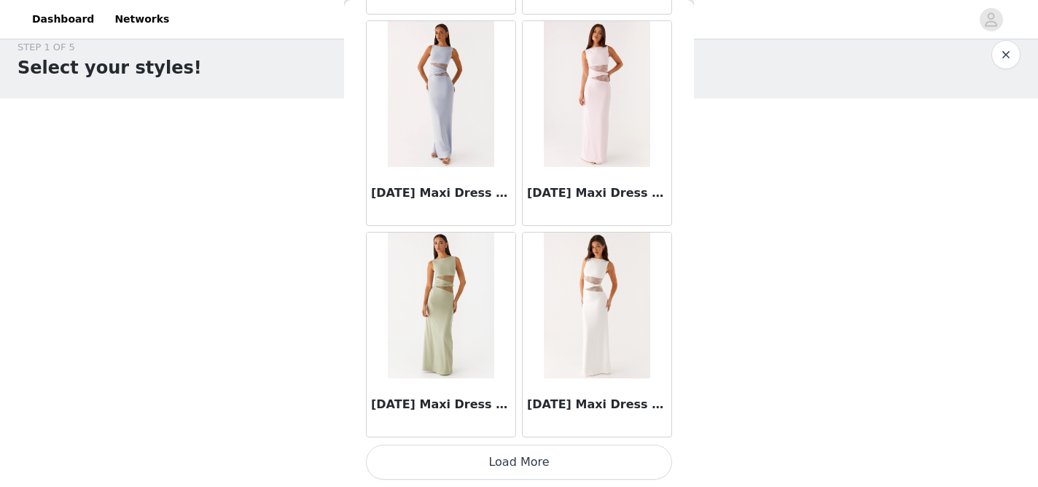
click at [458, 469] on button "Load More" at bounding box center [519, 462] width 306 height 35
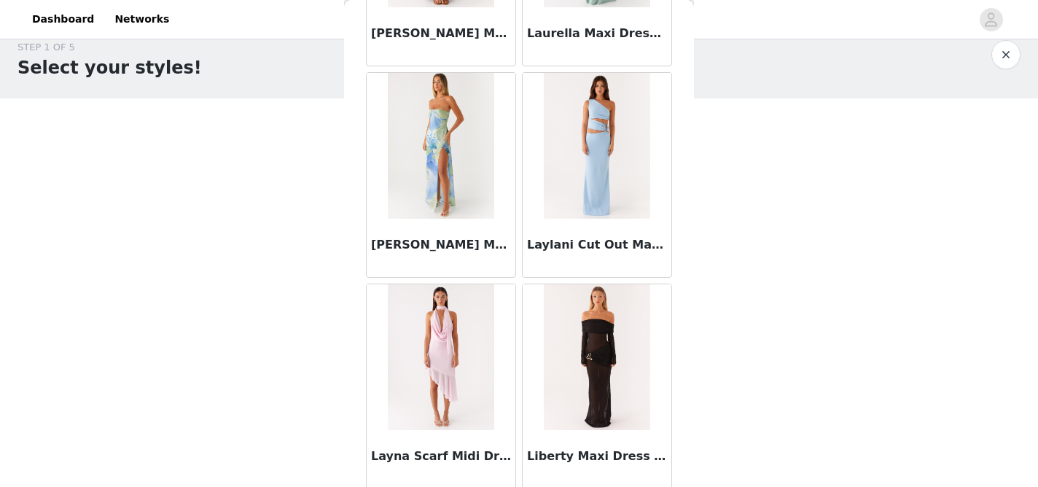
scroll to position [29224, 0]
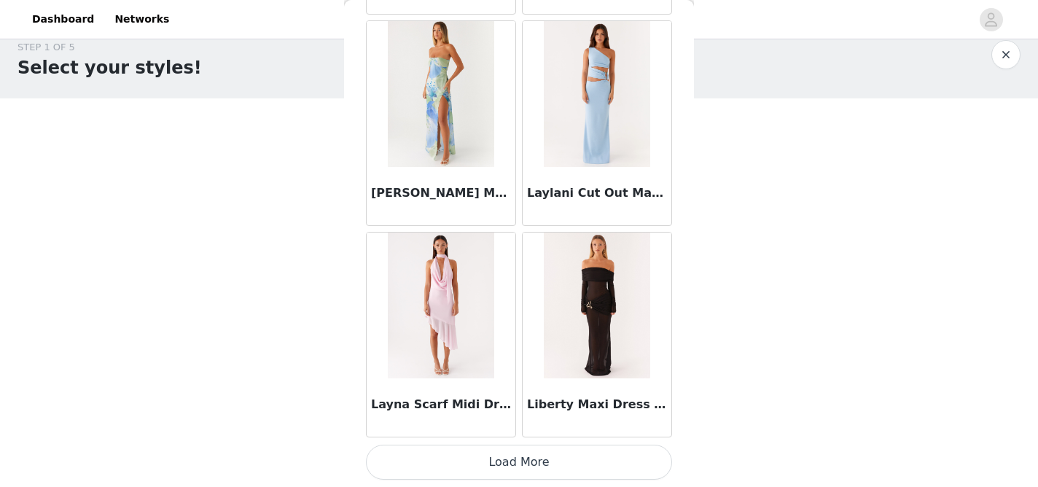
click at [590, 356] on img at bounding box center [597, 306] width 106 height 146
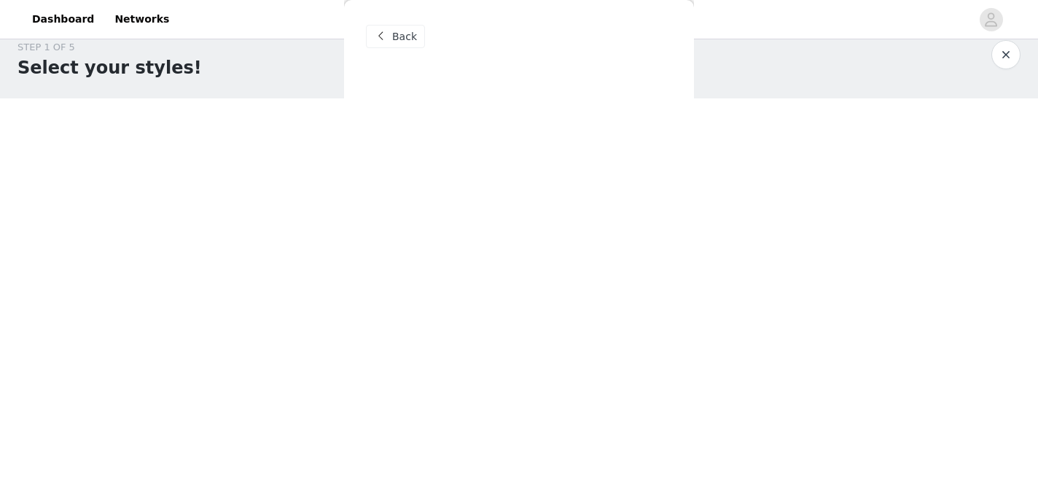
scroll to position [0, 0]
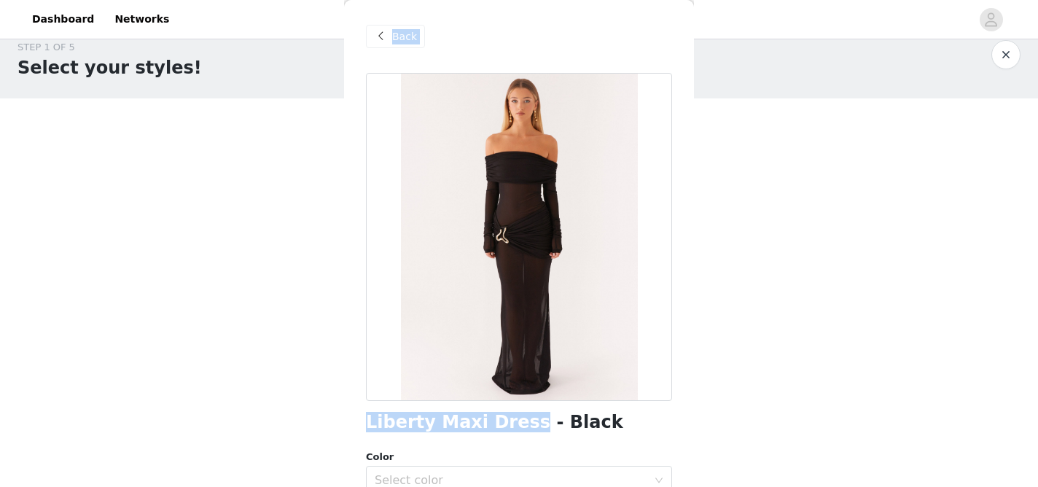
drag, startPoint x: 513, startPoint y: 423, endPoint x: 321, endPoint y: 405, distance: 192.6
click at [321, 405] on div "STEP 1 OF 5 Select your styles! Please note that the sizes are in AU Sizes 1/3 …" at bounding box center [519, 255] width 1038 height 465
copy section "Add Product Back Liberty Maxi Dress"
click at [408, 43] on span "Back" at bounding box center [404, 36] width 25 height 15
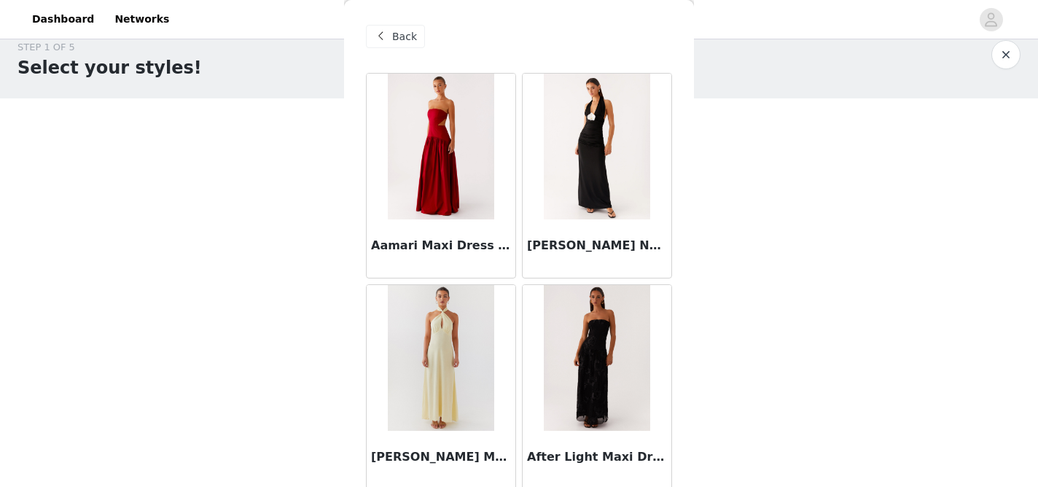
click at [408, 43] on span "Back" at bounding box center [404, 36] width 25 height 15
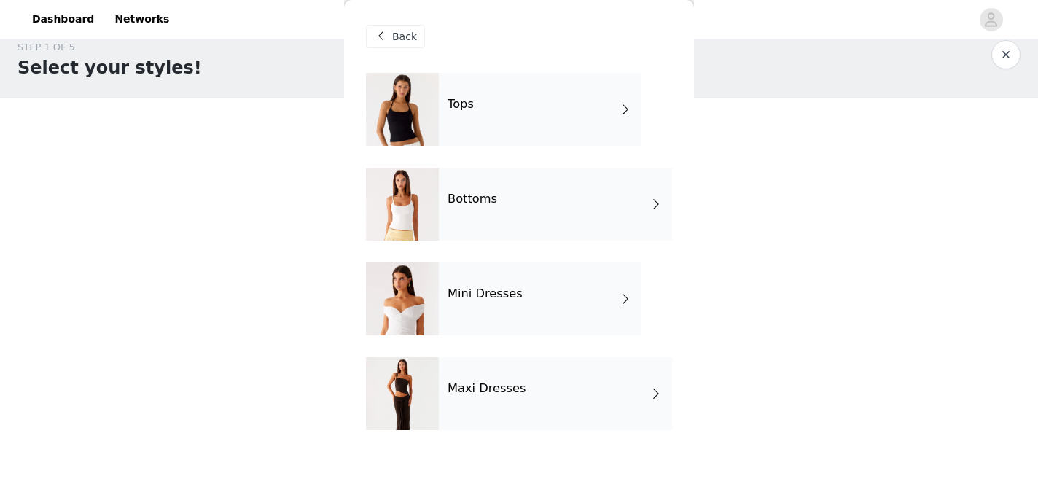
click at [401, 42] on span "Back" at bounding box center [404, 36] width 25 height 15
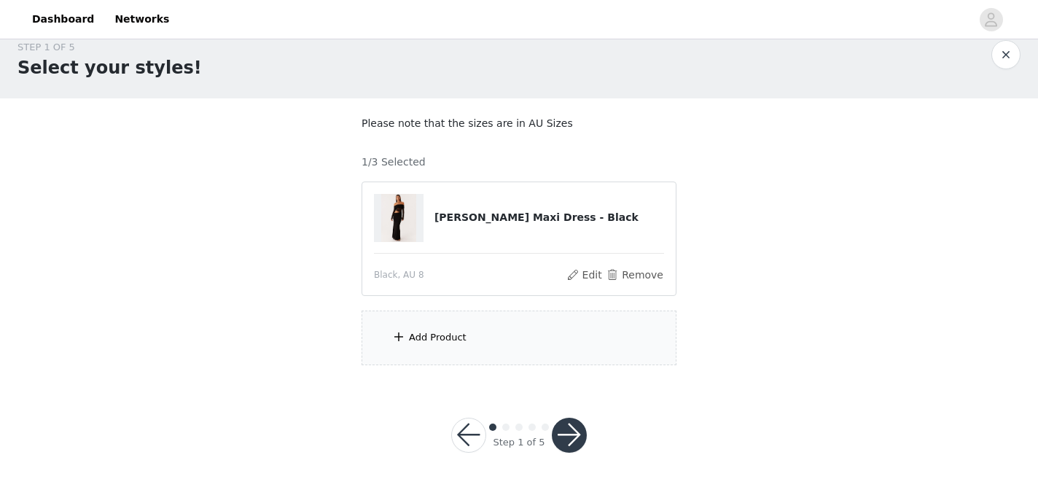
click at [453, 329] on div "Add Product" at bounding box center [519, 338] width 315 height 55
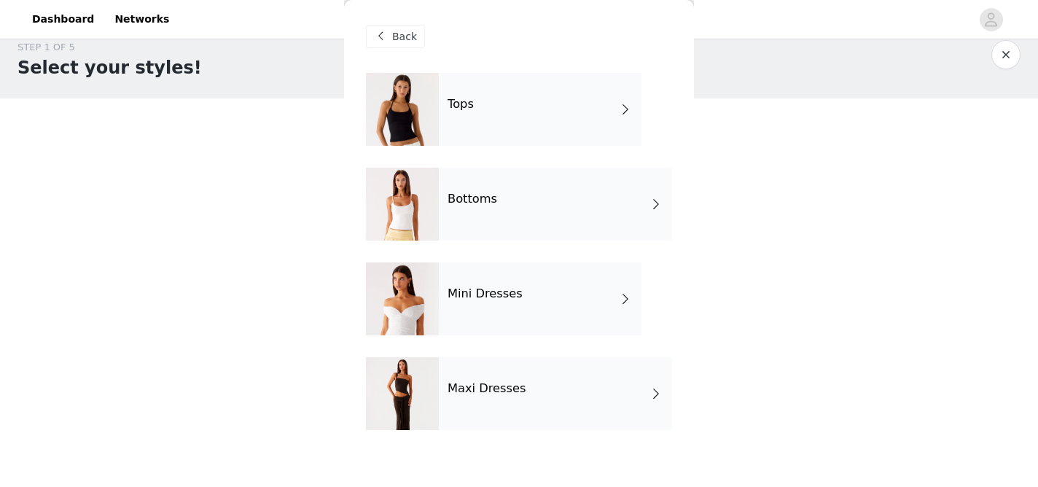
click at [534, 128] on div "Tops" at bounding box center [540, 109] width 203 height 73
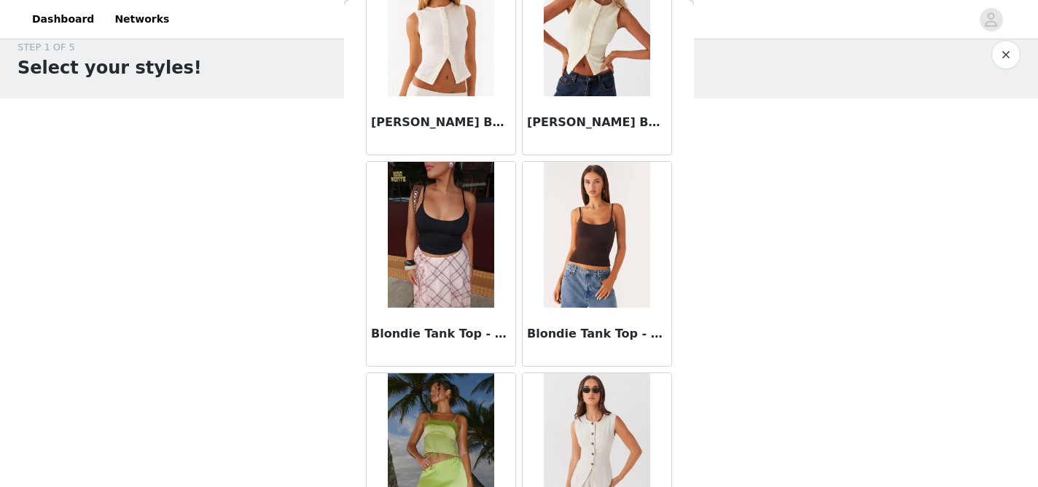
scroll to position [1744, 0]
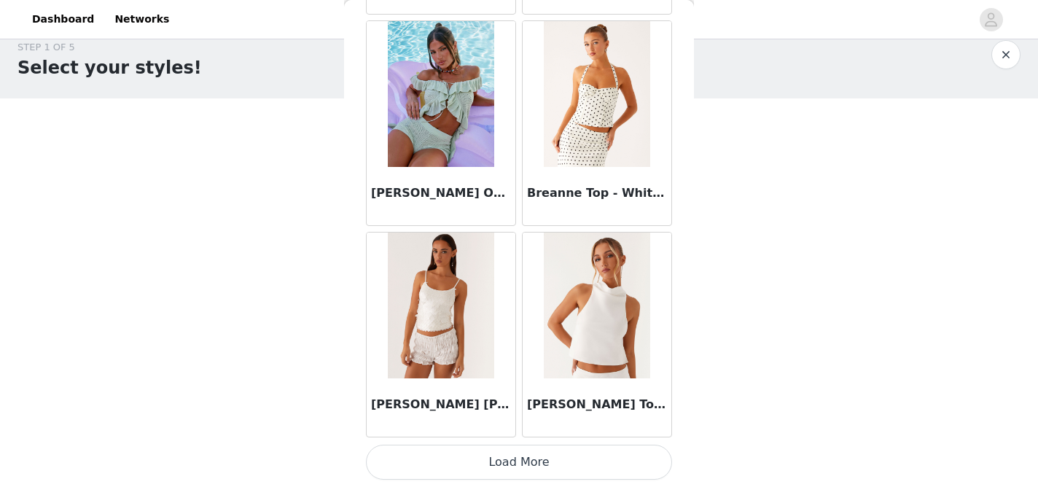
click at [480, 468] on button "Load More" at bounding box center [519, 462] width 306 height 35
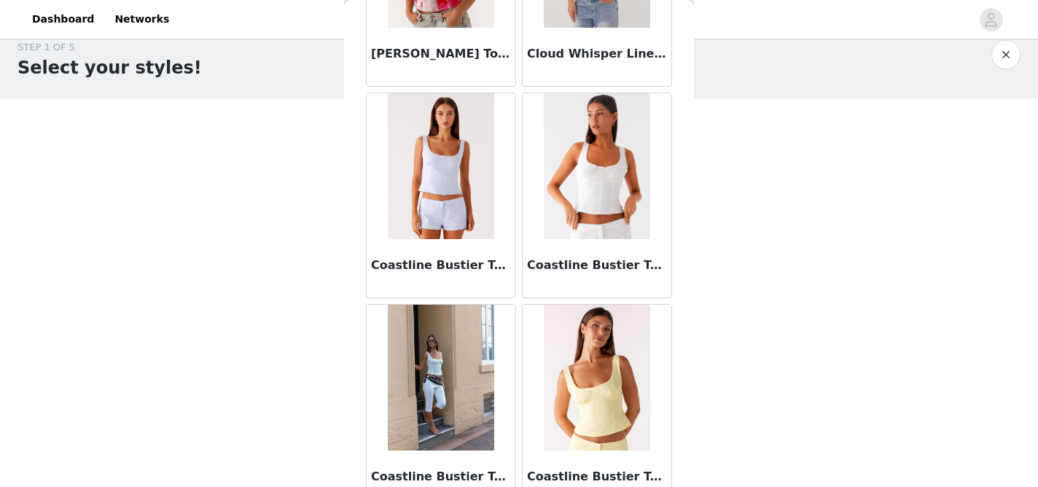
scroll to position [3857, 0]
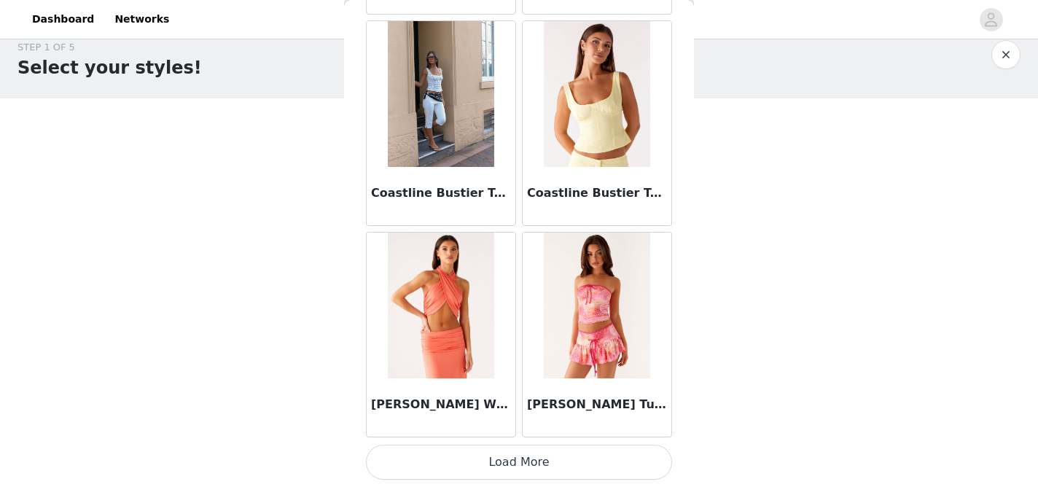
click at [561, 467] on button "Load More" at bounding box center [519, 462] width 306 height 35
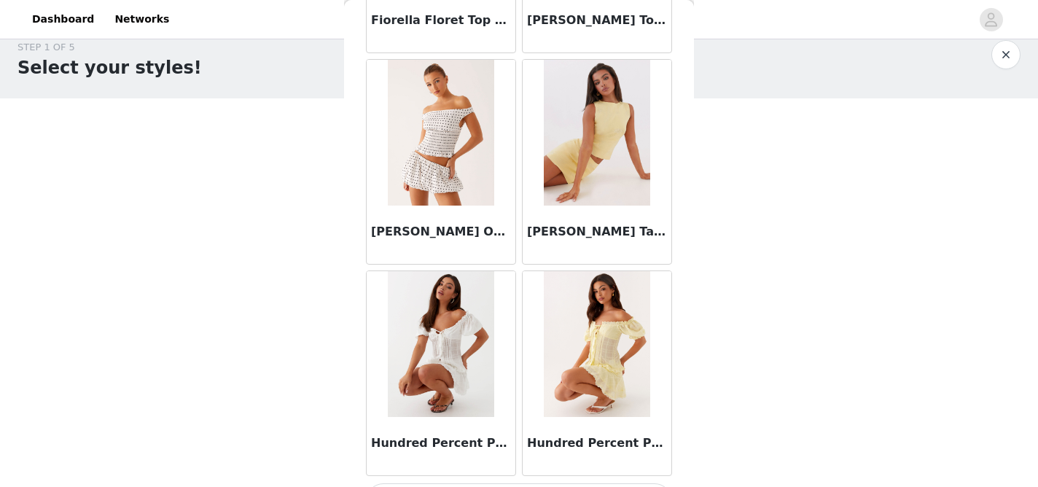
scroll to position [5971, 0]
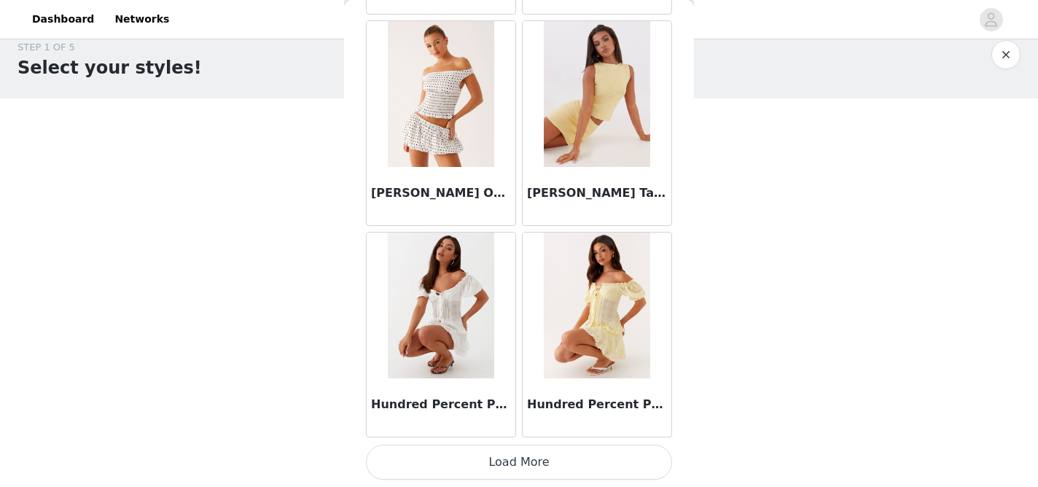
click at [540, 472] on button "Load More" at bounding box center [519, 462] width 306 height 35
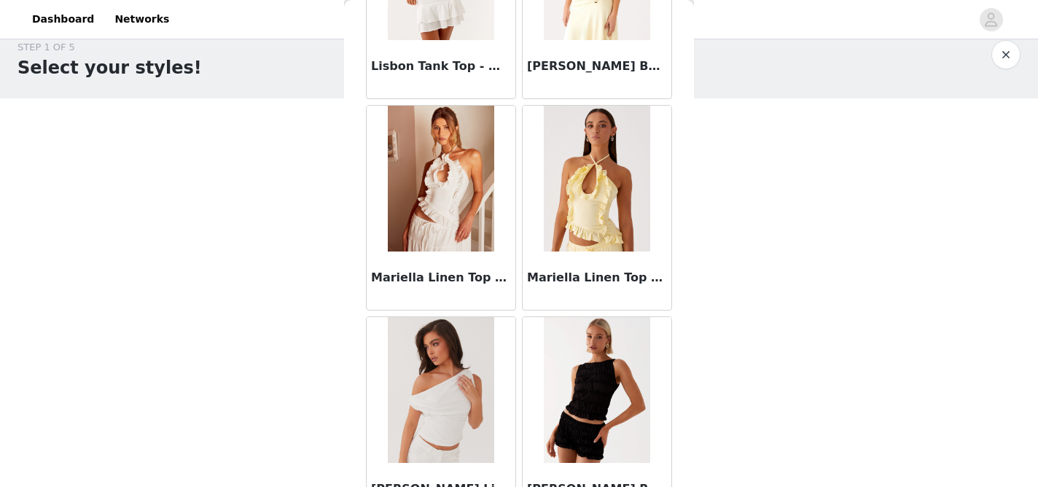
scroll to position [8085, 0]
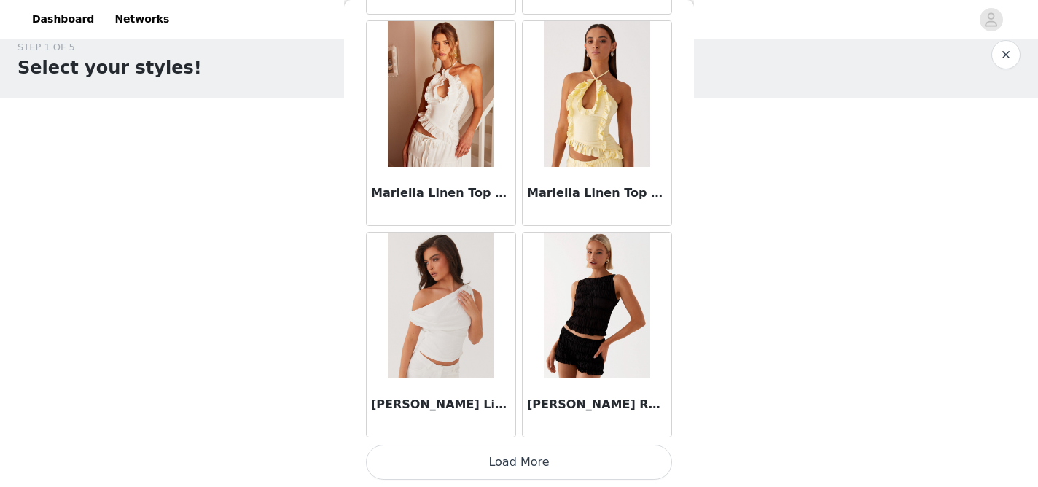
click at [526, 458] on button "Load More" at bounding box center [519, 462] width 306 height 35
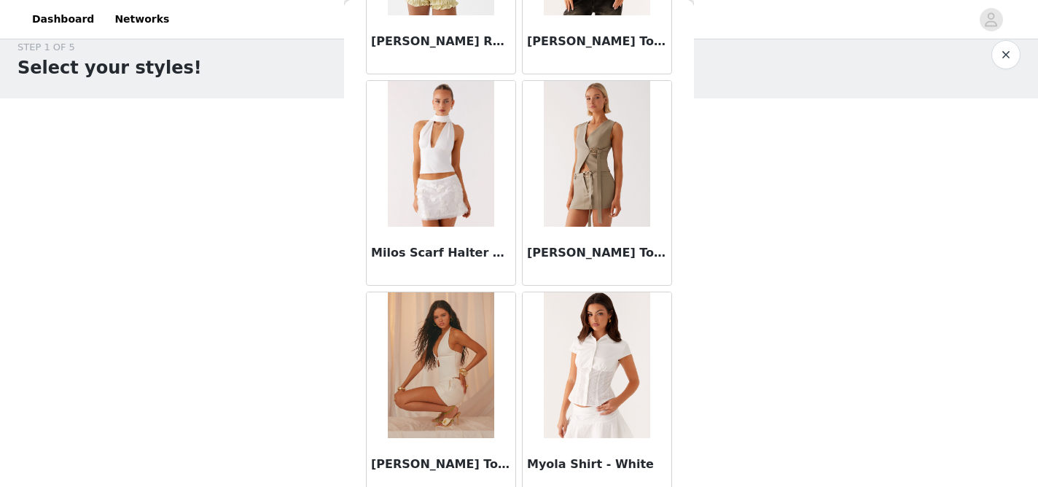
click at [611, 175] on img at bounding box center [597, 154] width 106 height 146
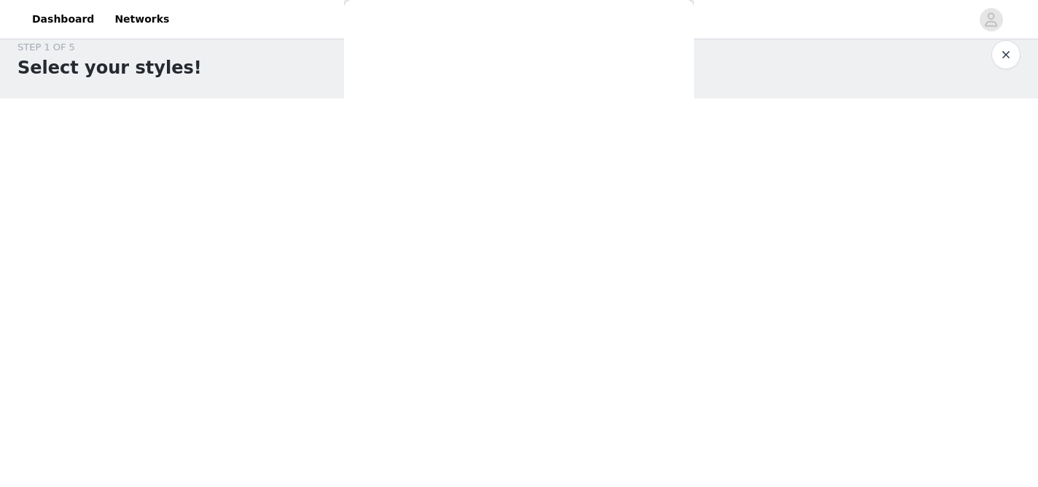
scroll to position [251, 0]
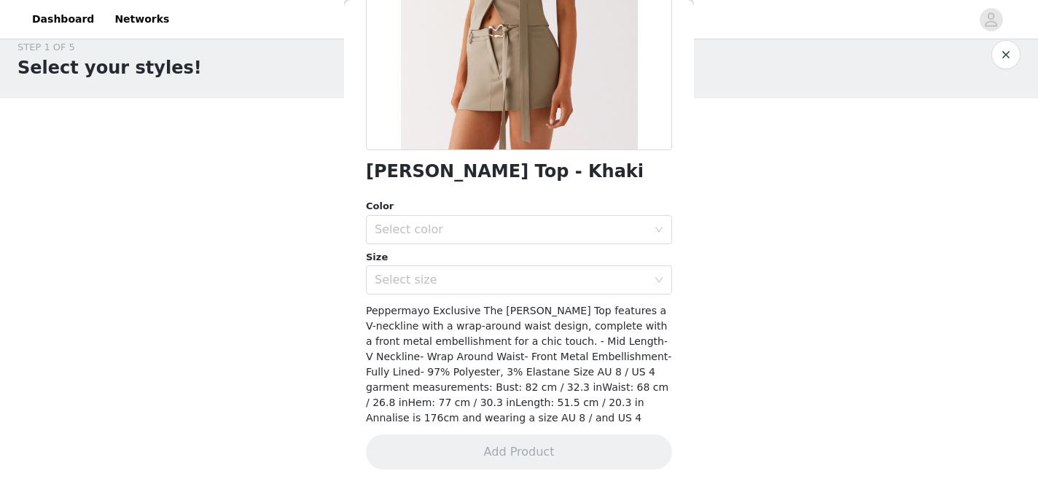
click at [567, 246] on div "Color Select color Size Select size" at bounding box center [519, 246] width 306 height 95
click at [565, 225] on div "Select color" at bounding box center [511, 229] width 273 height 15
click at [522, 262] on li "Khaki" at bounding box center [519, 261] width 306 height 23
click at [516, 273] on div "Select size" at bounding box center [511, 280] width 273 height 15
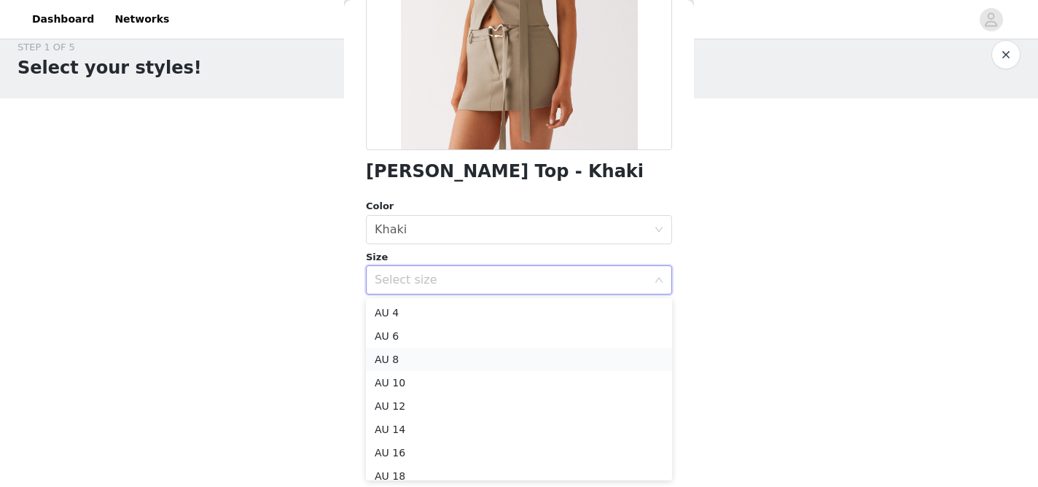
click at [431, 364] on li "AU 8" at bounding box center [519, 359] width 306 height 23
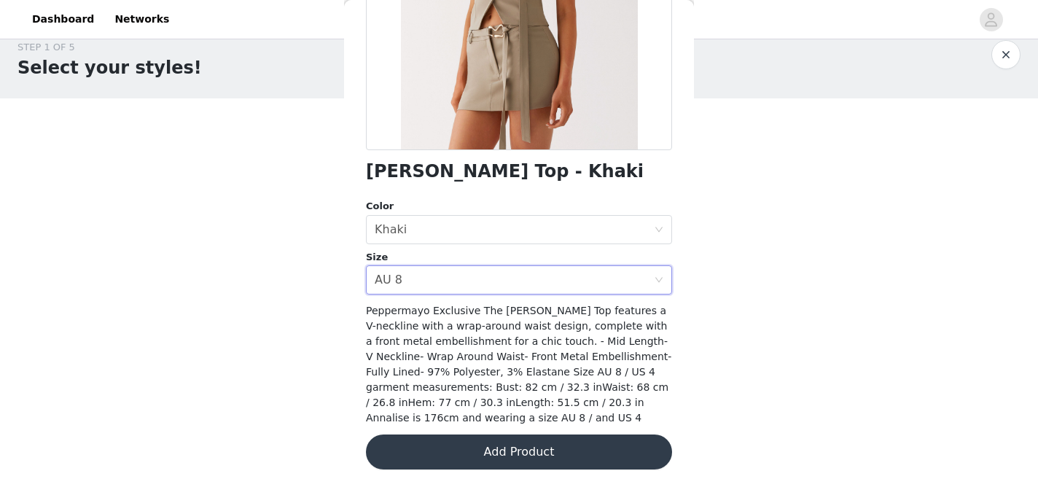
click at [454, 448] on button "Add Product" at bounding box center [519, 451] width 306 height 35
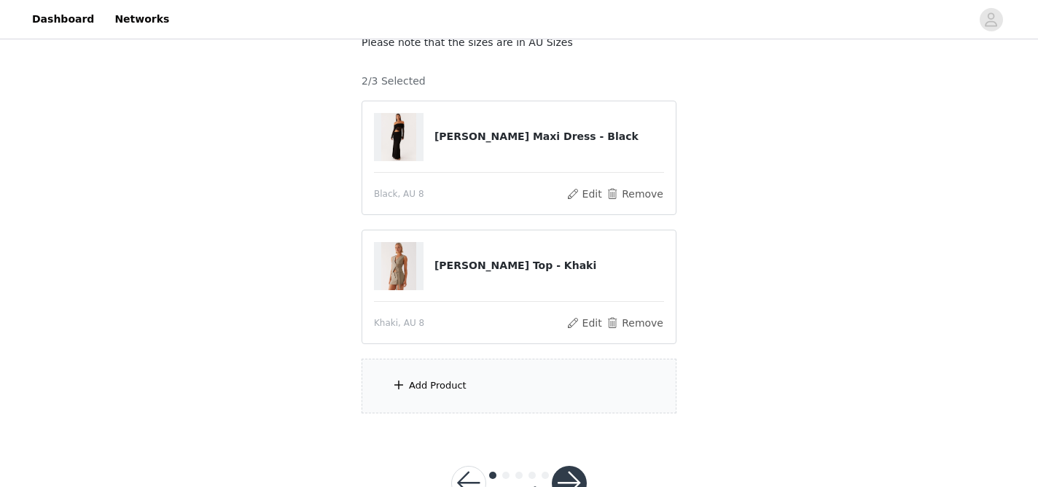
scroll to position [149, 0]
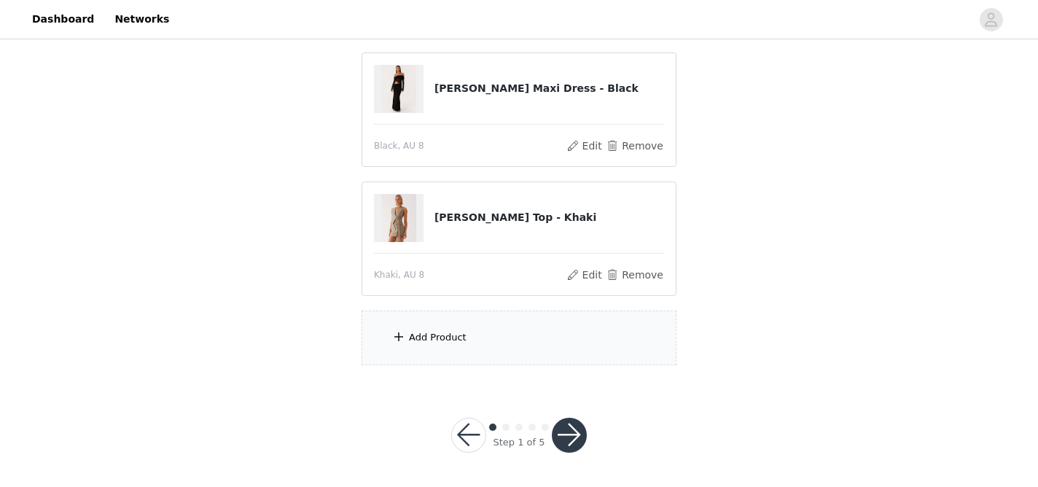
click at [472, 337] on div "Add Product" at bounding box center [519, 338] width 315 height 55
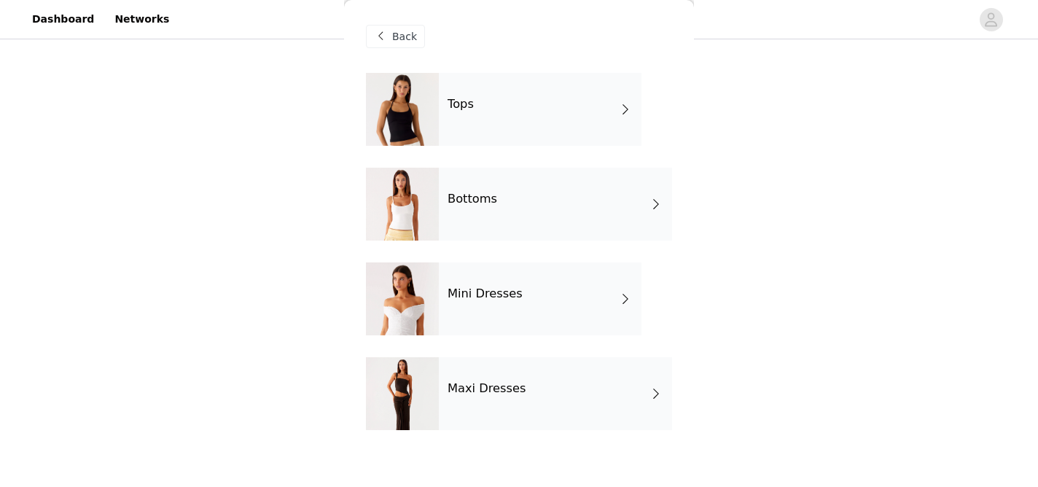
click at [542, 122] on div "Tops" at bounding box center [540, 109] width 203 height 73
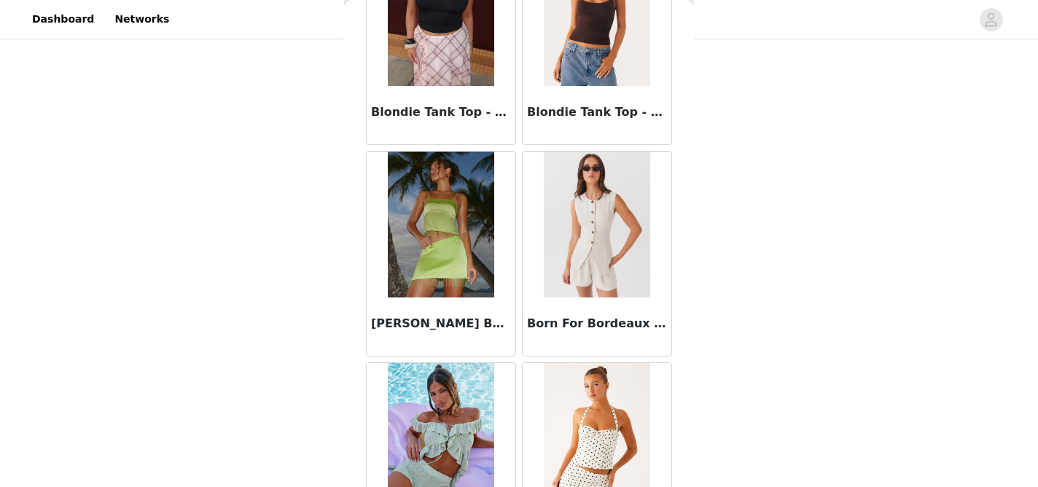
scroll to position [1744, 0]
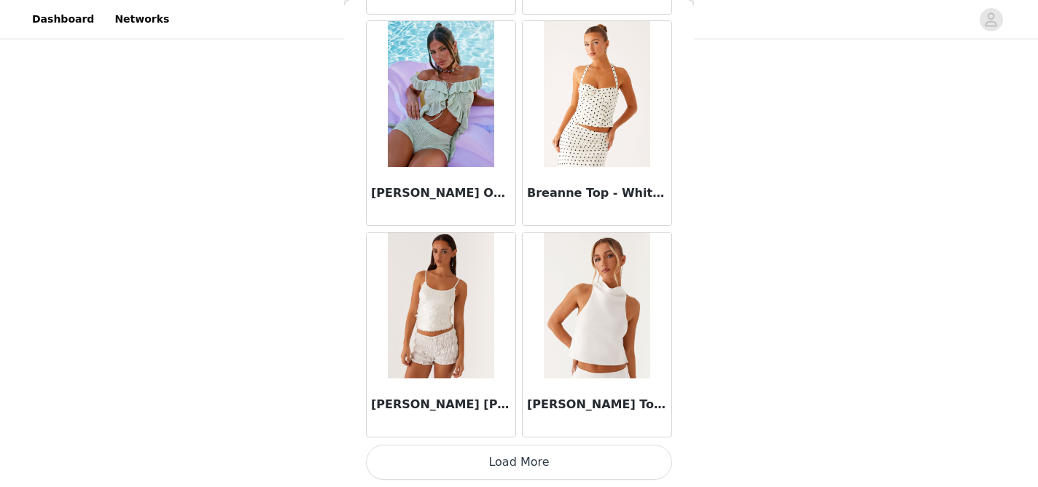
click at [485, 463] on button "Load More" at bounding box center [519, 462] width 306 height 35
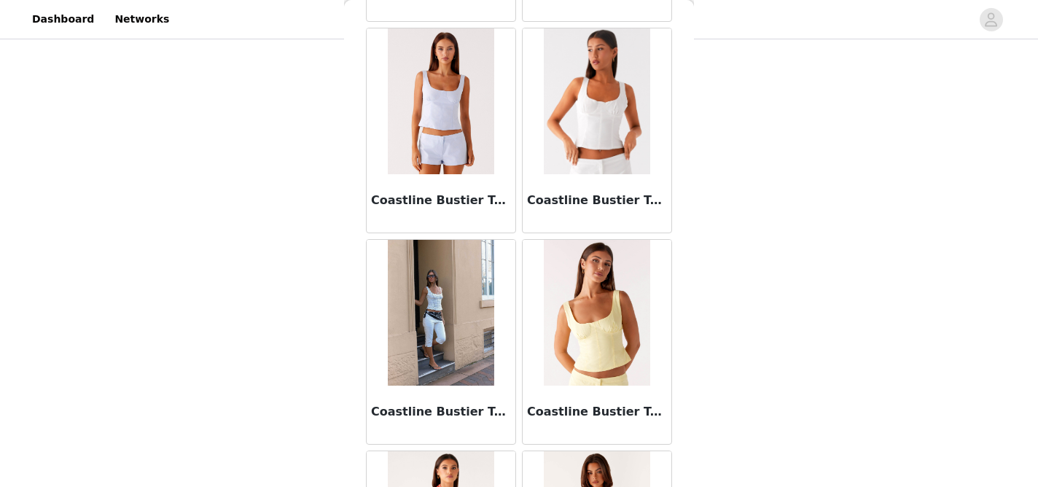
scroll to position [3857, 0]
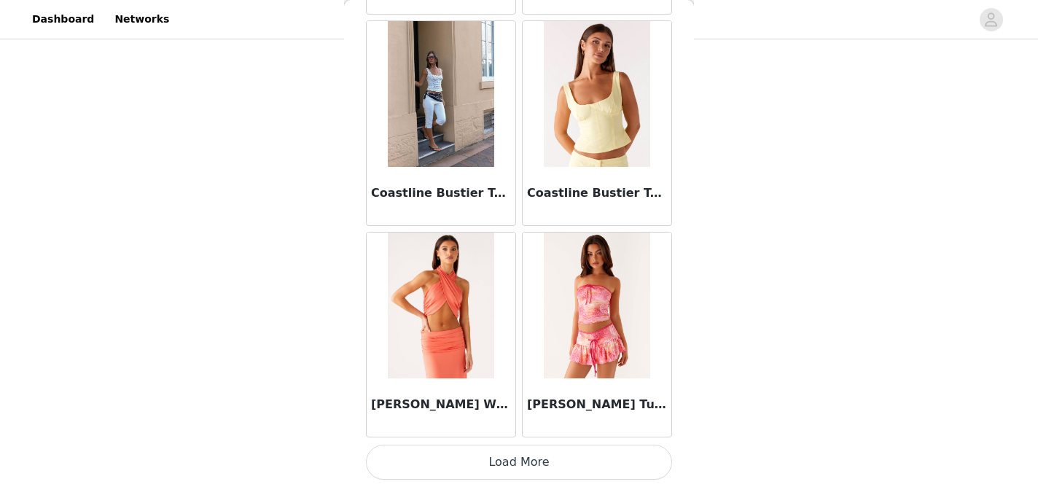
click at [515, 469] on button "Load More" at bounding box center [519, 462] width 306 height 35
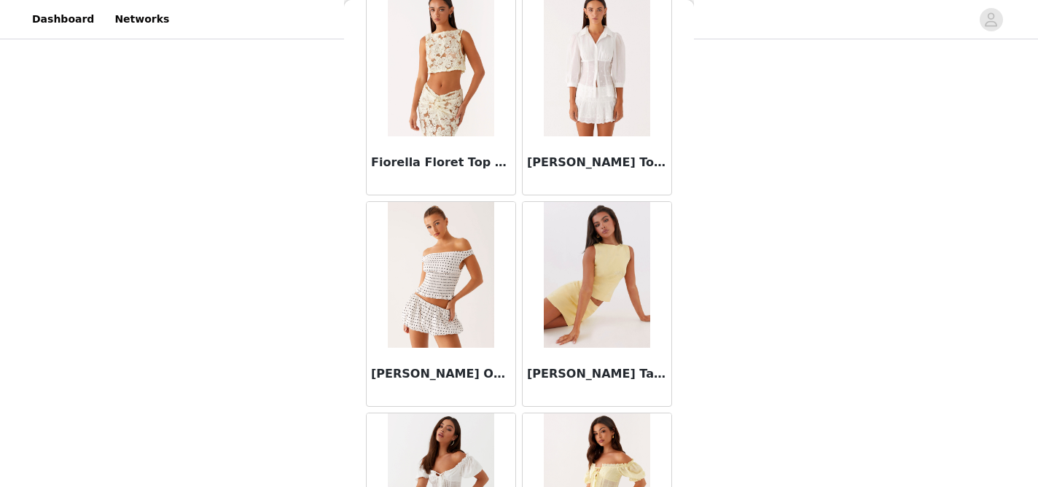
scroll to position [5971, 0]
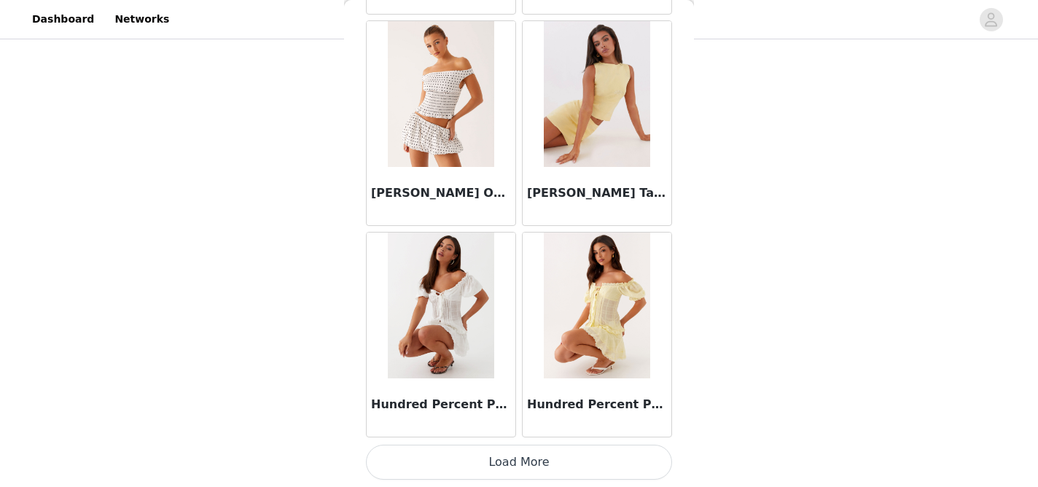
click at [523, 458] on button "Load More" at bounding box center [519, 462] width 306 height 35
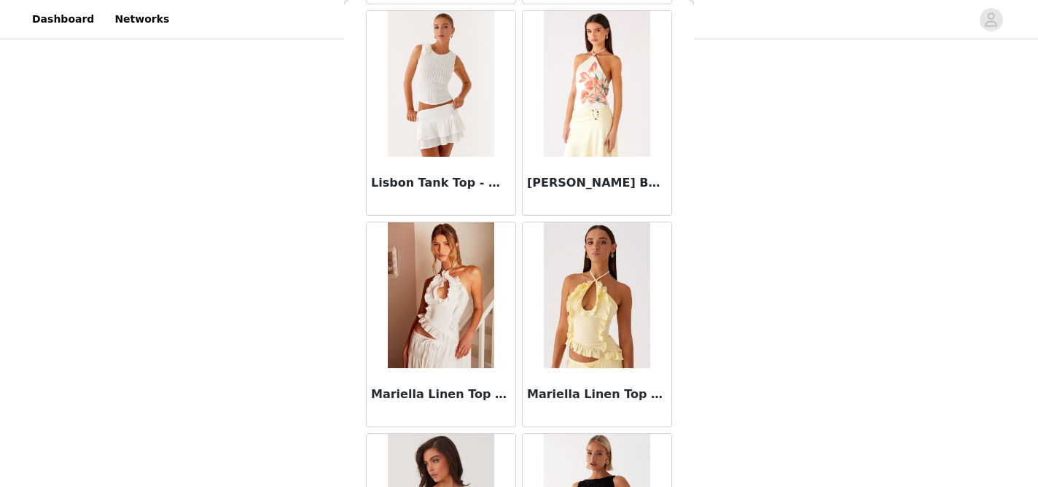
scroll to position [8085, 0]
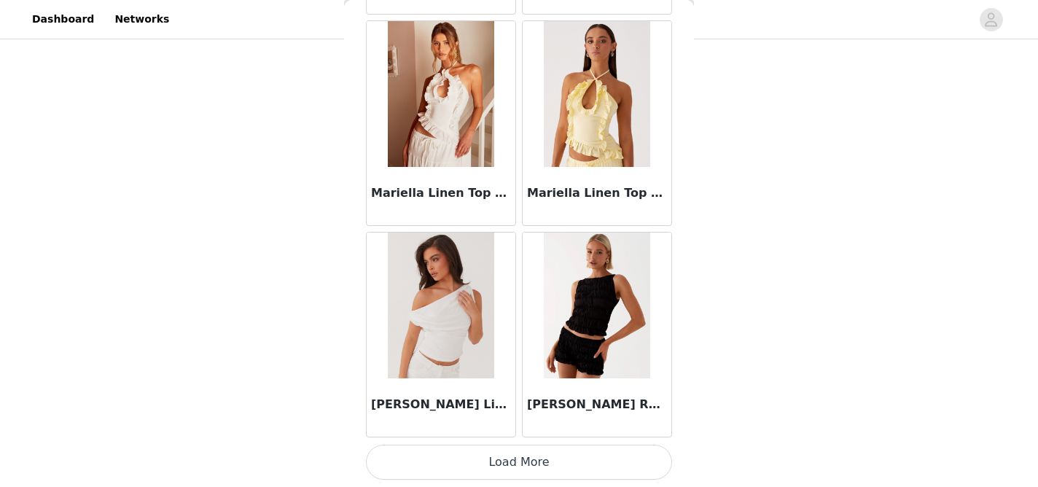
click at [526, 470] on button "Load More" at bounding box center [519, 462] width 306 height 35
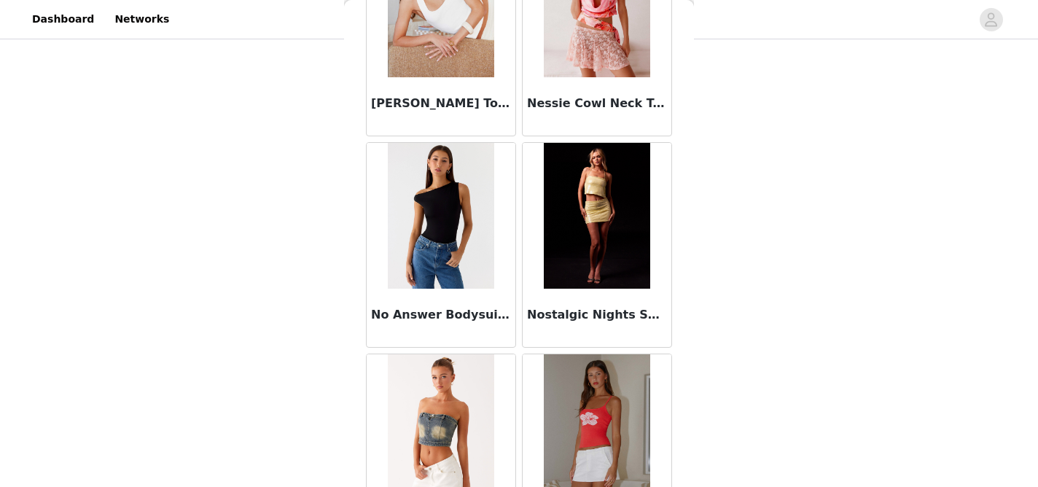
scroll to position [10199, 0]
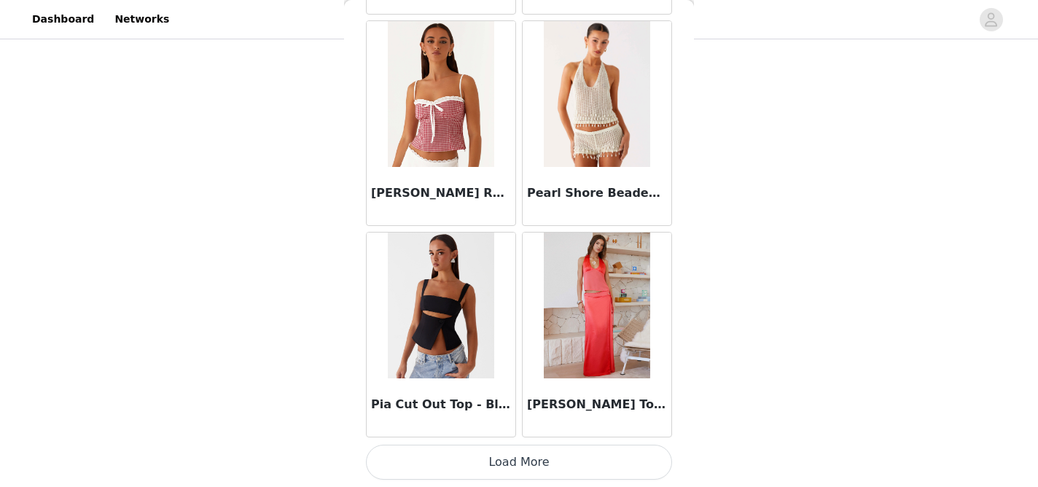
click at [526, 458] on button "Load More" at bounding box center [519, 462] width 306 height 35
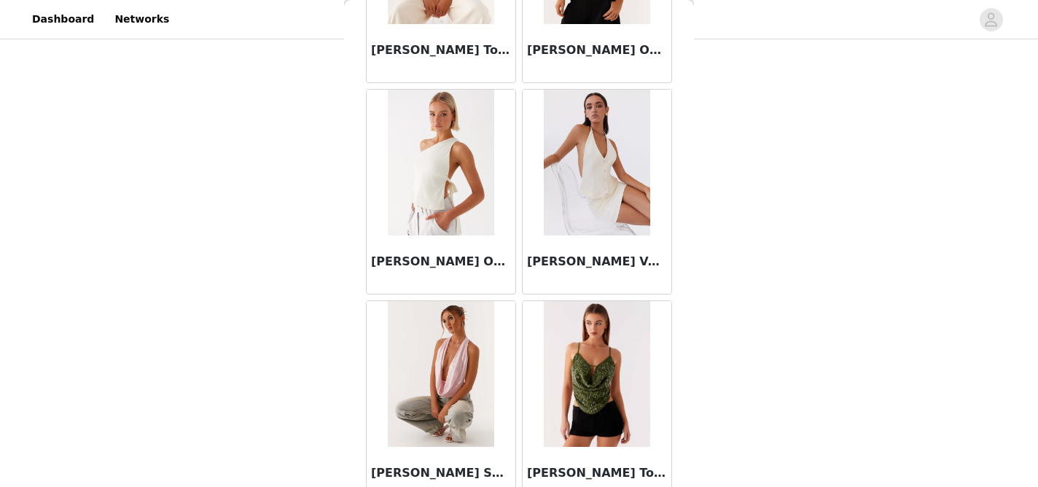
scroll to position [11836, 0]
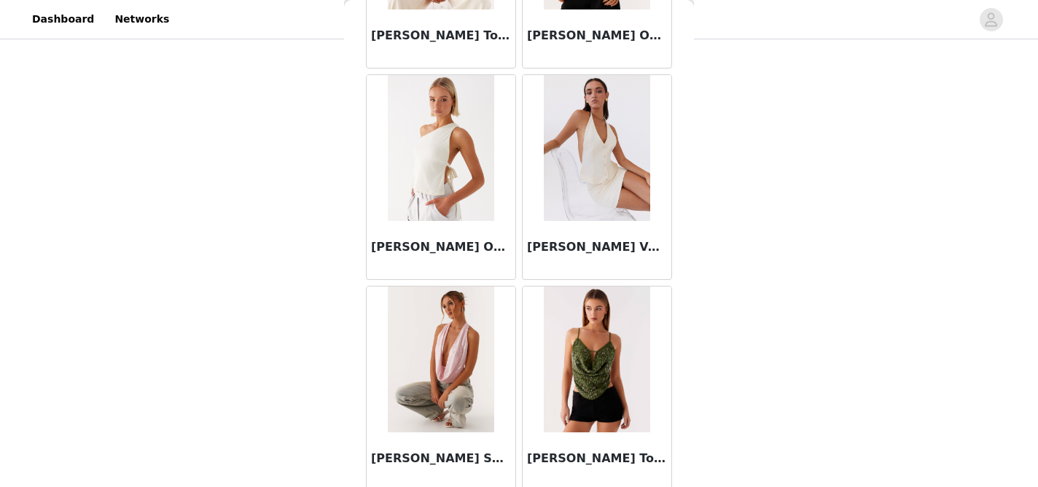
click at [630, 187] on img at bounding box center [597, 148] width 106 height 146
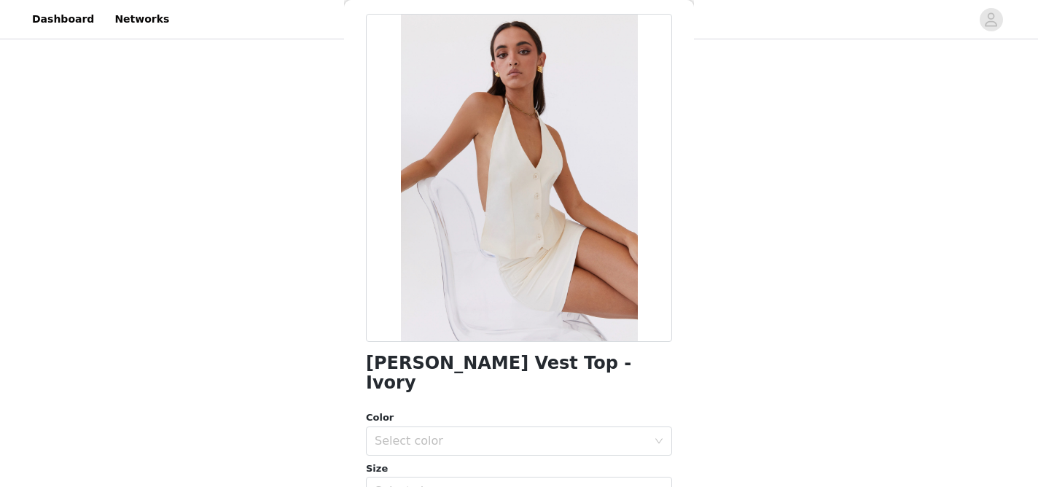
scroll to position [63, 0]
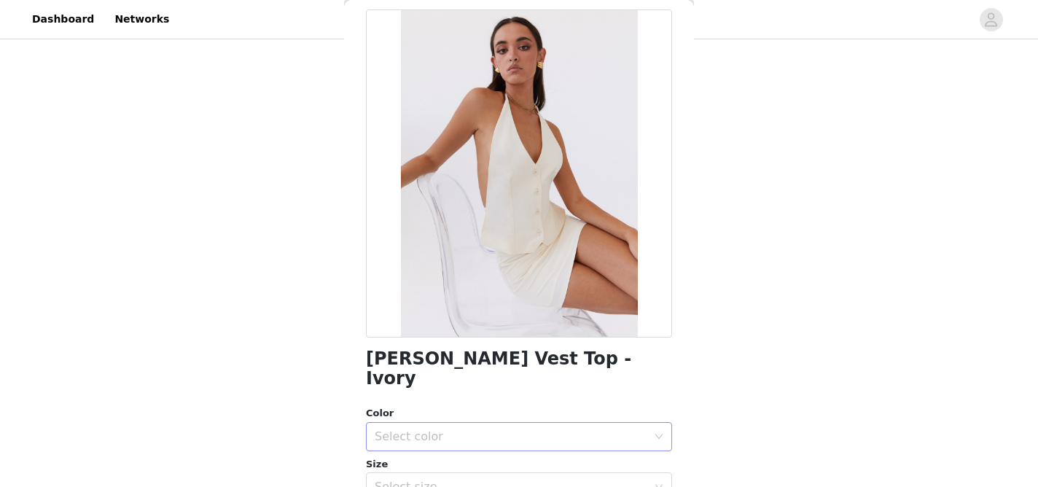
click at [528, 429] on div "Select color" at bounding box center [511, 436] width 273 height 15
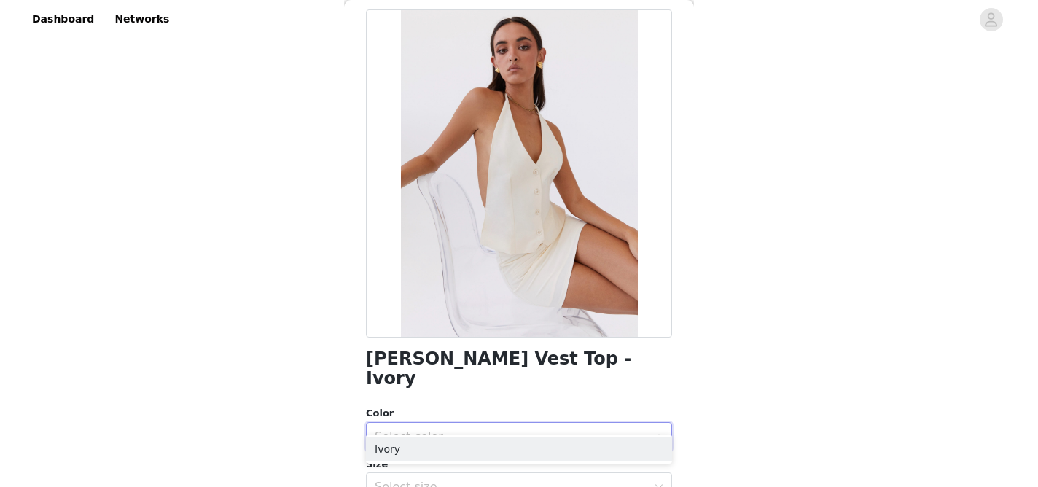
click at [526, 359] on h1 "[PERSON_NAME] Vest Top - Ivory" at bounding box center [519, 368] width 306 height 39
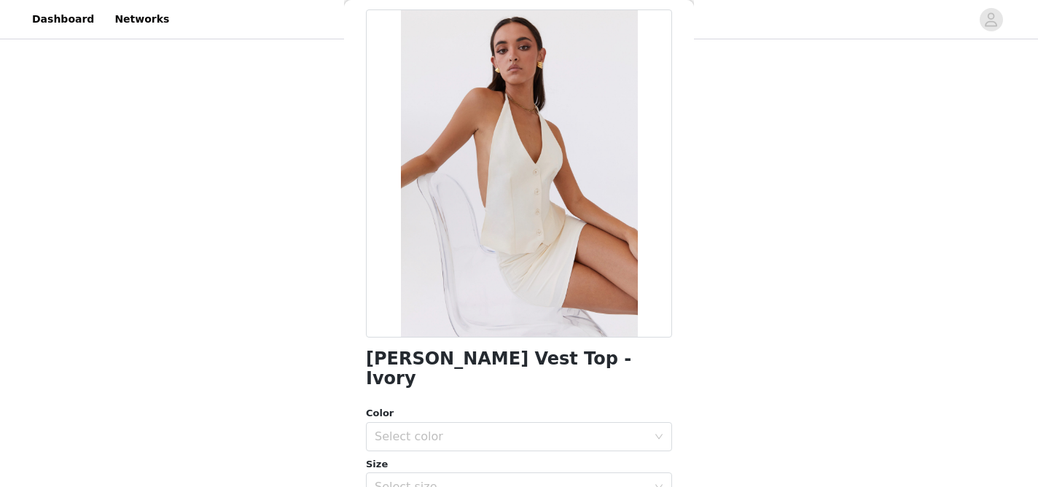
scroll to position [0, 0]
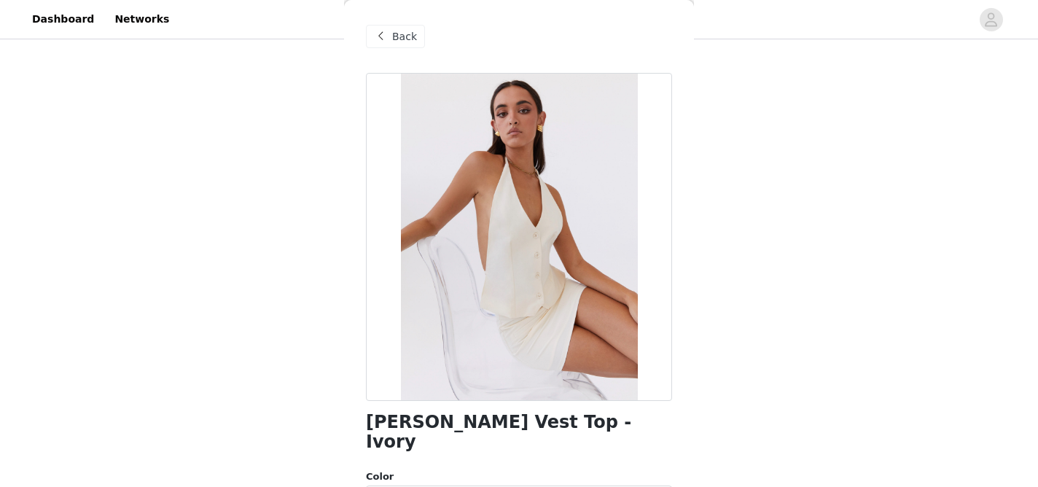
click at [383, 44] on span at bounding box center [380, 36] width 17 height 17
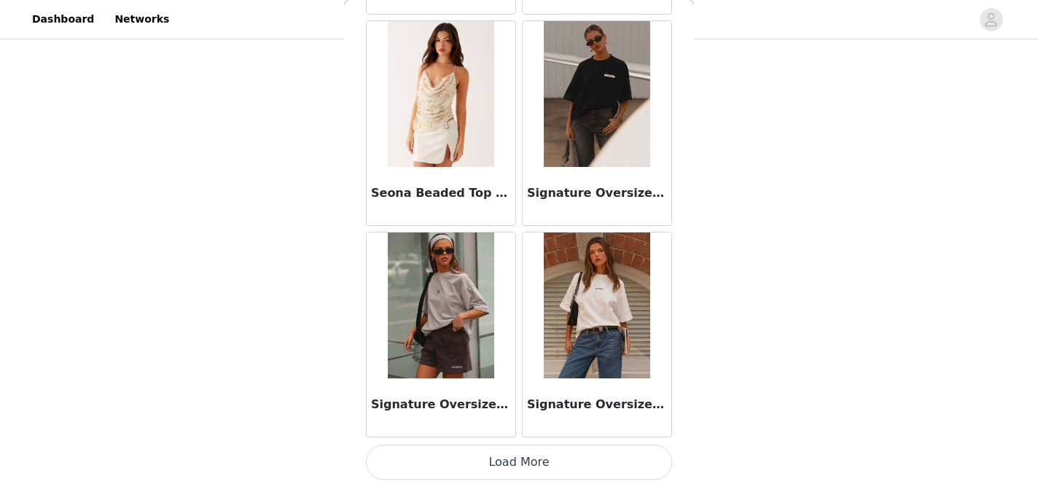
click at [548, 467] on button "Load More" at bounding box center [519, 462] width 306 height 35
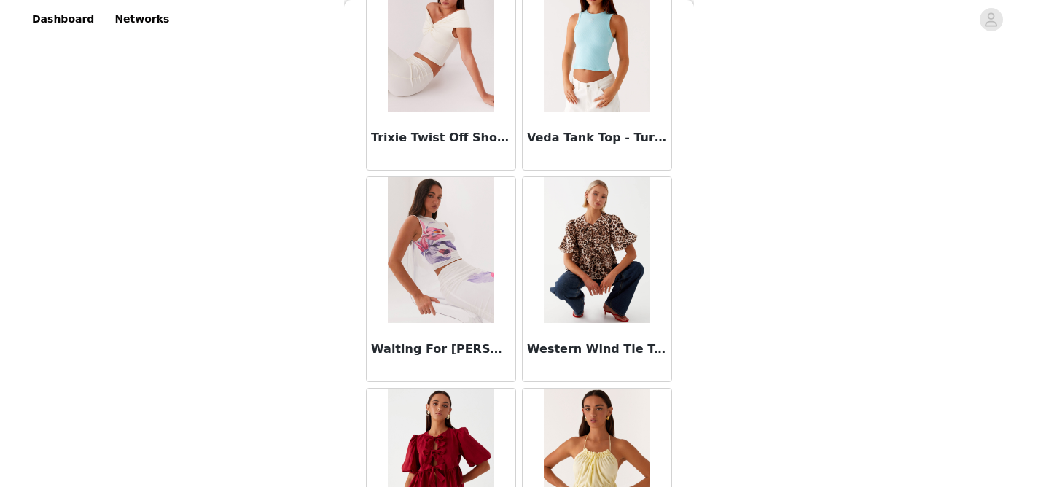
scroll to position [14427, 0]
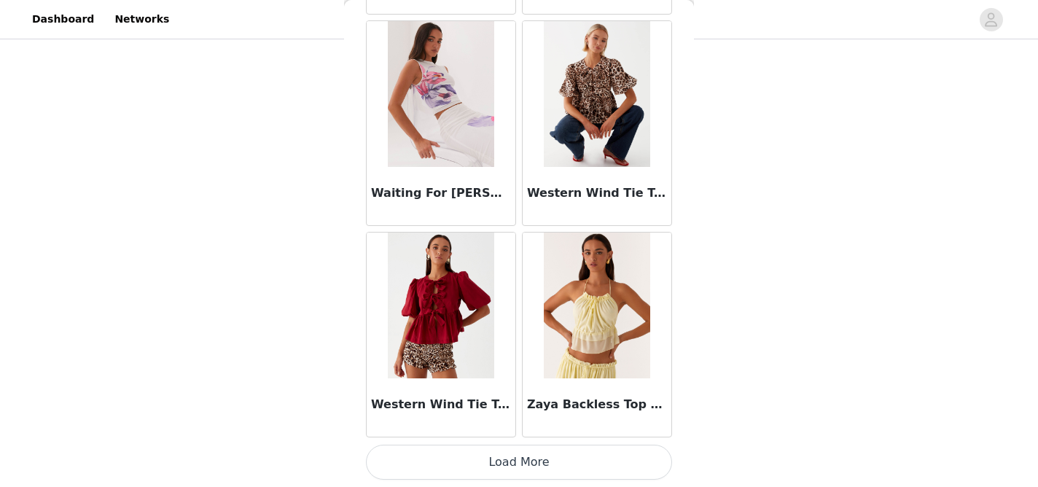
click at [550, 450] on button "Load More" at bounding box center [519, 462] width 306 height 35
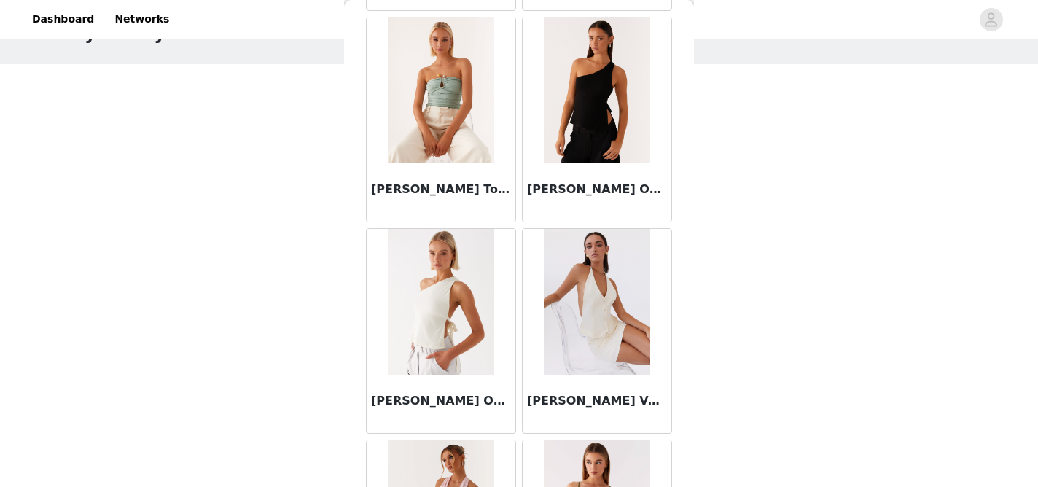
scroll to position [11692, 0]
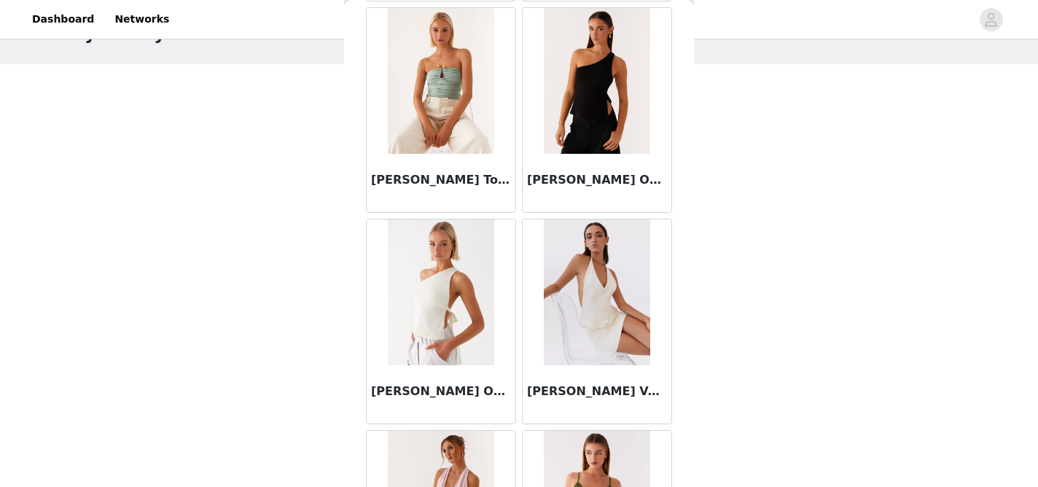
click at [444, 333] on img at bounding box center [441, 292] width 106 height 146
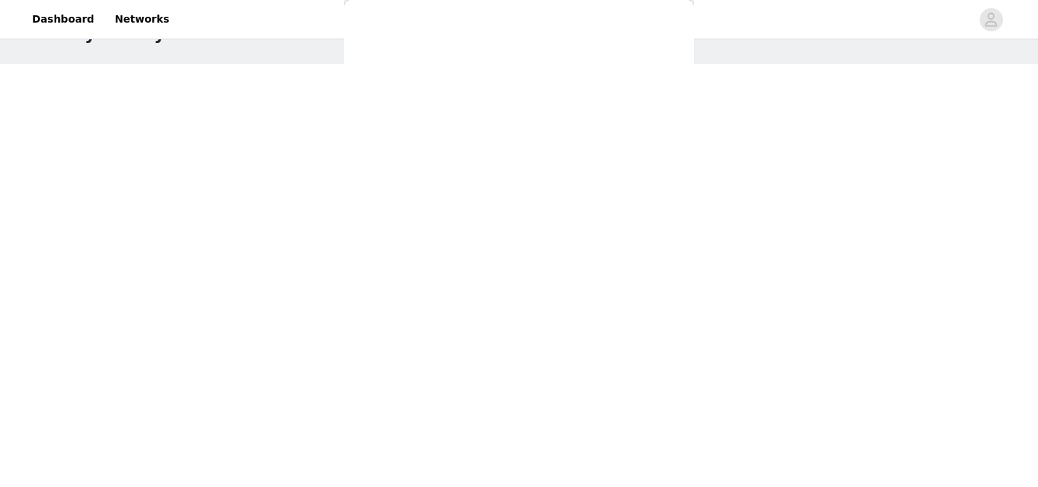
scroll to position [0, 0]
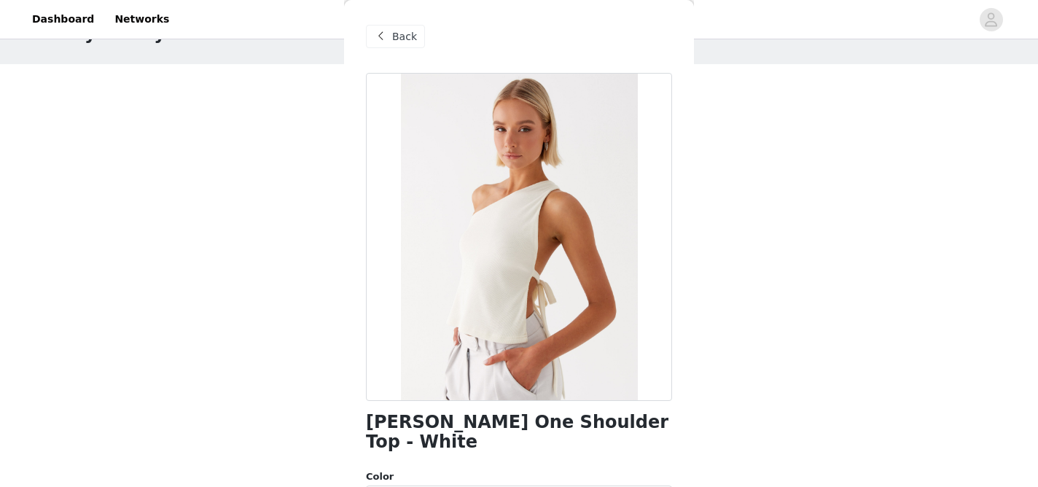
click at [393, 37] on span "Back" at bounding box center [404, 36] width 25 height 15
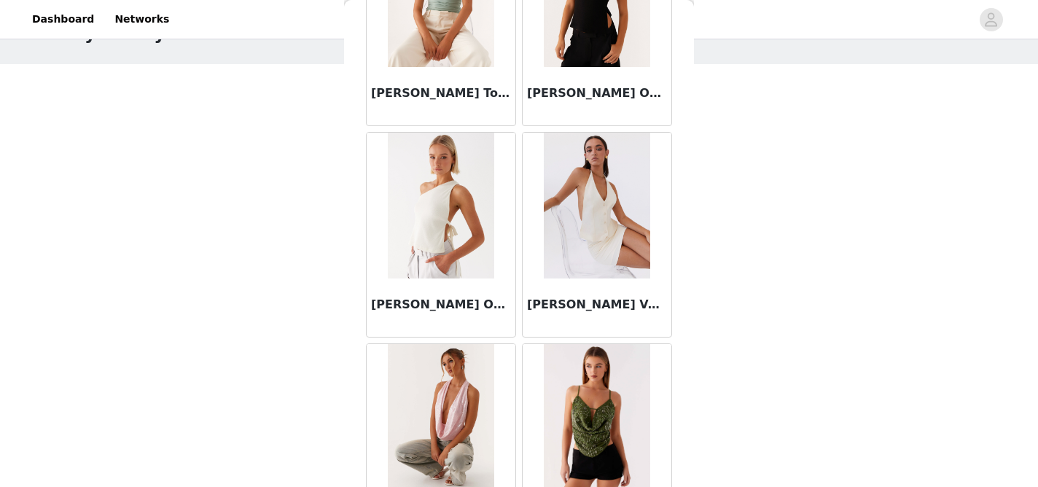
scroll to position [11804, 0]
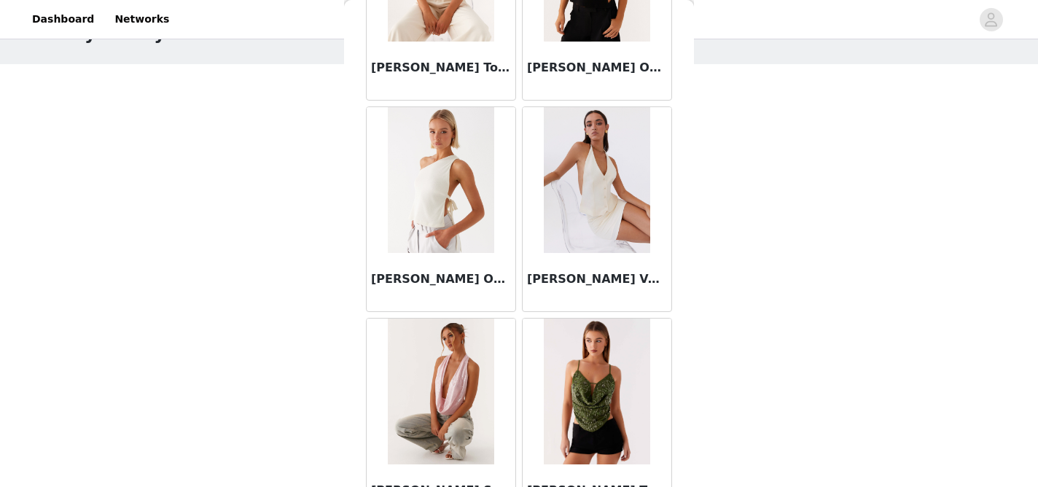
click at [595, 274] on h3 "[PERSON_NAME] Vest Top - Ivory" at bounding box center [597, 278] width 140 height 17
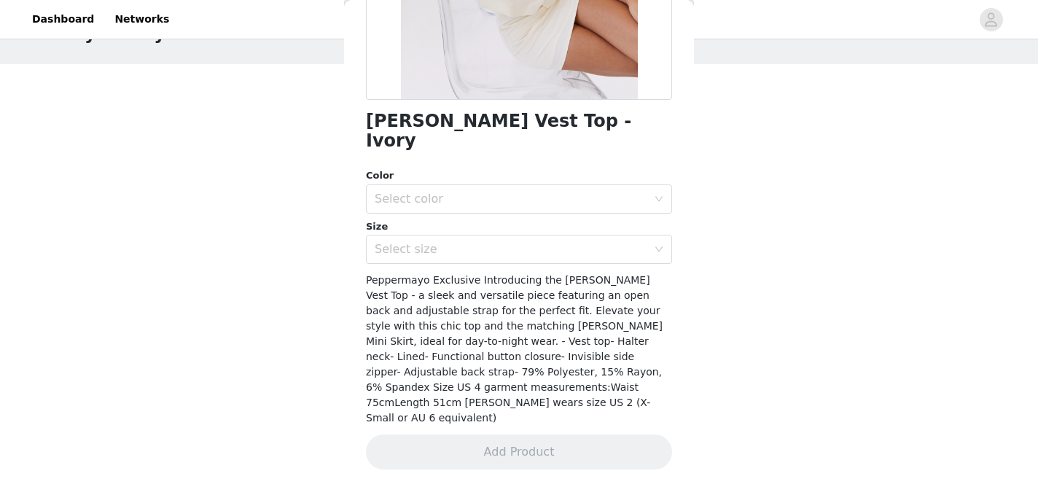
scroll to position [266, 0]
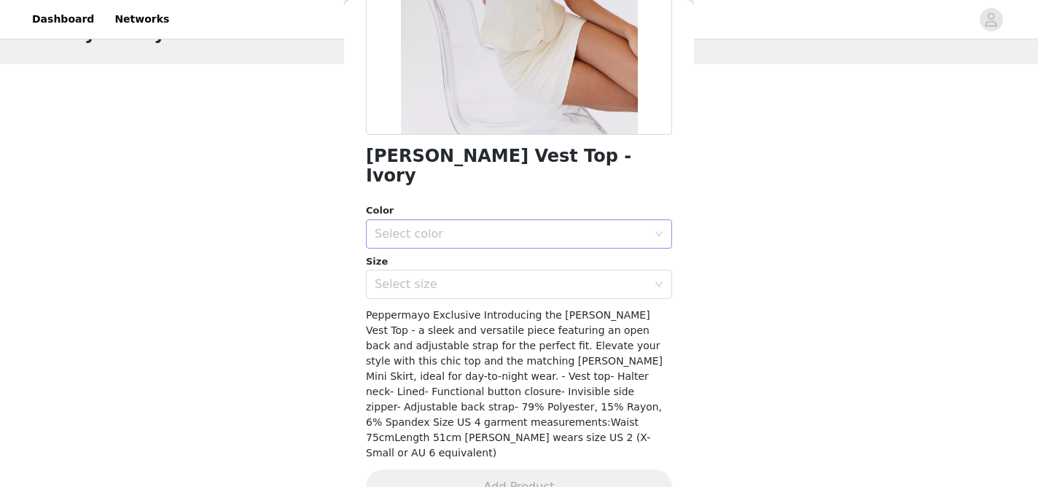
click at [526, 227] on div "Select color" at bounding box center [511, 234] width 273 height 15
click at [507, 245] on li "Ivory" at bounding box center [519, 246] width 306 height 23
click at [496, 277] on div "Select size" at bounding box center [511, 284] width 273 height 15
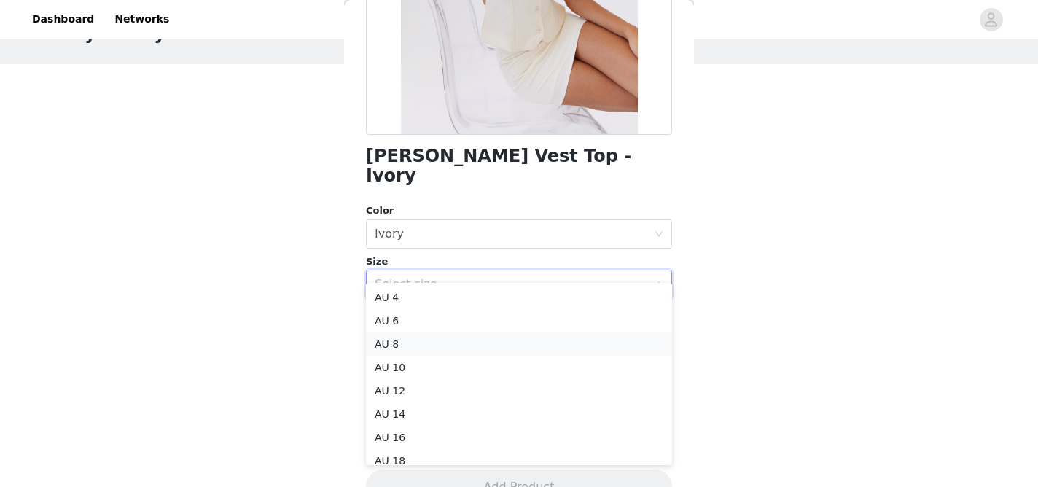
click at [450, 343] on li "AU 8" at bounding box center [519, 343] width 306 height 23
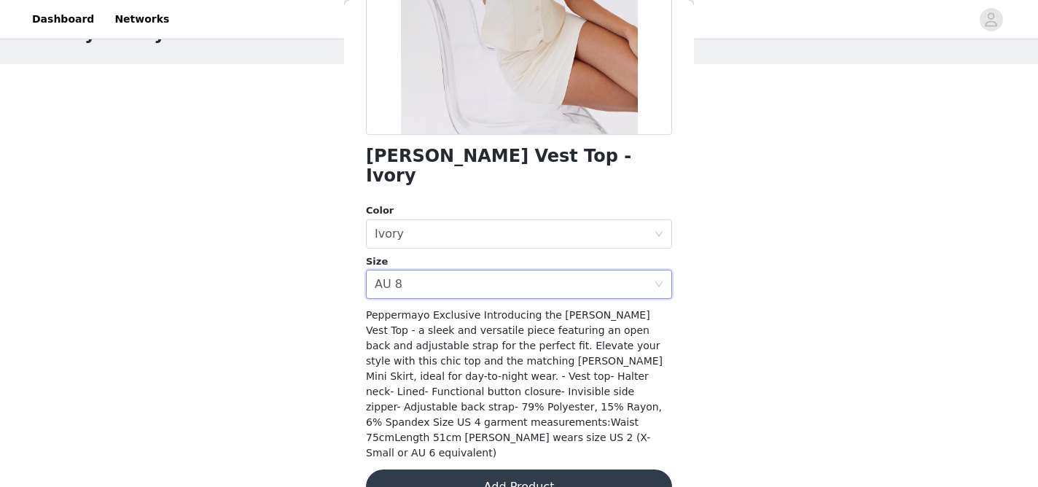
click at [514, 469] on button "Add Product" at bounding box center [519, 486] width 306 height 35
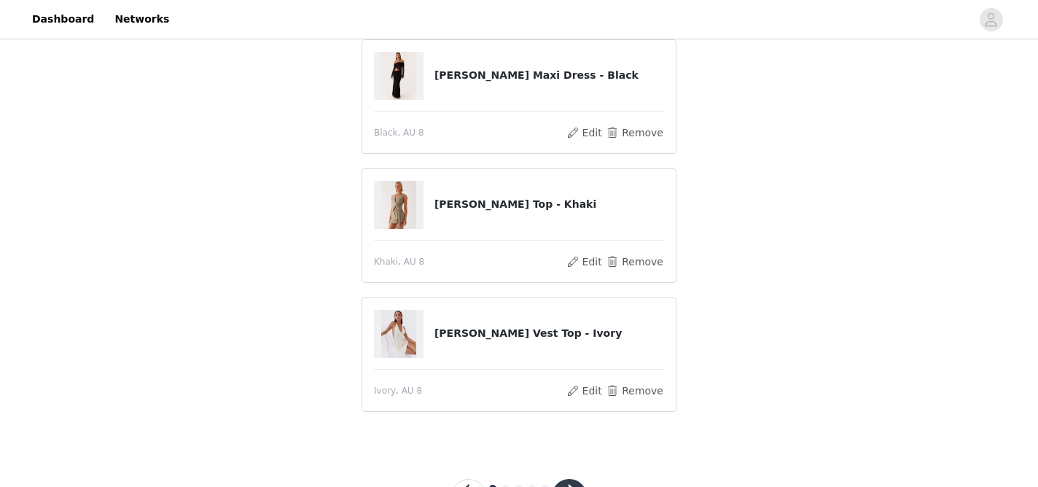
scroll to position [280, 0]
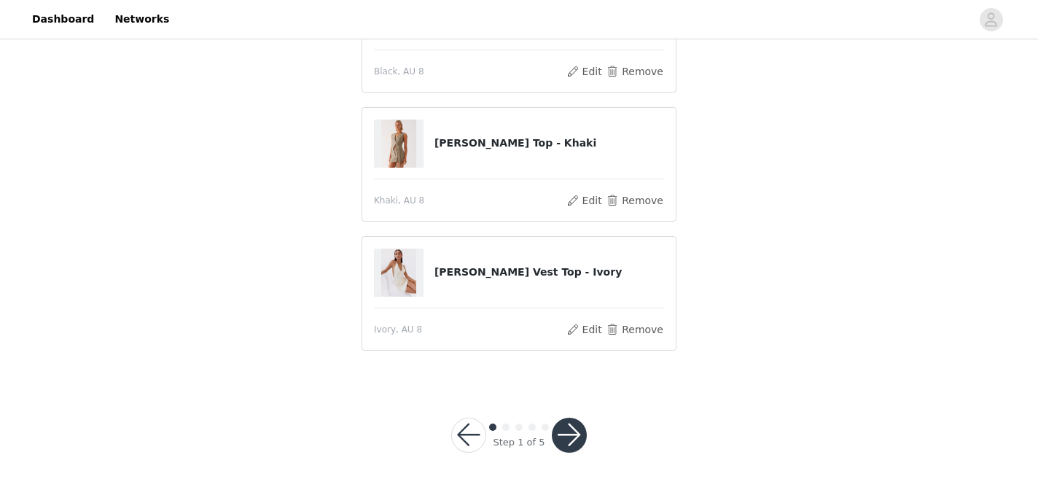
click at [571, 432] on button "button" at bounding box center [569, 435] width 35 height 35
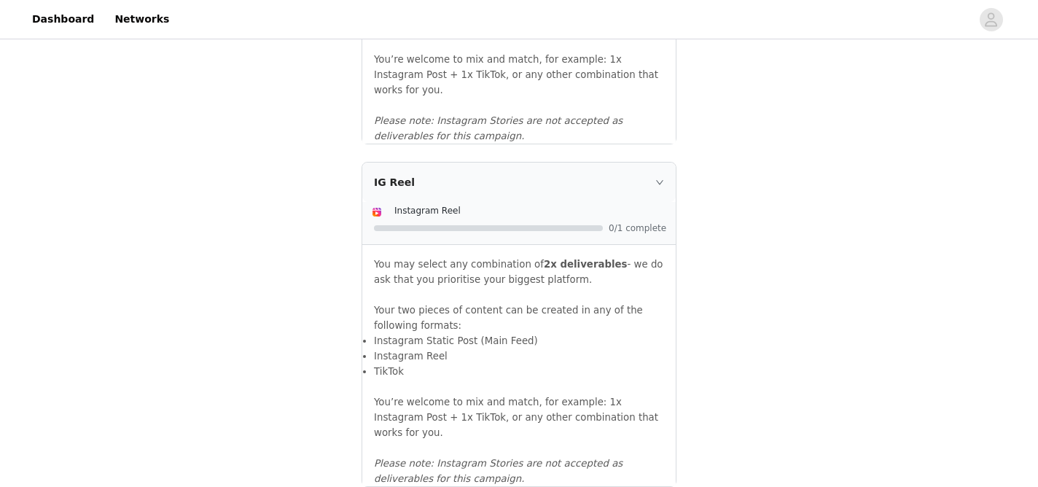
scroll to position [1668, 0]
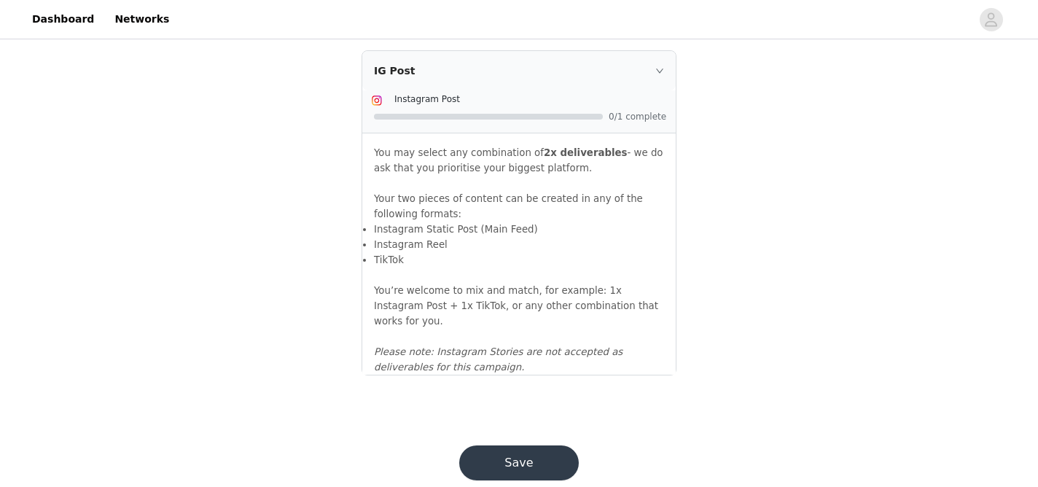
click at [520, 445] on button "Save" at bounding box center [519, 462] width 120 height 35
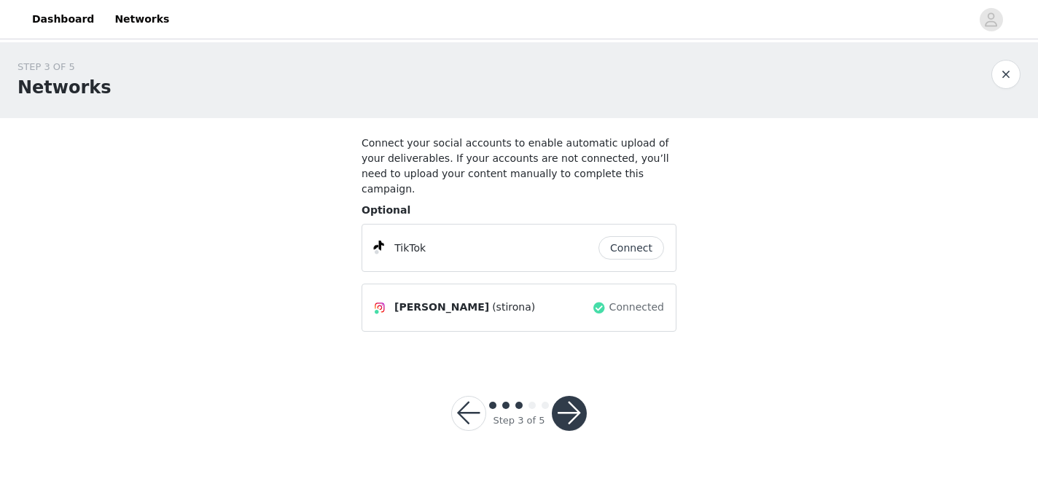
click at [574, 396] on button "button" at bounding box center [569, 413] width 35 height 35
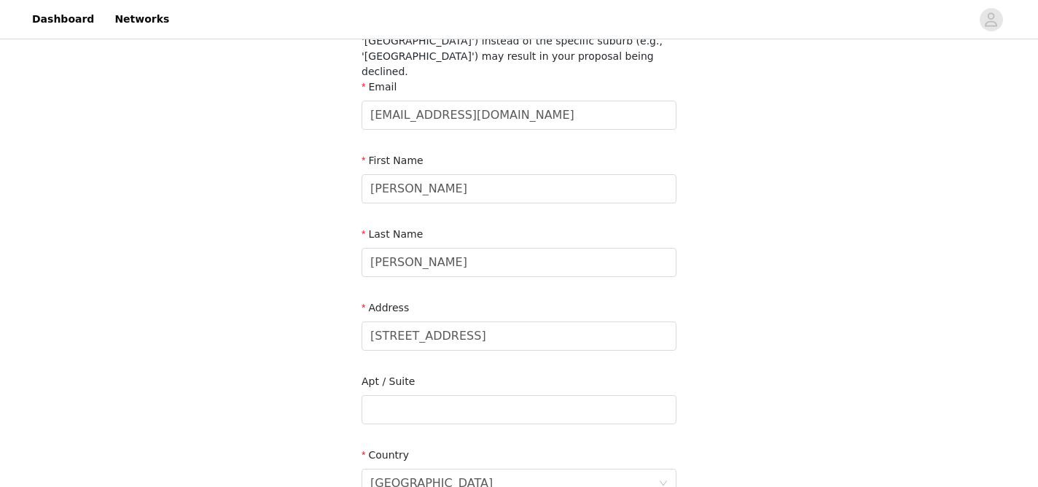
scroll to position [227, 0]
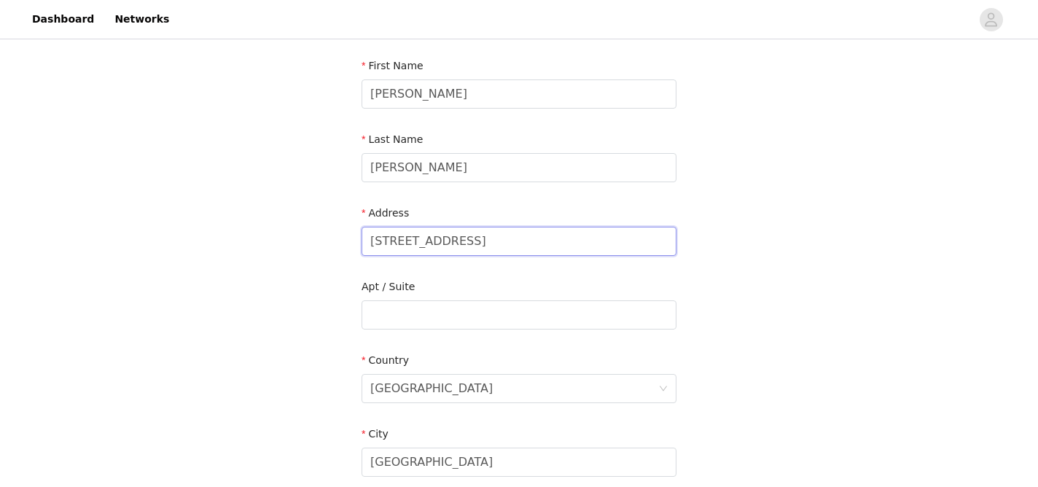
click at [609, 239] on input "[STREET_ADDRESS]" at bounding box center [519, 241] width 315 height 29
click at [614, 229] on input "[STREET_ADDRESS]" at bounding box center [519, 241] width 315 height 29
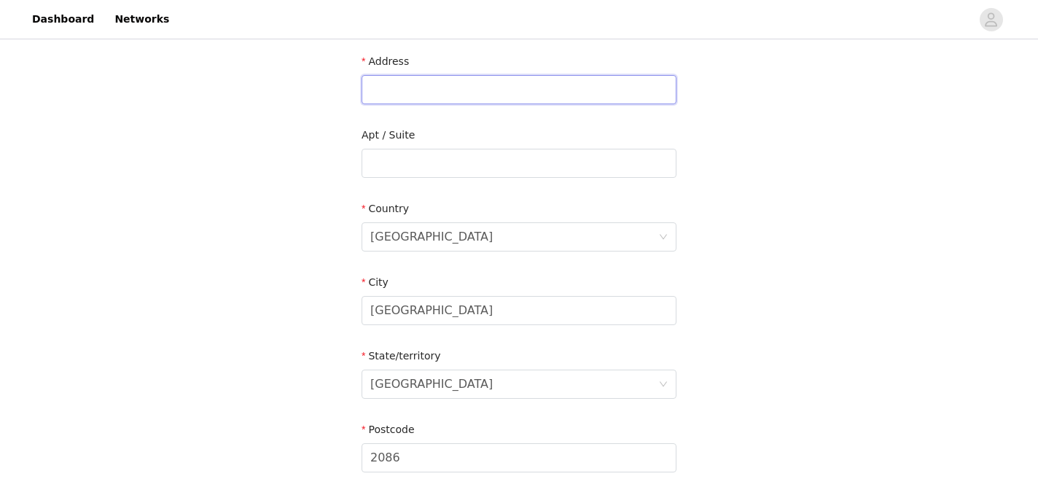
scroll to position [383, 0]
click at [452, 440] on input "2086" at bounding box center [519, 454] width 315 height 29
type input "2065"
click at [696, 284] on div "STEP 4 OF 5 Shipping Information Please ensure you list your suburb in the 'Cit…" at bounding box center [519, 122] width 1038 height 924
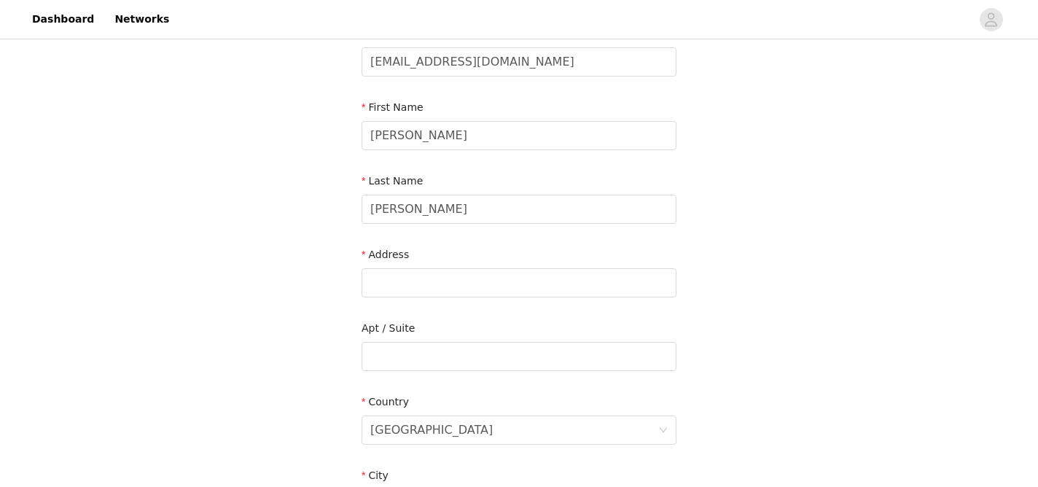
scroll to position [184, 0]
click at [558, 351] on input "text" at bounding box center [519, 357] width 315 height 29
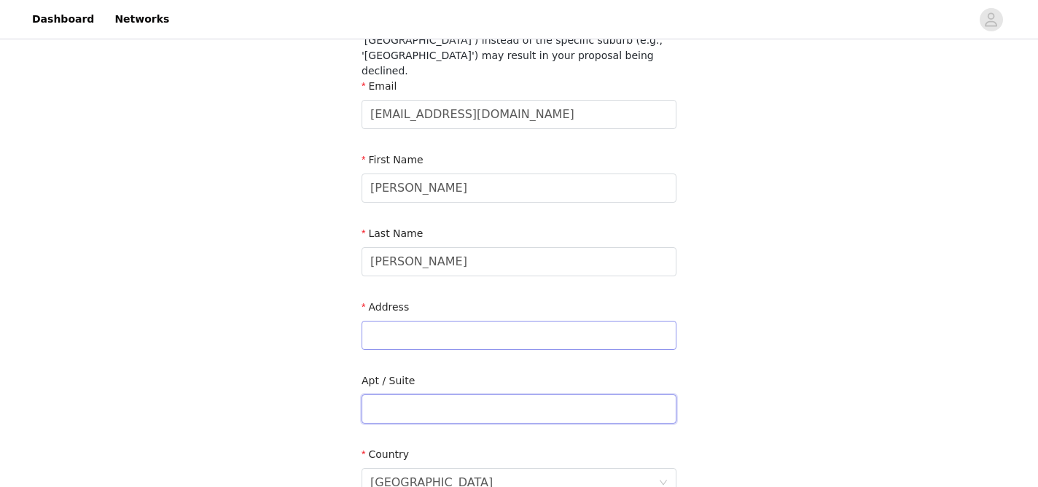
scroll to position [121, 0]
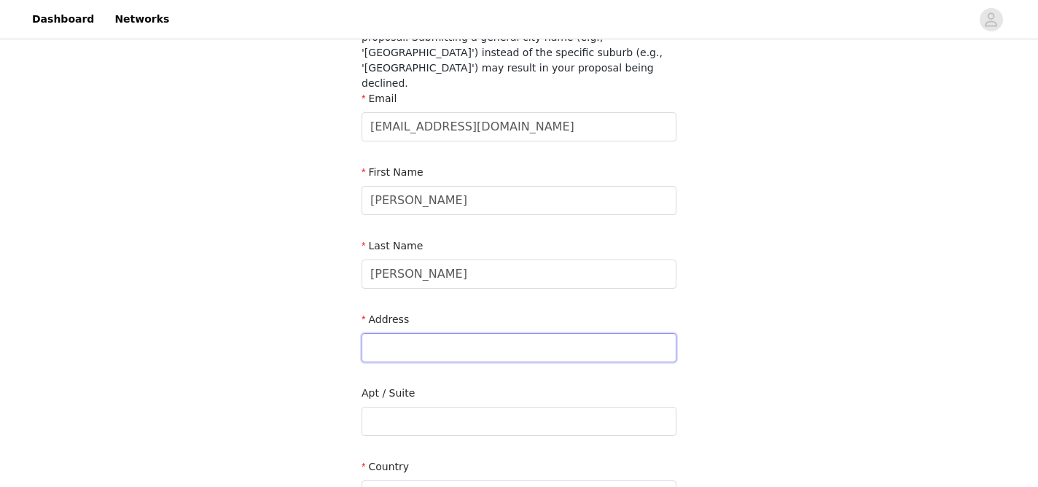
click at [506, 333] on input "text" at bounding box center [519, 347] width 315 height 29
click at [418, 407] on input "text" at bounding box center [519, 421] width 315 height 29
click at [434, 340] on input "text" at bounding box center [519, 347] width 315 height 29
click at [463, 336] on input "460" at bounding box center [519, 347] width 315 height 29
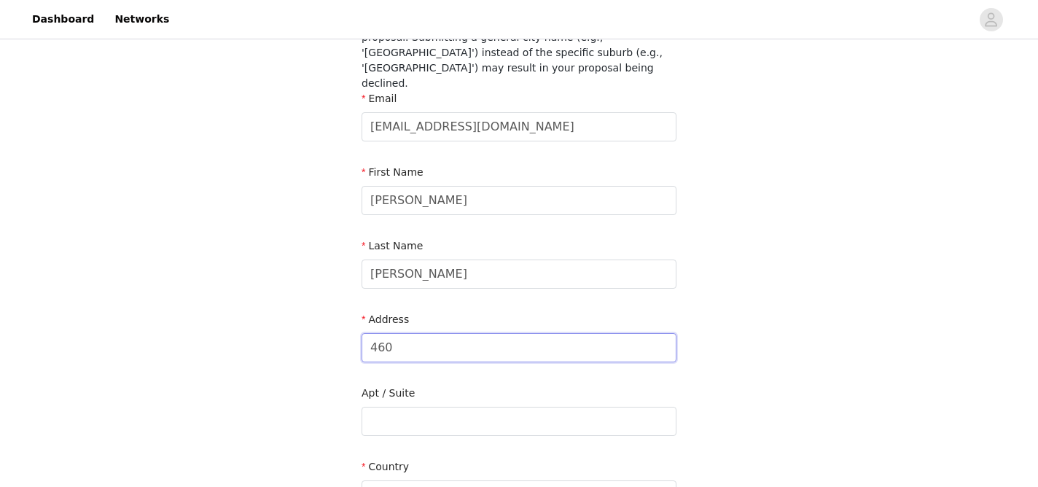
click at [463, 336] on input "460" at bounding box center [519, 347] width 315 height 29
paste input "[GEOGRAPHIC_DATA]"
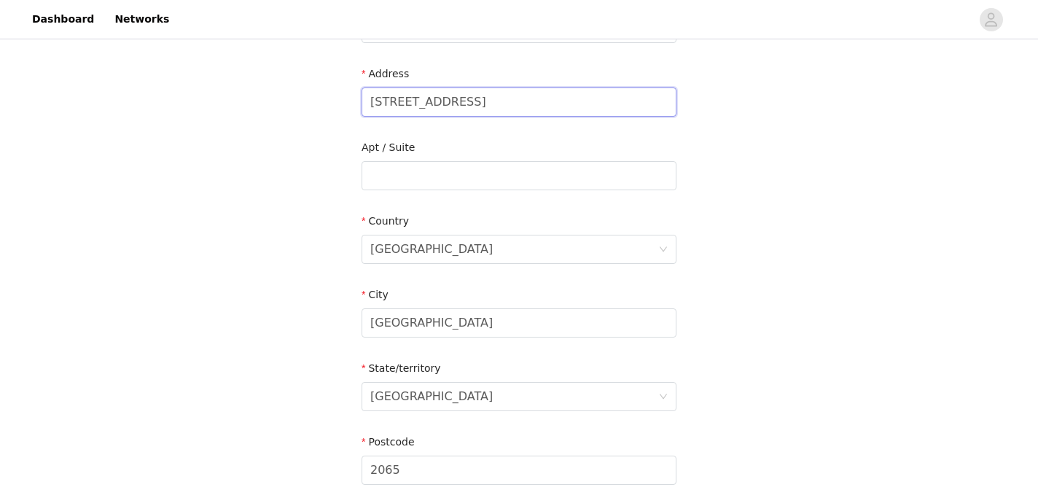
scroll to position [201, 0]
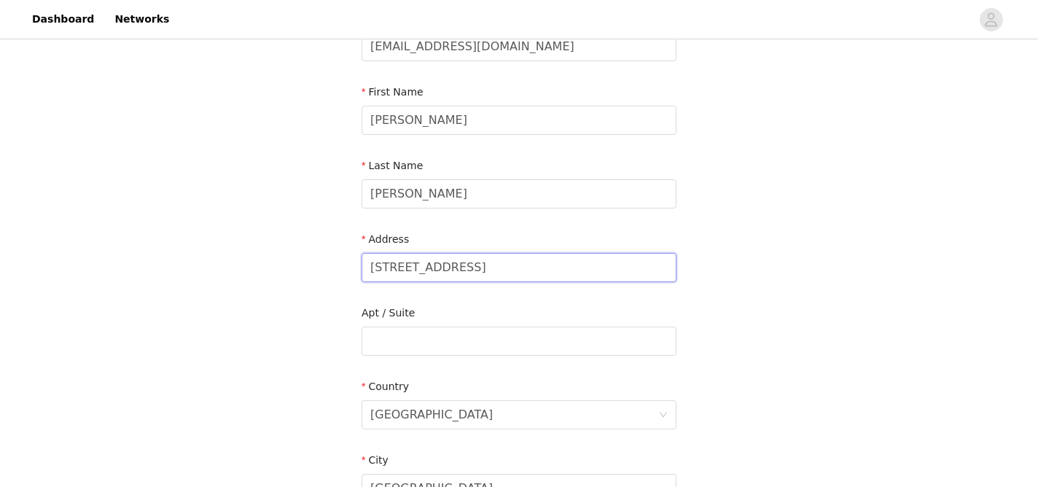
click at [481, 253] on input "[STREET_ADDRESS]" at bounding box center [519, 267] width 315 height 29
type input "[STREET_ADDRESS]"
click at [450, 327] on input "text" at bounding box center [519, 341] width 315 height 29
paste input "10319 60327"
type input "Parcel Locker 10319 60327"
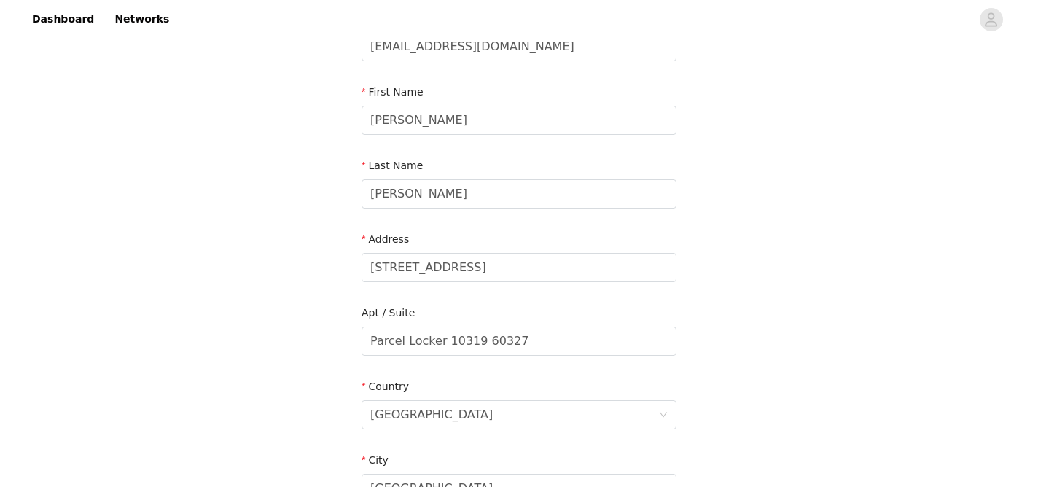
click at [642, 355] on form "Email [EMAIL_ADDRESS][DOMAIN_NAME] First Name [PERSON_NAME] Last Name [PERSON_N…" at bounding box center [519, 370] width 315 height 719
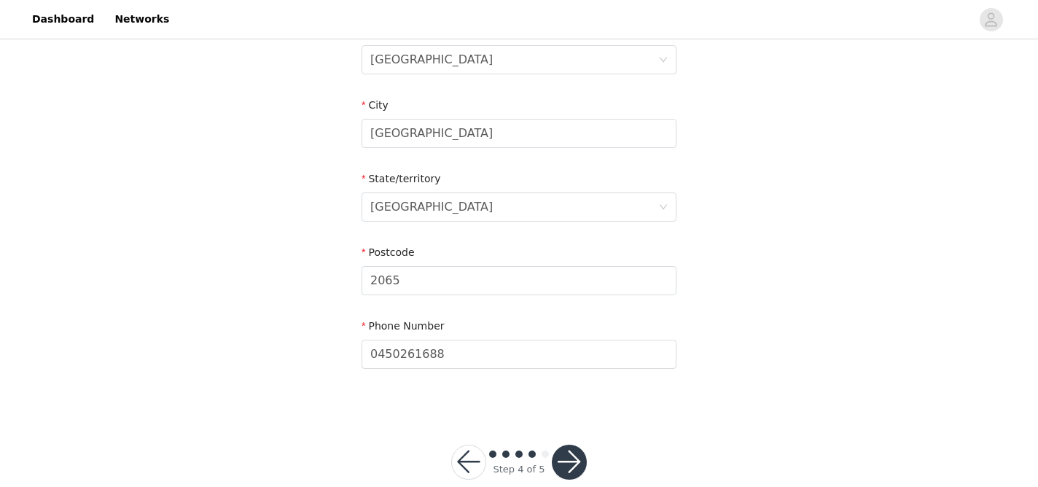
scroll to position [568, 0]
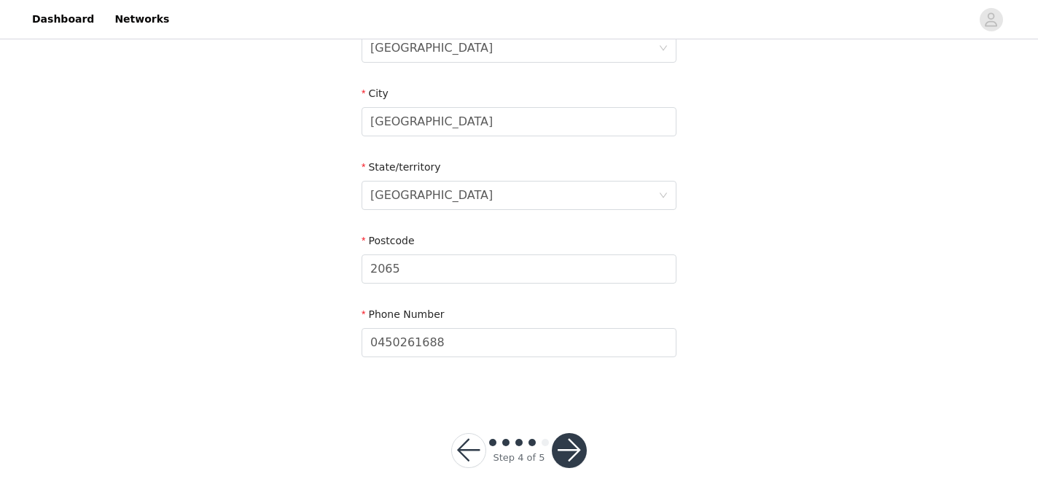
click at [574, 437] on button "button" at bounding box center [569, 450] width 35 height 35
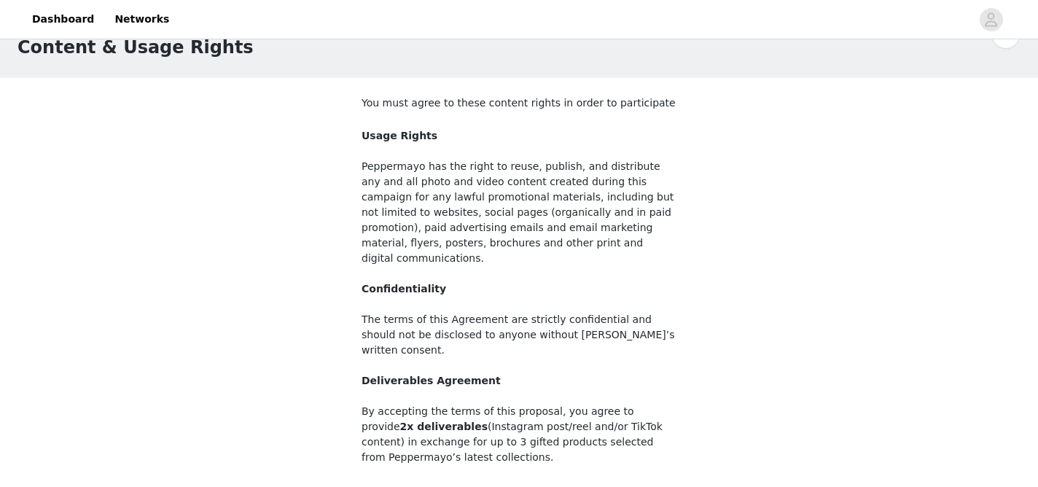
scroll to position [82, 0]
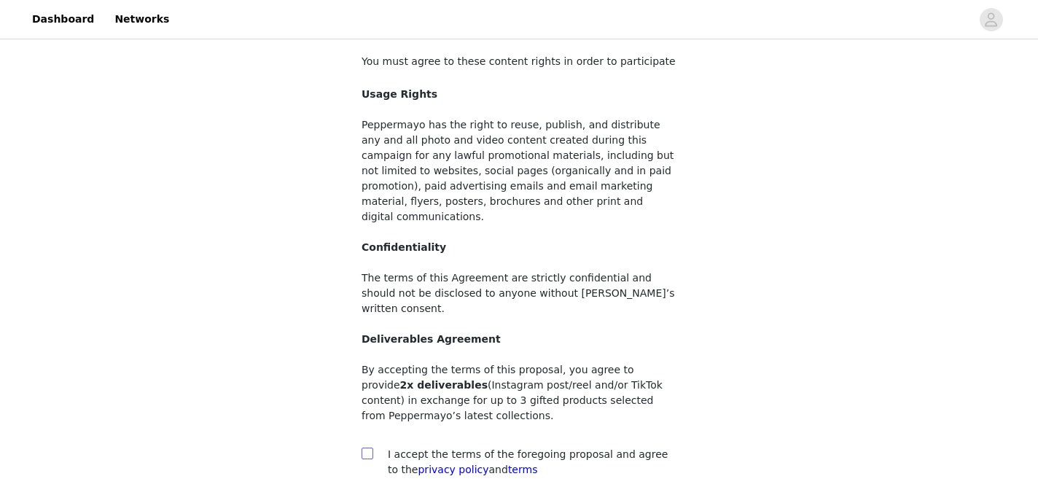
click at [367, 448] on span at bounding box center [368, 454] width 12 height 12
click at [367, 448] on input "checkbox" at bounding box center [367, 453] width 10 height 10
checkbox input "true"
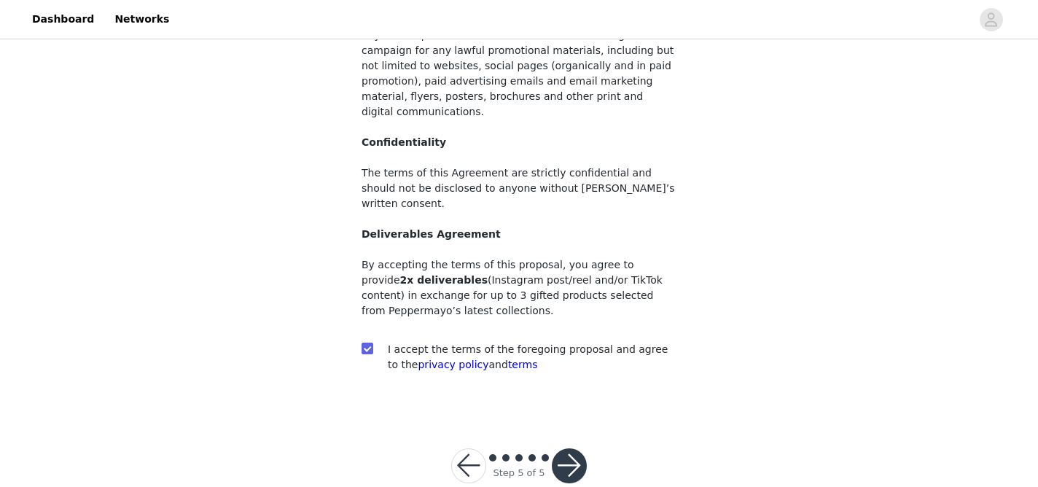
click at [552, 448] on div at bounding box center [569, 465] width 35 height 35
click at [567, 448] on button "button" at bounding box center [569, 465] width 35 height 35
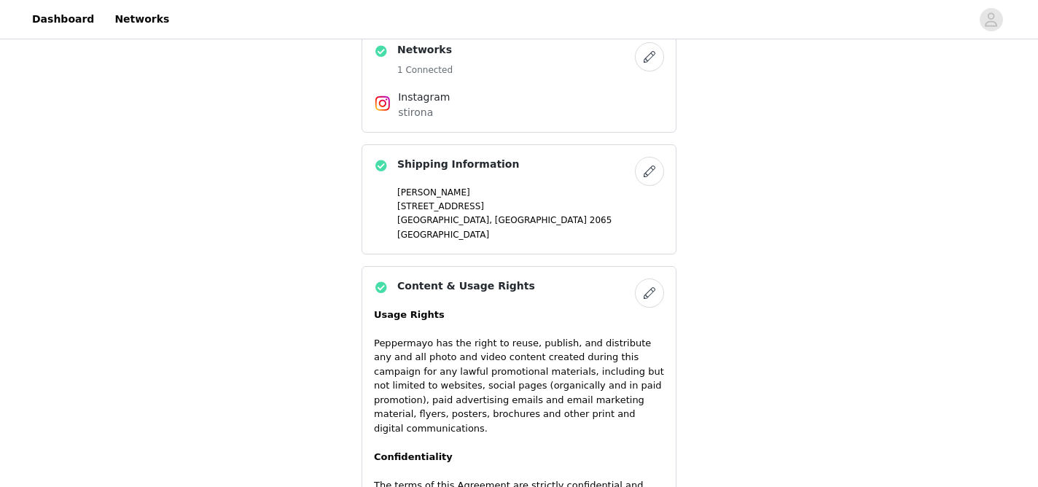
scroll to position [1004, 0]
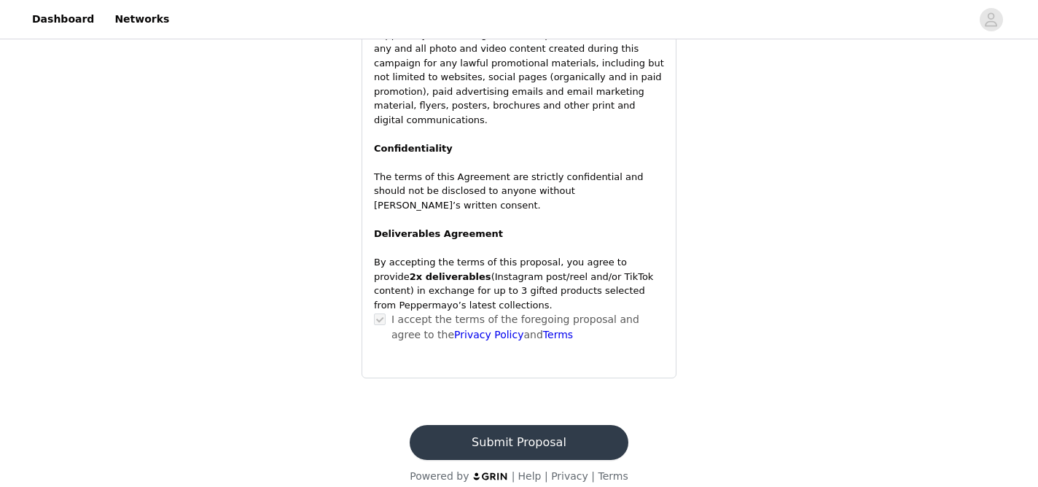
click at [563, 428] on button "Submit Proposal" at bounding box center [519, 442] width 218 height 35
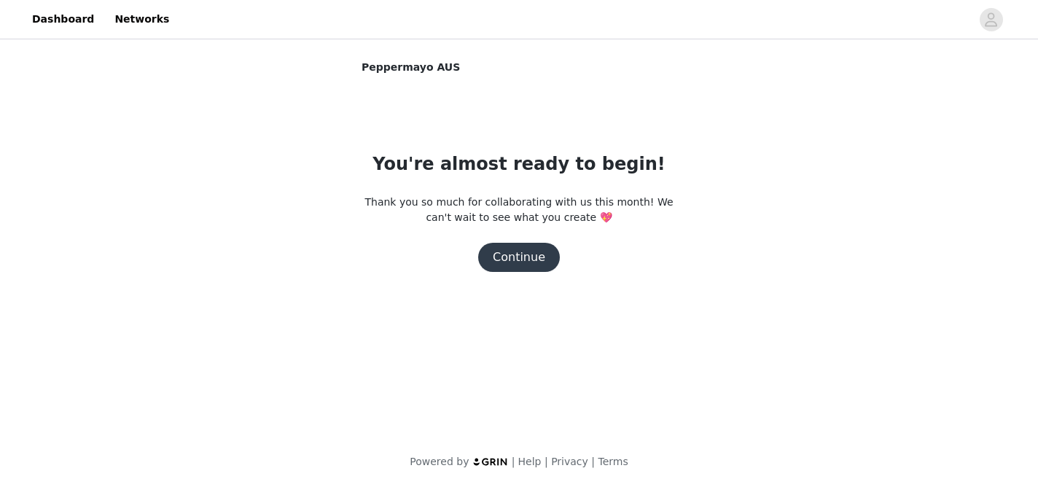
click at [546, 254] on button "Continue" at bounding box center [519, 257] width 82 height 29
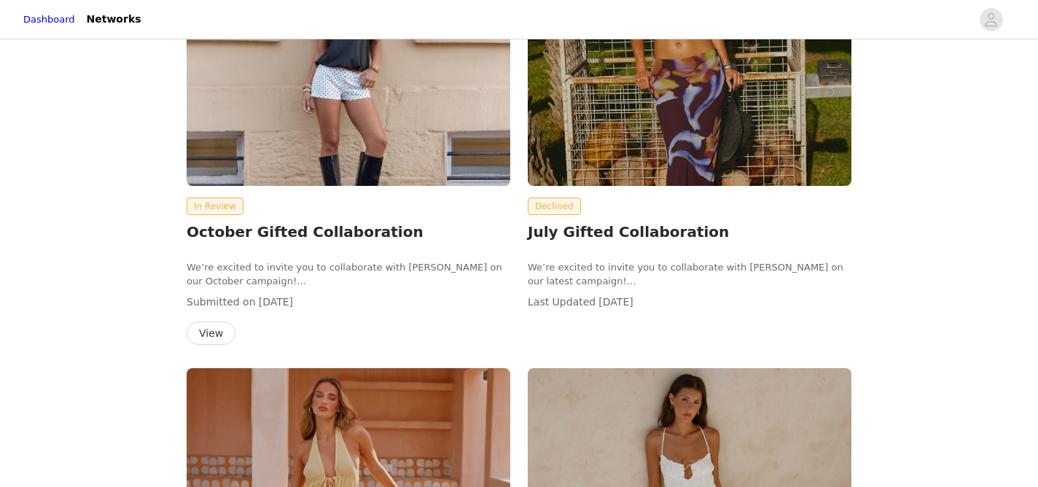
scroll to position [325, 0]
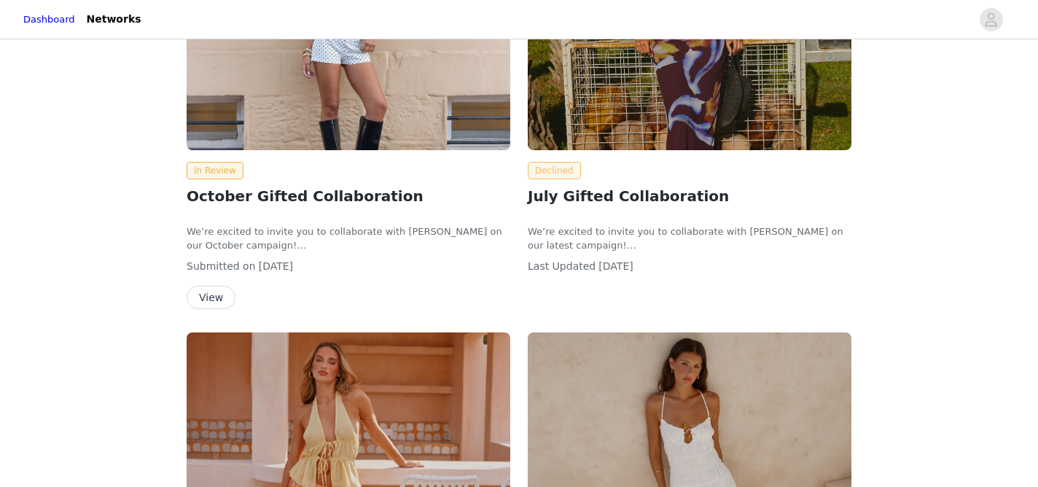
click at [550, 169] on span "Declined" at bounding box center [554, 170] width 53 height 17
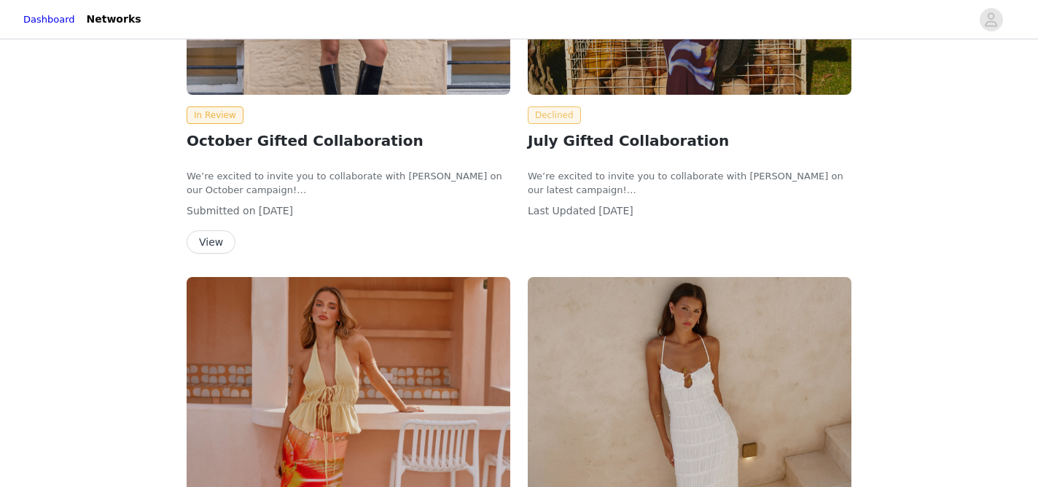
scroll to position [0, 0]
